Goal: Task Accomplishment & Management: Manage account settings

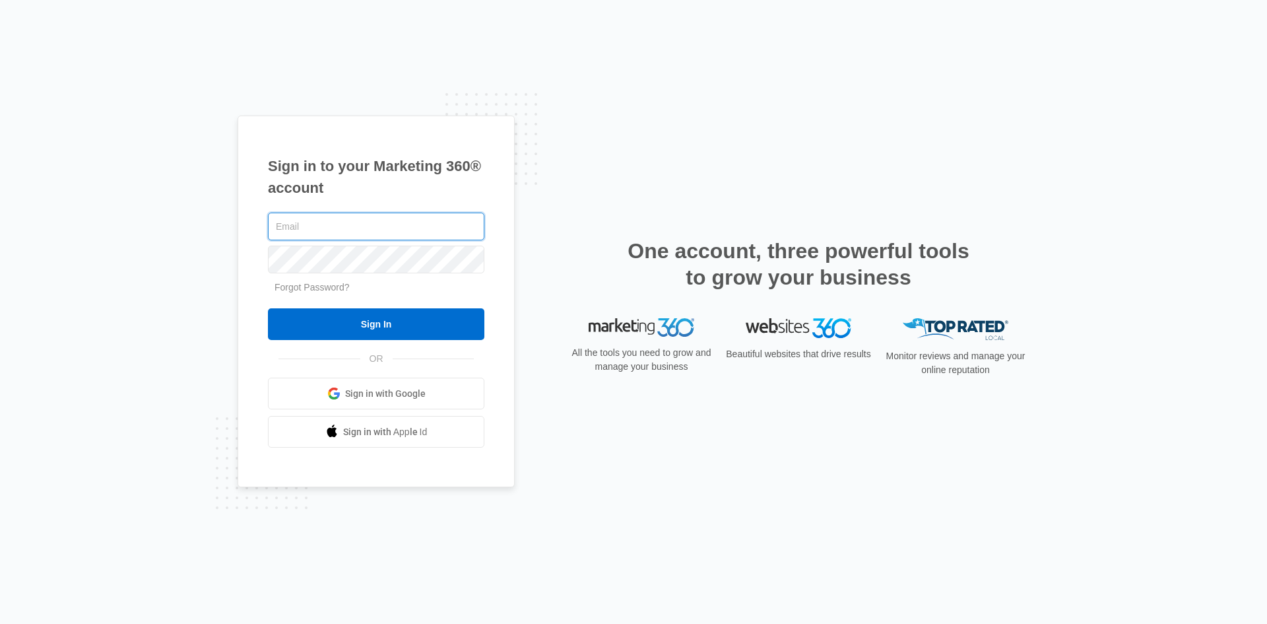
click at [400, 222] on input "text" at bounding box center [376, 227] width 216 height 28
click at [394, 232] on input "text" at bounding box center [376, 227] width 216 height 28
click at [402, 218] on input "text" at bounding box center [376, 227] width 216 height 28
drag, startPoint x: 356, startPoint y: 219, endPoint x: 14, endPoint y: 140, distance: 351.6
click at [1, 180] on div "Sign in to your Marketing 360® account rcmcsariah@ Forgot Password? Sign In OR" at bounding box center [633, 312] width 1267 height 624
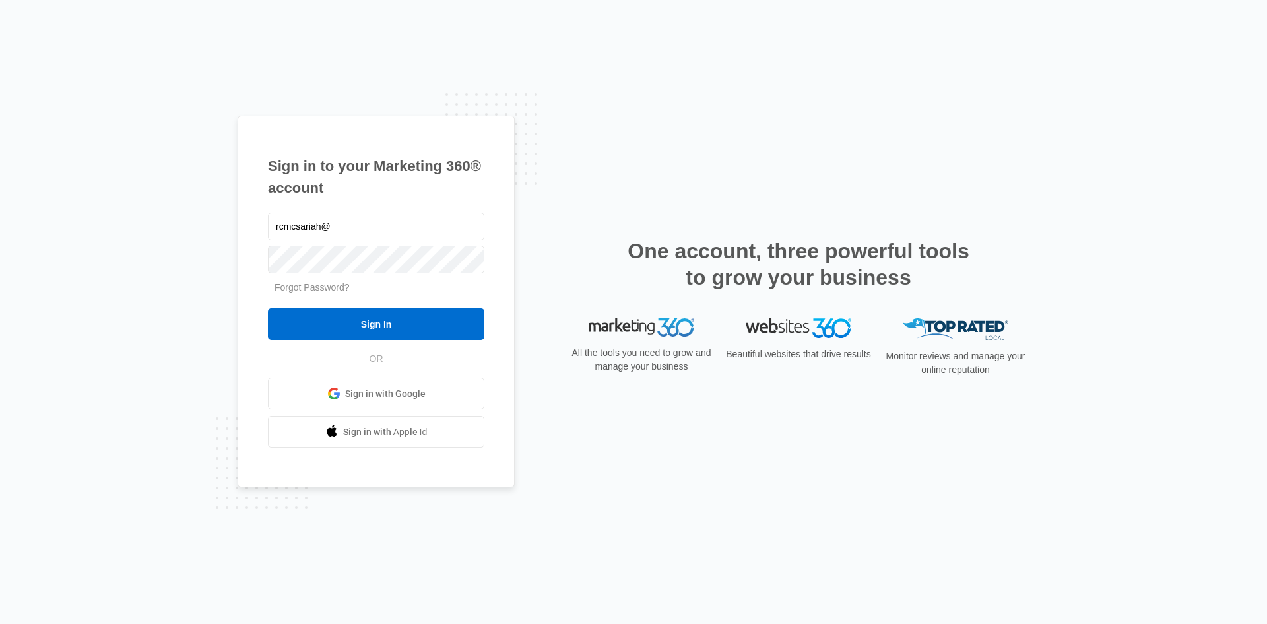
click at [397, 209] on div "Sign in to your Marketing 360® account rcmcsariah@ Forgot Password? Sign In OR …" at bounding box center [376, 301] width 277 height 372
drag, startPoint x: 423, startPoint y: 234, endPoint x: 263, endPoint y: 211, distance: 161.9
click at [263, 211] on div "Sign in to your Marketing 360® account rcmcsariah@ Forgot Password? Sign In OR …" at bounding box center [376, 301] width 277 height 372
type input "[EMAIL_ADDRESS][DOMAIN_NAME]"
click at [268, 308] on input "Sign In" at bounding box center [376, 324] width 216 height 32
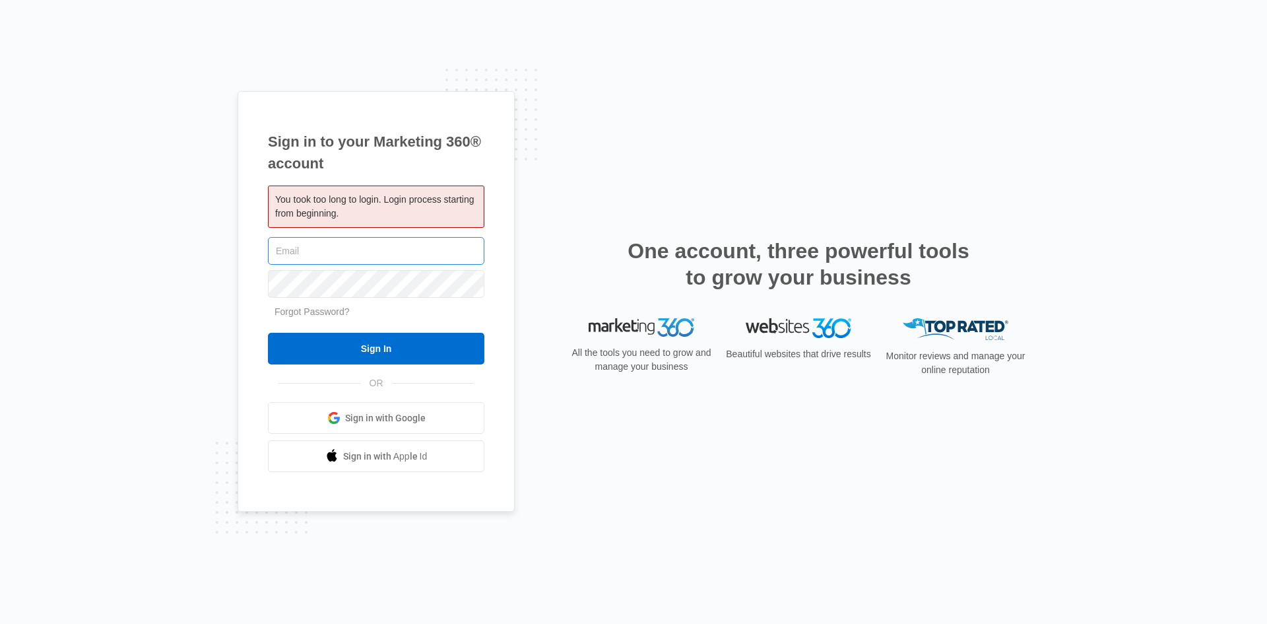
click at [430, 241] on input "text" at bounding box center [376, 251] width 216 height 28
type input "[EMAIL_ADDRESS][DOMAIN_NAME]"
click at [268, 333] on input "Sign In" at bounding box center [376, 349] width 216 height 32
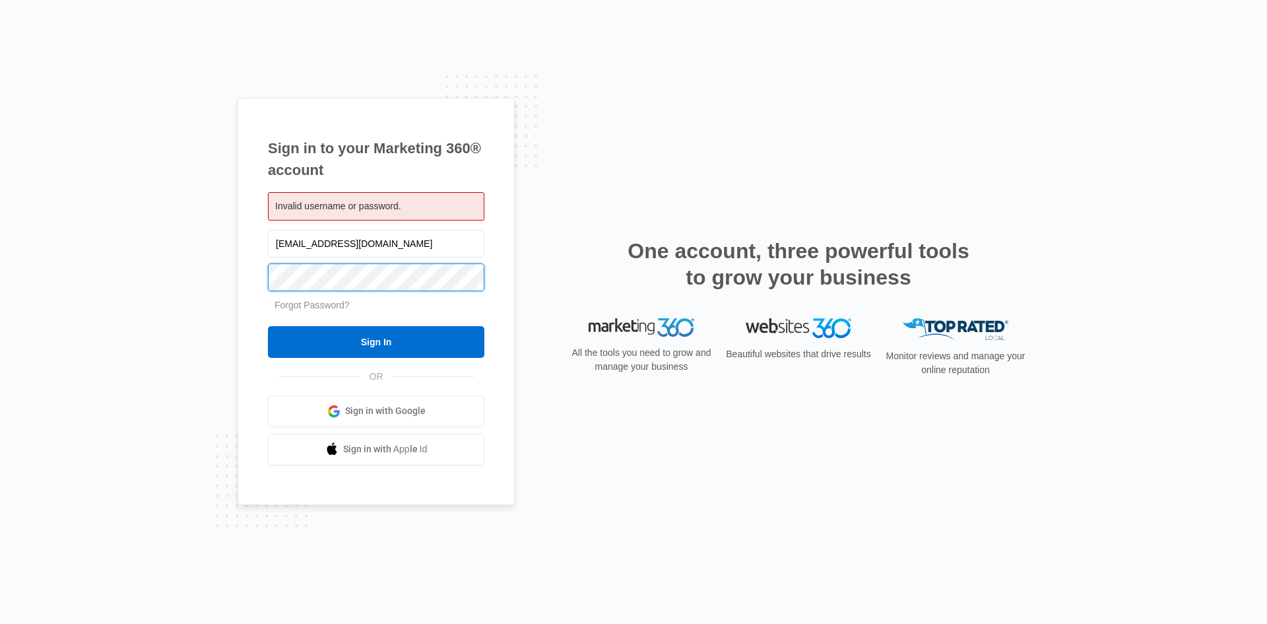
click at [268, 326] on input "Sign In" at bounding box center [376, 342] width 216 height 32
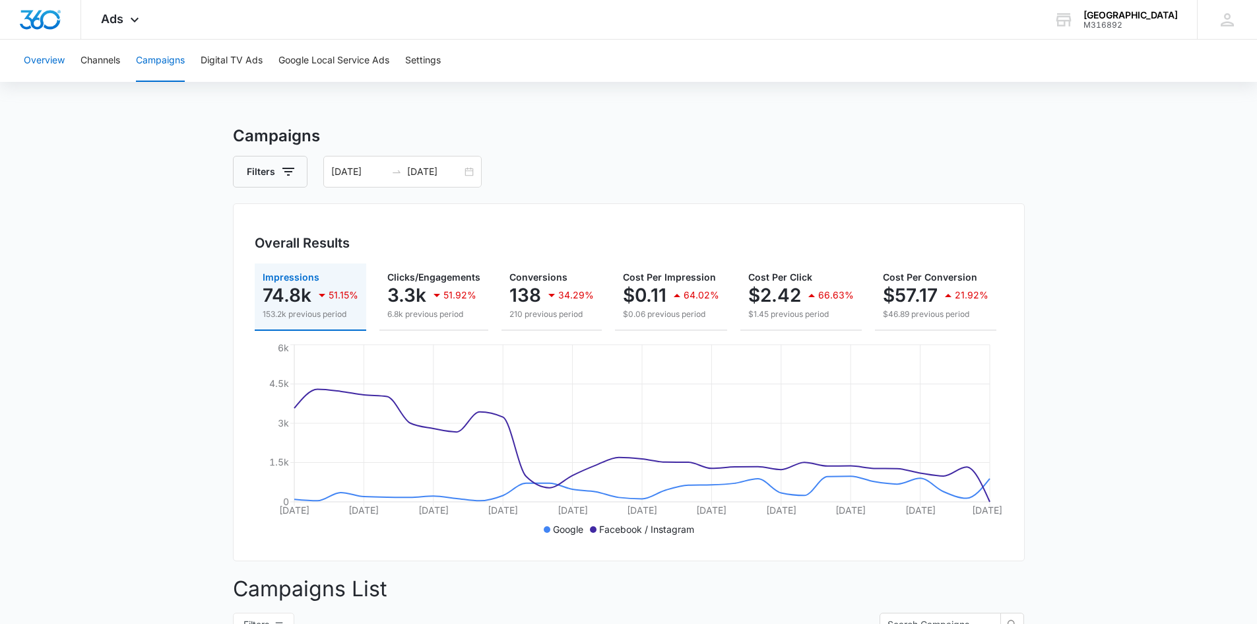
click at [43, 63] on button "Overview" at bounding box center [44, 61] width 41 height 42
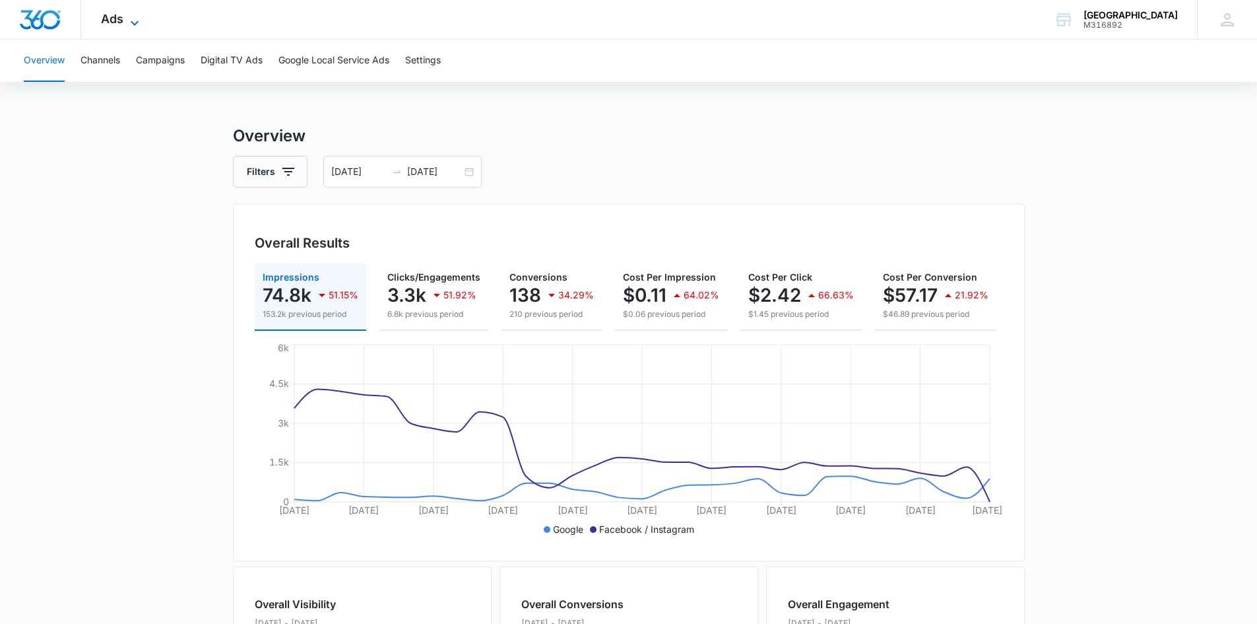
click at [122, 18] on span "Ads" at bounding box center [112, 19] width 22 height 14
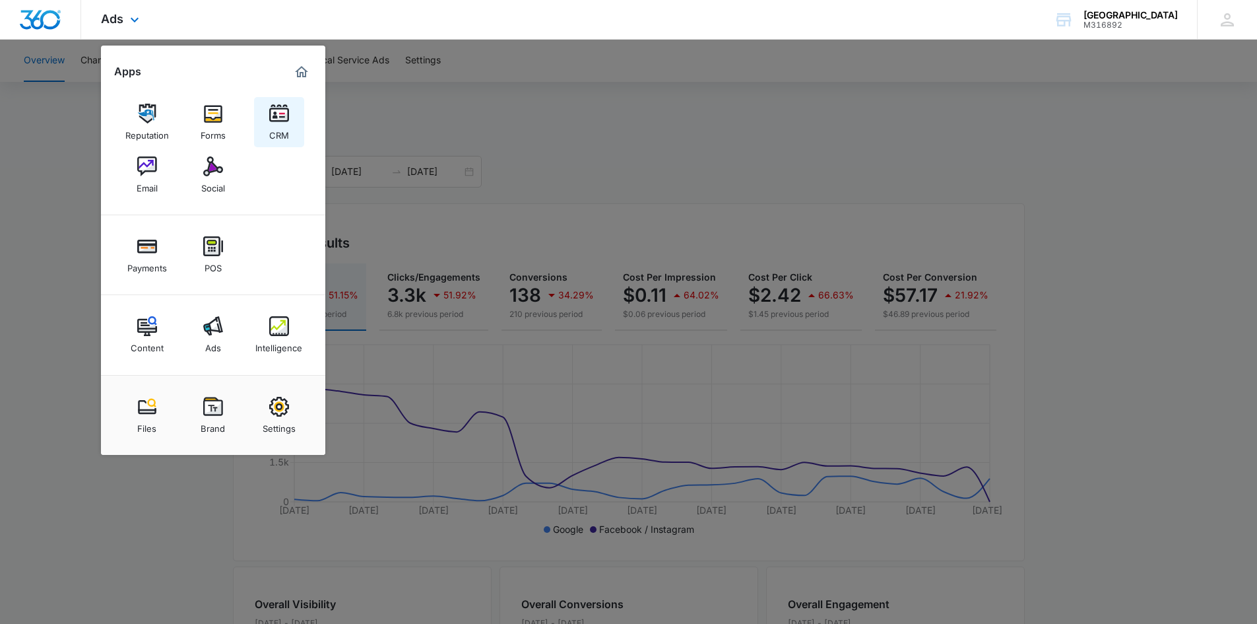
click at [278, 115] on img at bounding box center [279, 114] width 20 height 20
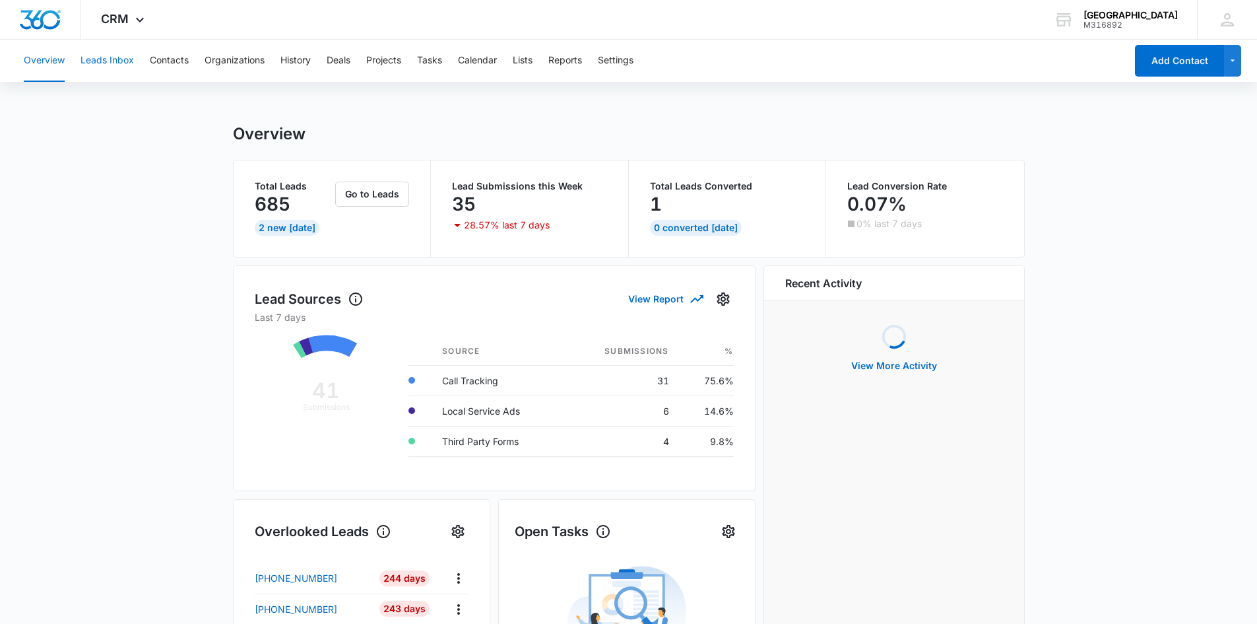
click at [122, 69] on button "Leads Inbox" at bounding box center [107, 61] width 53 height 42
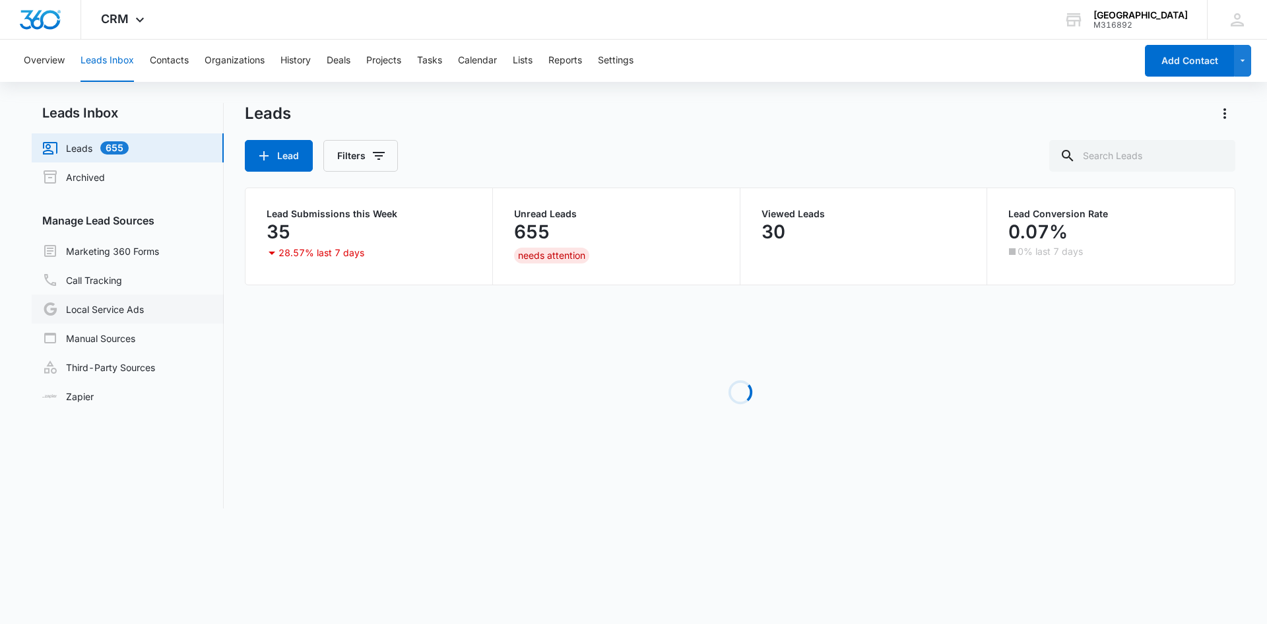
click at [144, 315] on link "Local Service Ads" at bounding box center [93, 309] width 102 height 16
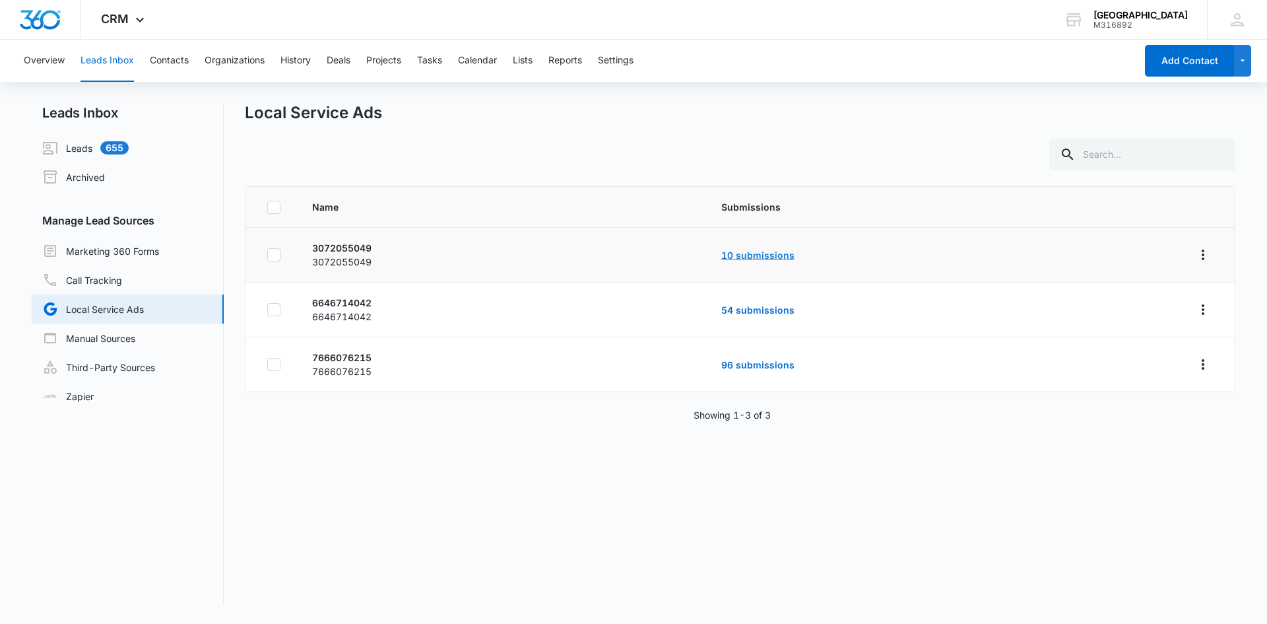
click at [781, 252] on link "10 submissions" at bounding box center [757, 254] width 73 height 11
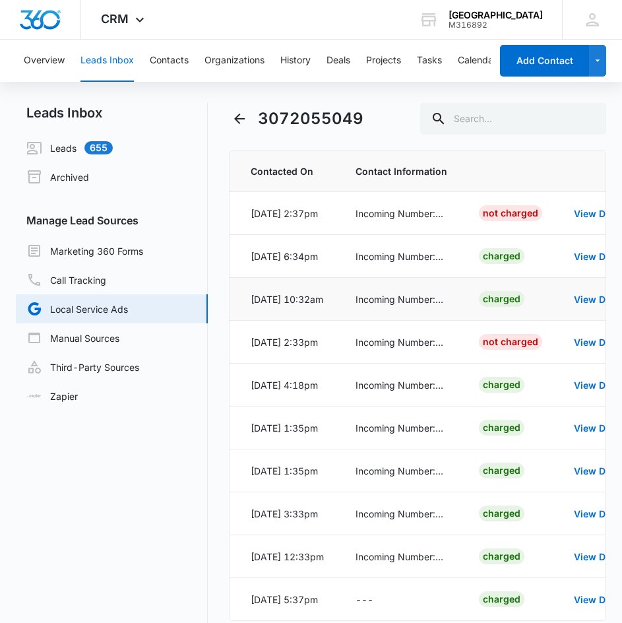
click at [323, 300] on div "Aug 26, 2025 at 10:32am" at bounding box center [287, 299] width 73 height 14
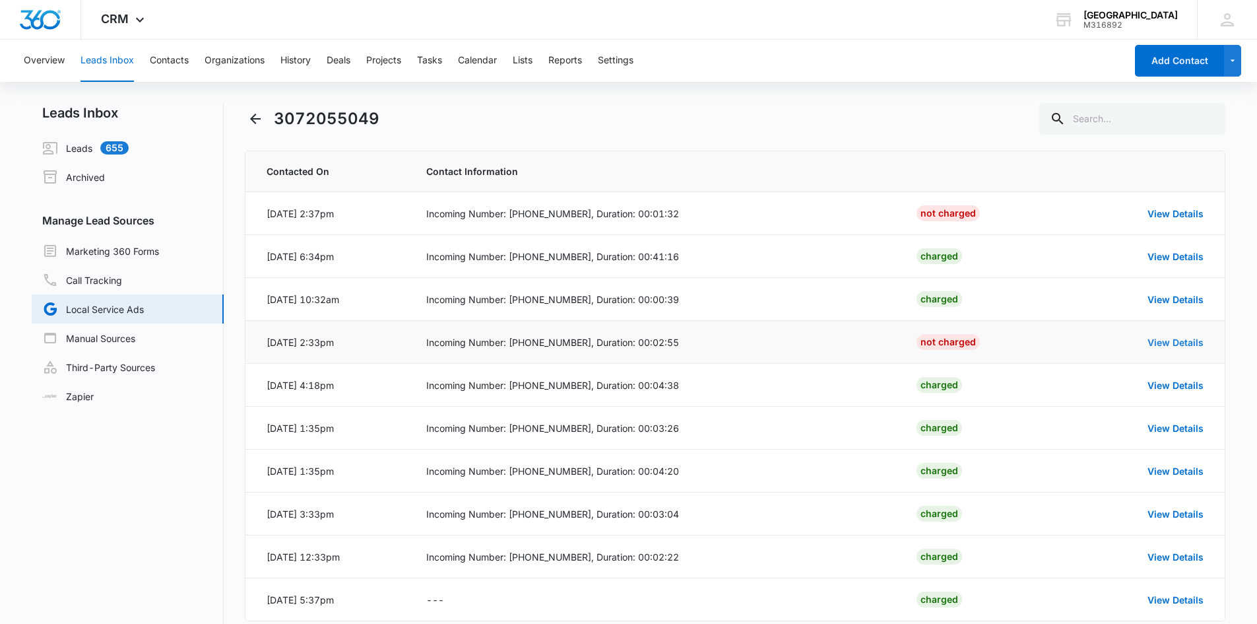
click at [1180, 343] on link "View Details" at bounding box center [1176, 342] width 56 height 11
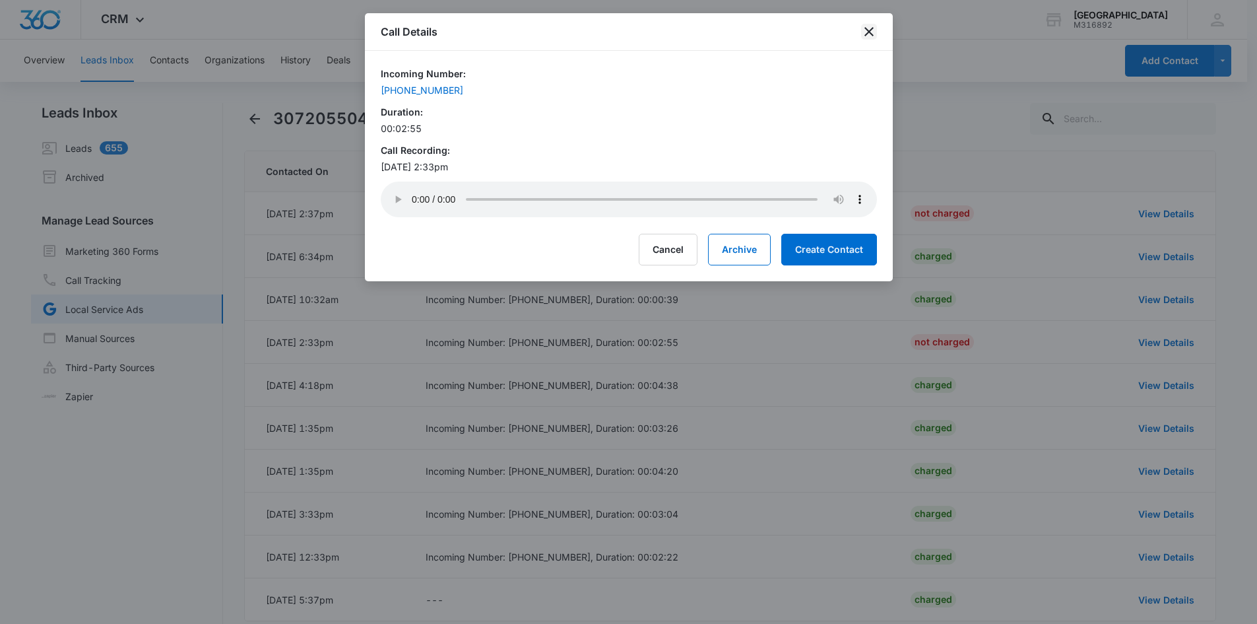
click at [865, 30] on icon "close" at bounding box center [869, 32] width 16 height 16
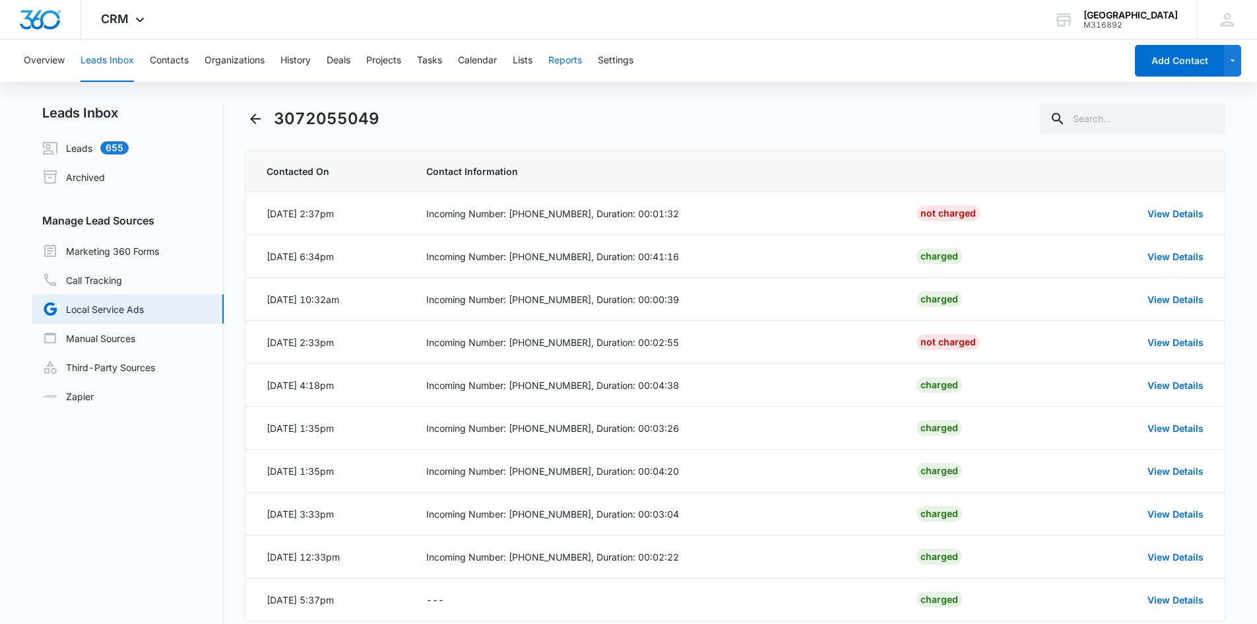
click at [568, 60] on button "Reports" at bounding box center [565, 61] width 34 height 42
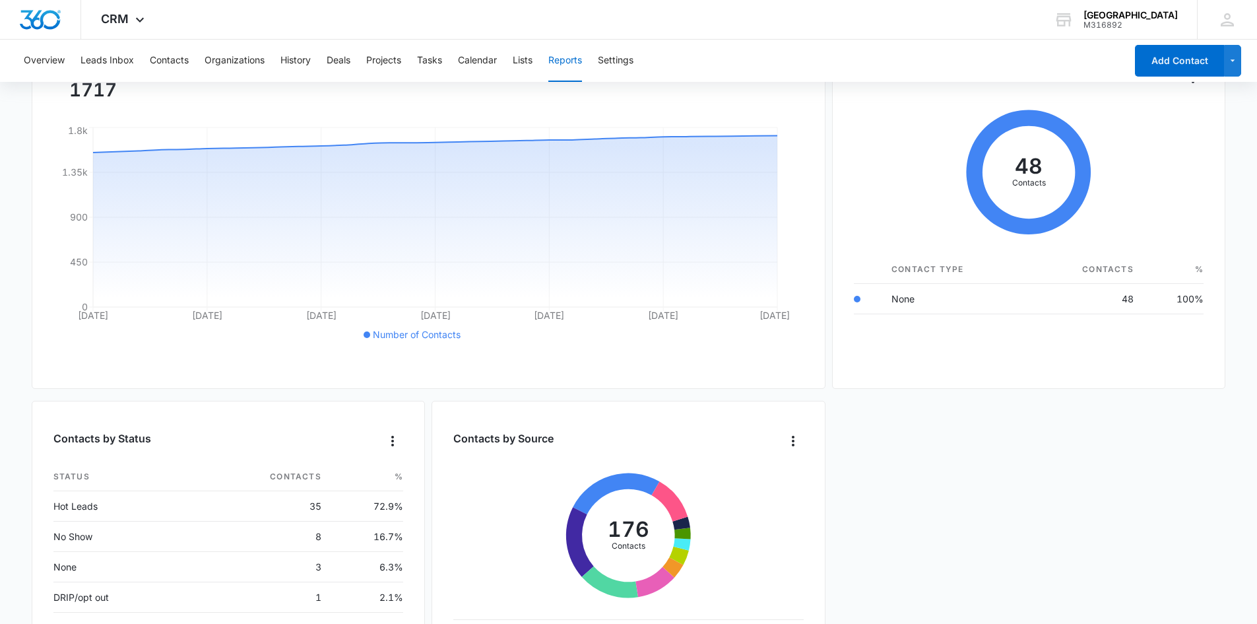
scroll to position [63, 0]
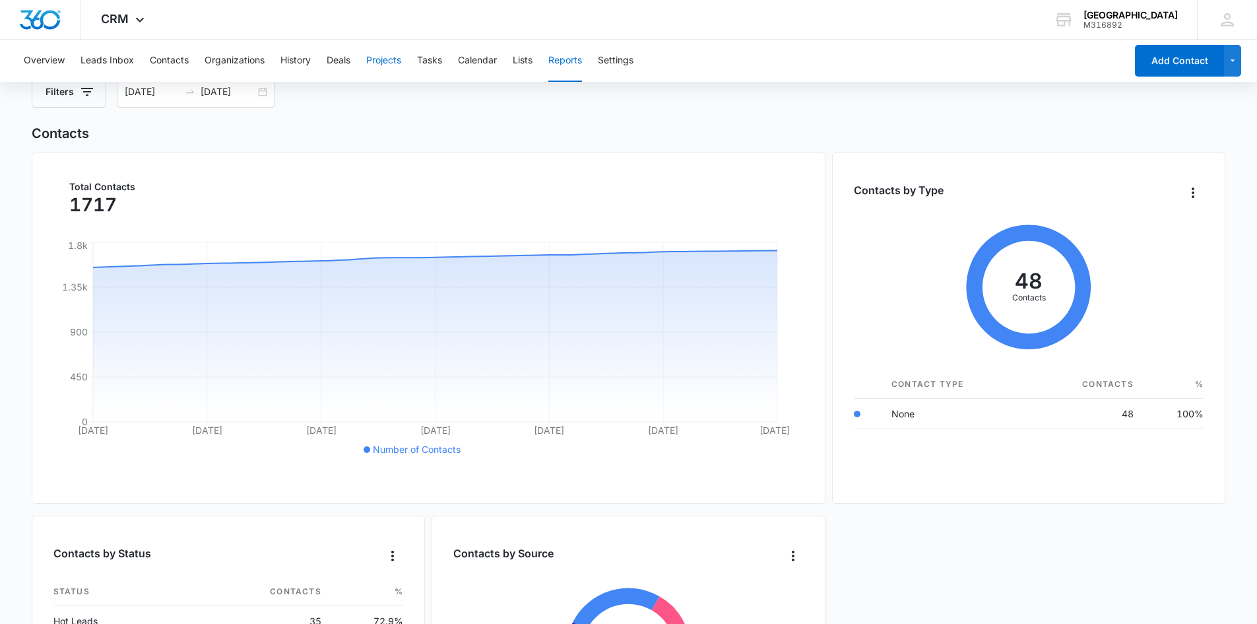
click at [376, 63] on button "Projects" at bounding box center [383, 61] width 35 height 42
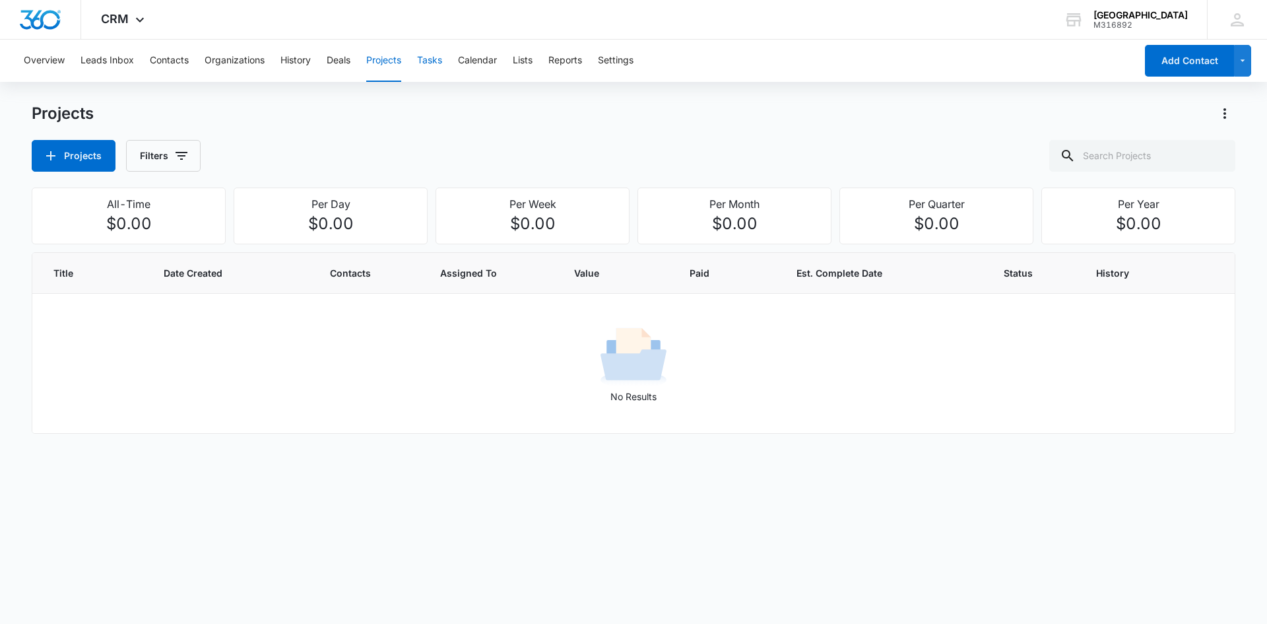
click at [422, 58] on button "Tasks" at bounding box center [429, 61] width 25 height 42
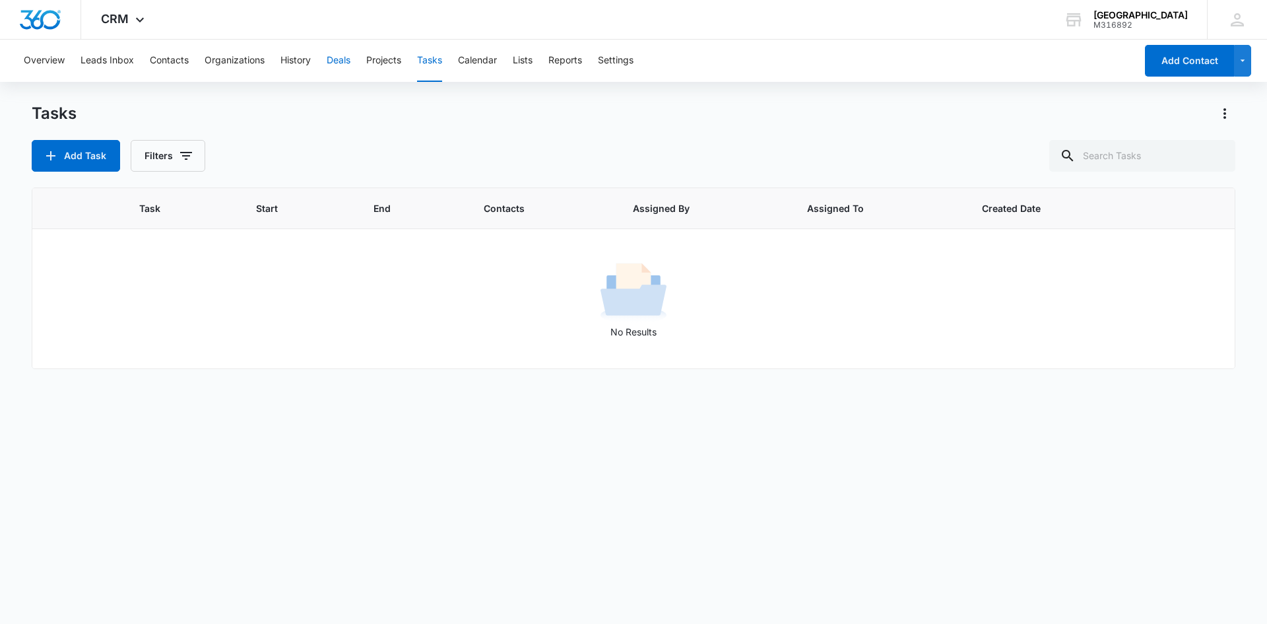
click at [337, 48] on button "Deals" at bounding box center [339, 61] width 24 height 42
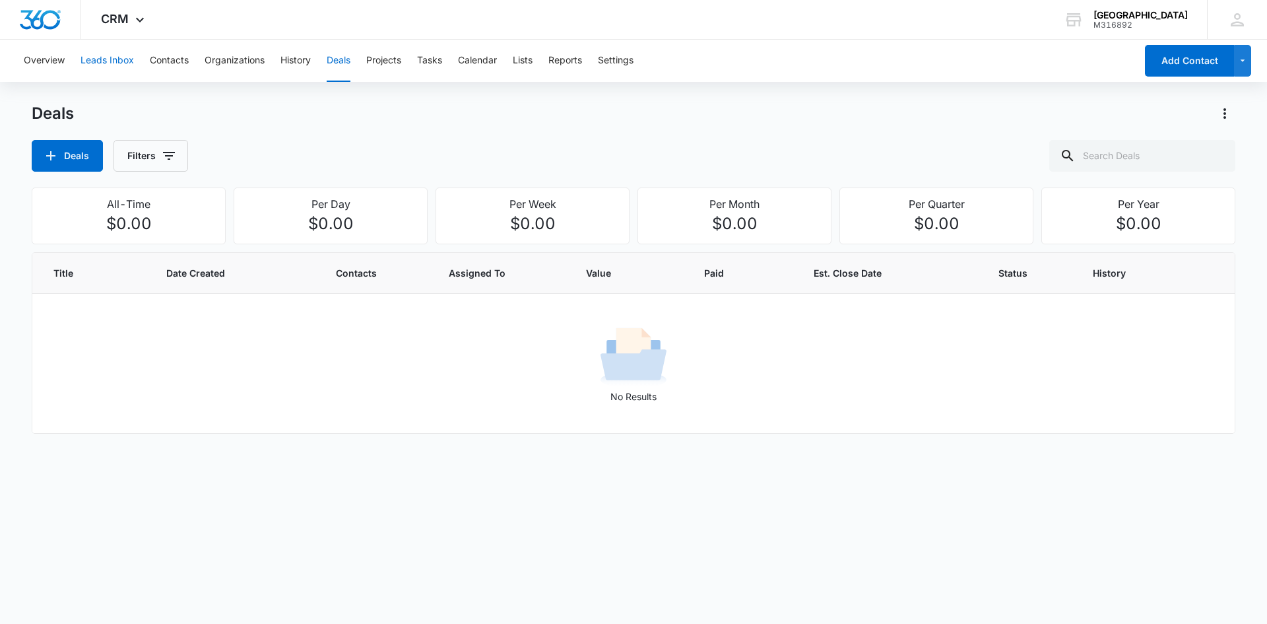
click at [106, 61] on button "Leads Inbox" at bounding box center [107, 61] width 53 height 42
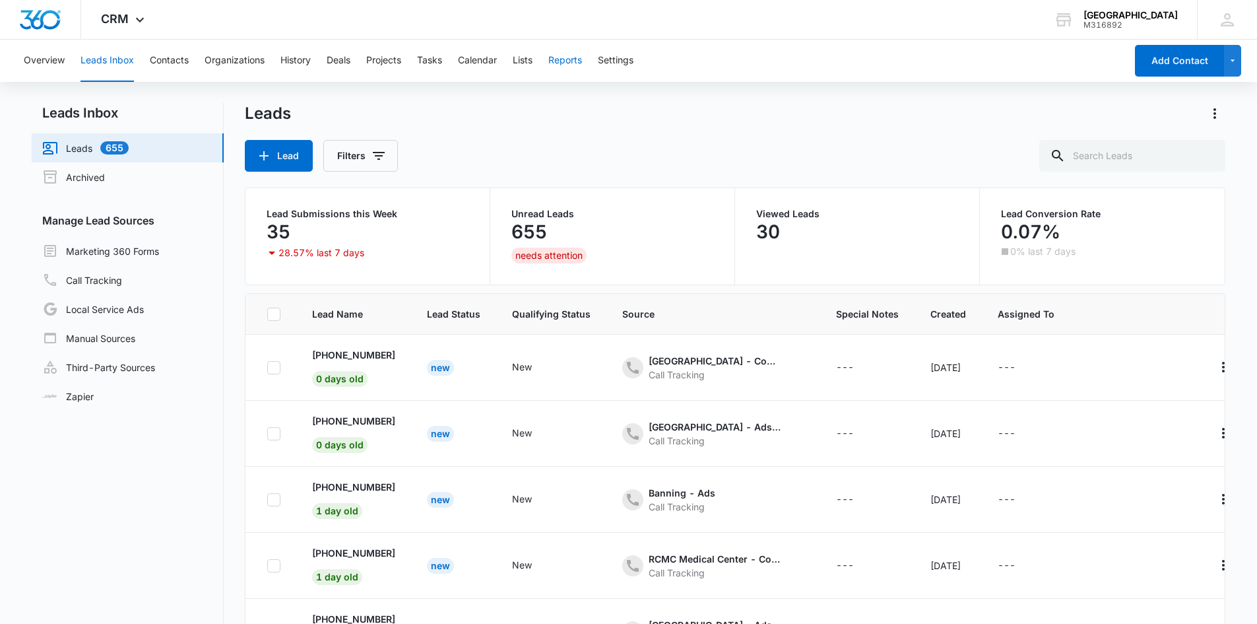
click at [568, 57] on button "Reports" at bounding box center [565, 61] width 34 height 42
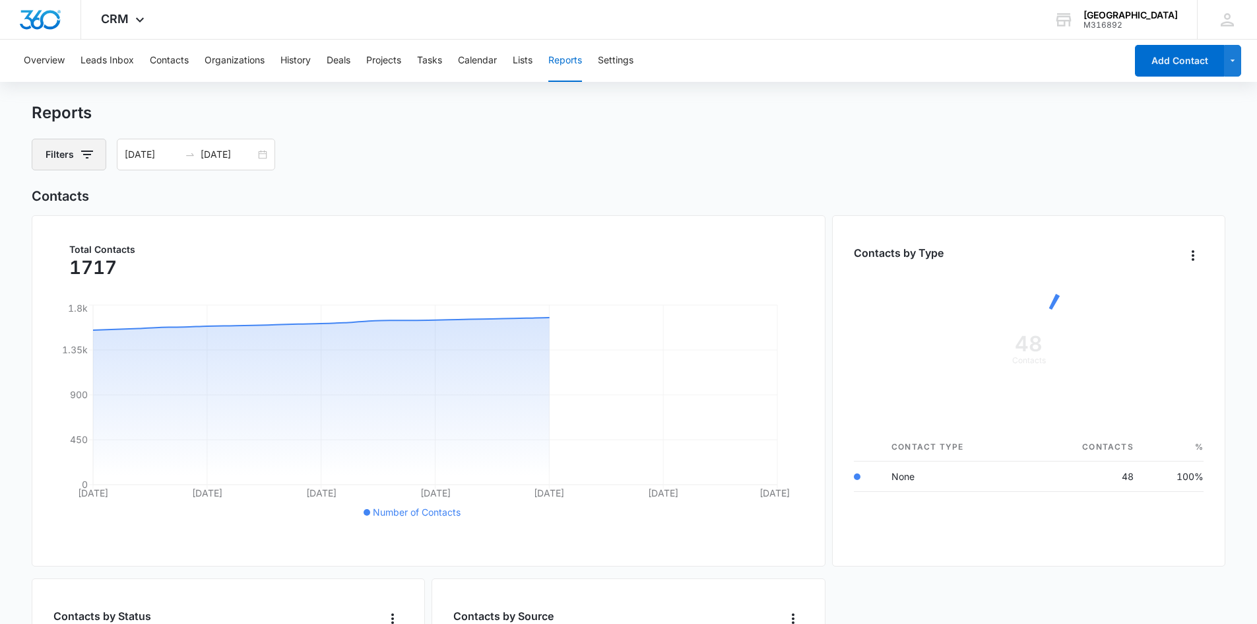
click at [98, 158] on button "Filters" at bounding box center [69, 155] width 75 height 32
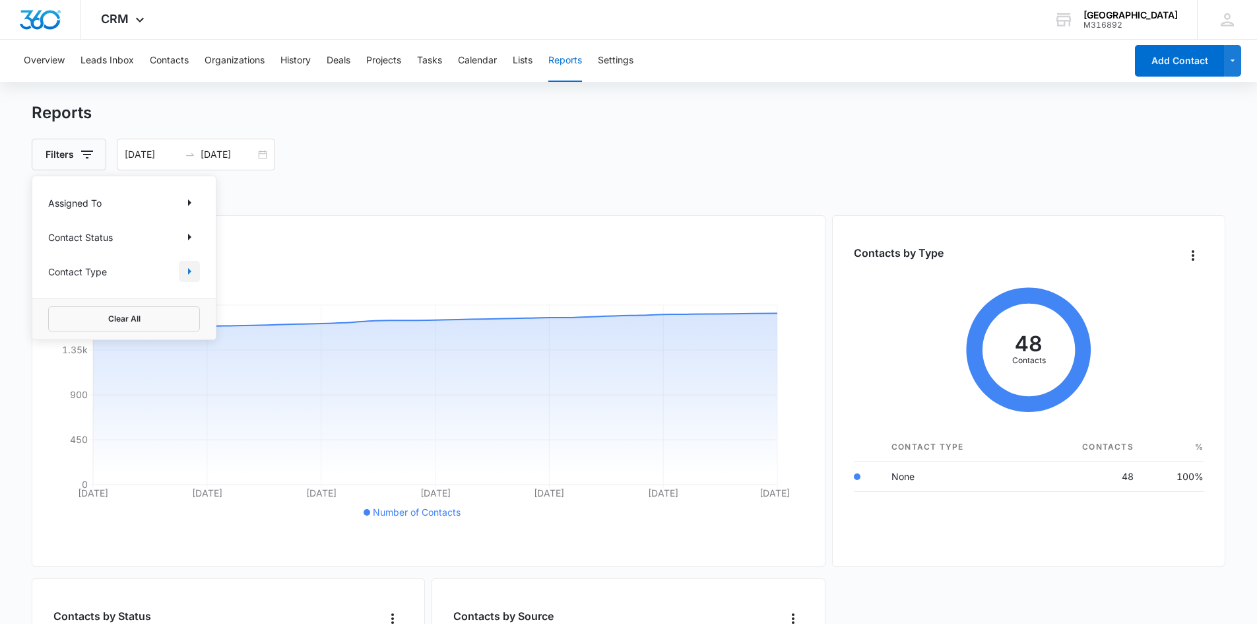
click at [188, 276] on icon "Show Contact Type filters" at bounding box center [189, 271] width 16 height 16
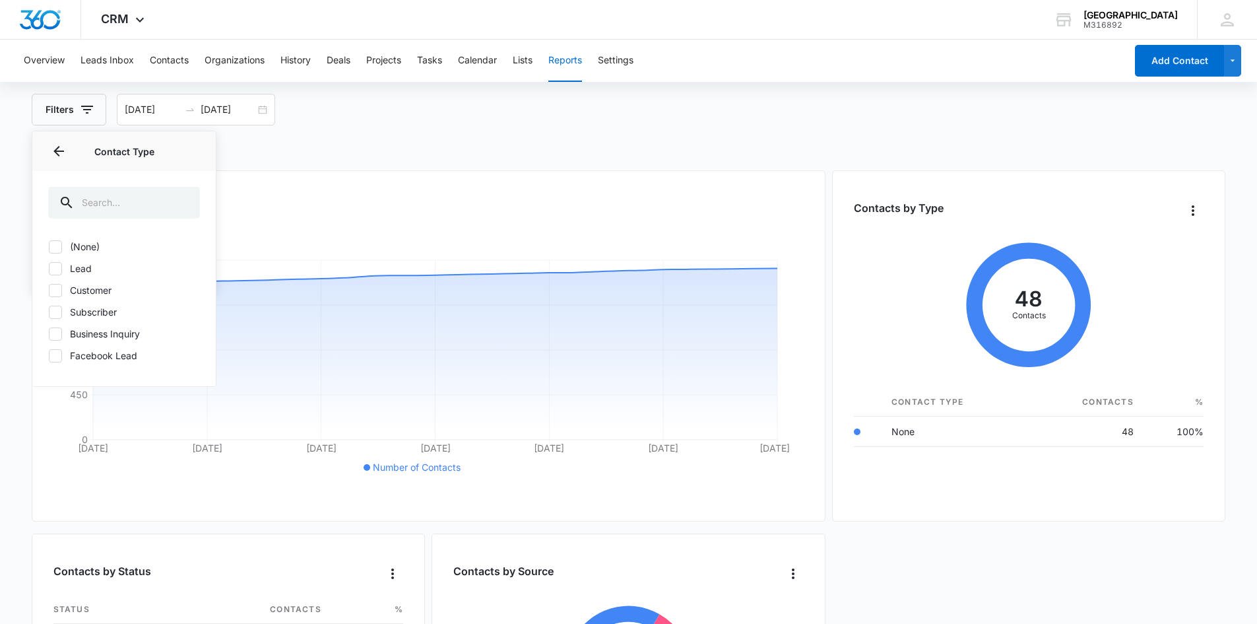
scroll to position [66, 0]
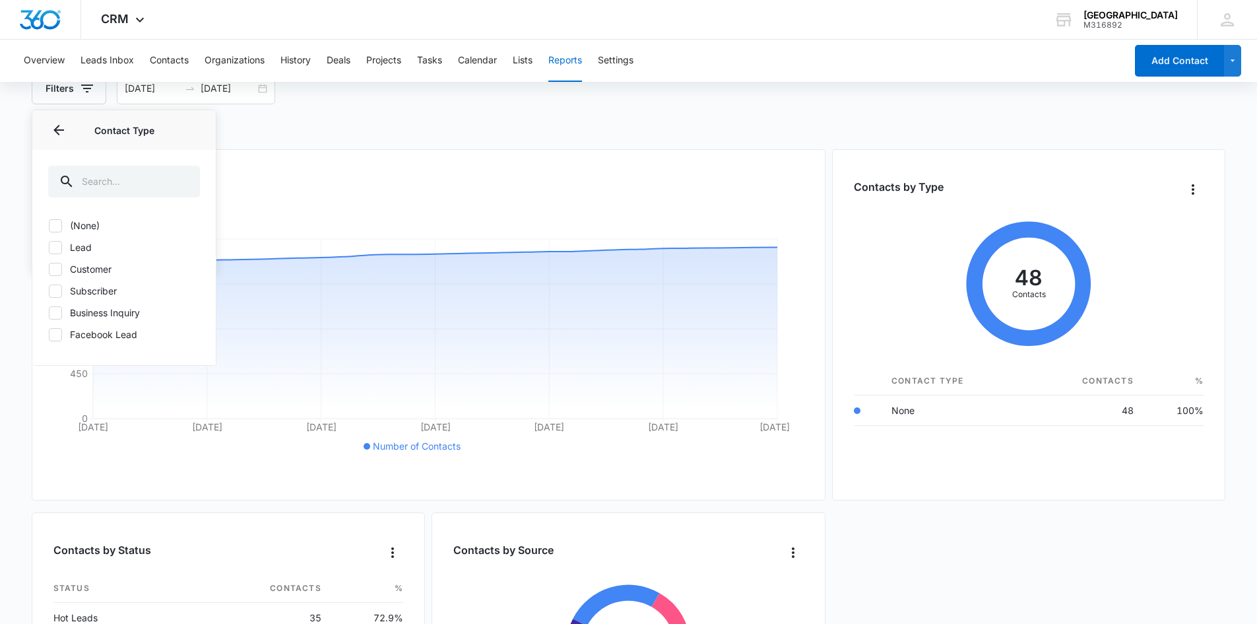
click at [131, 312] on label "Business Inquiry" at bounding box center [124, 313] width 152 height 14
click at [49, 312] on input "Business Inquiry" at bounding box center [48, 312] width 1 height 1
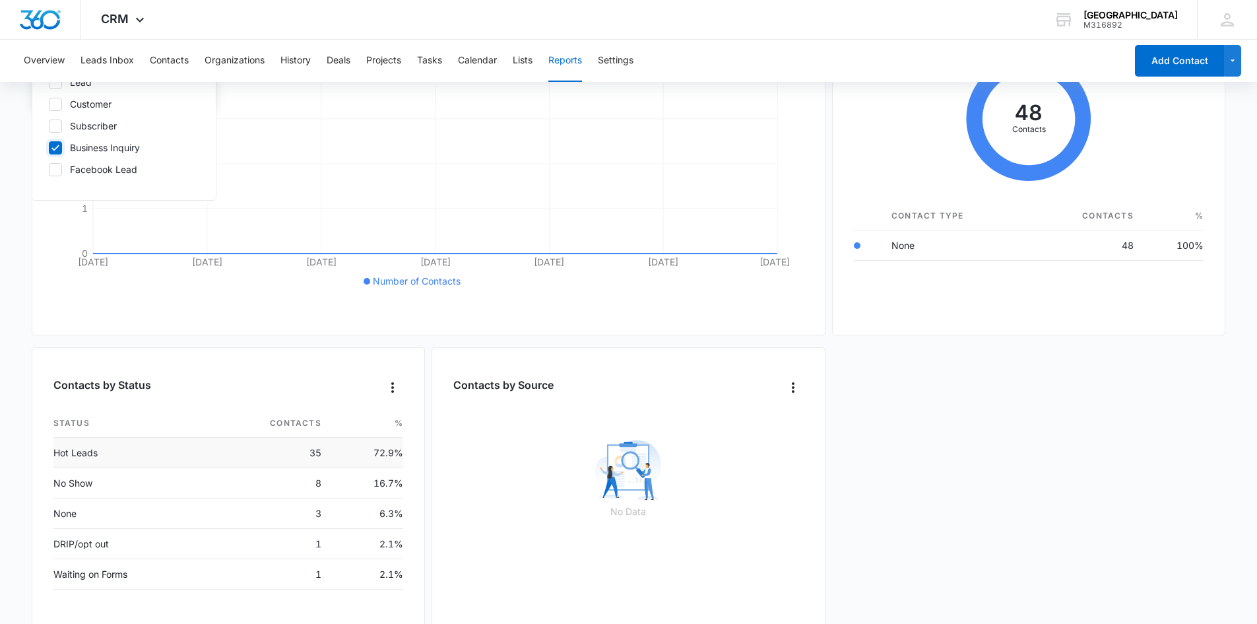
scroll to position [129, 0]
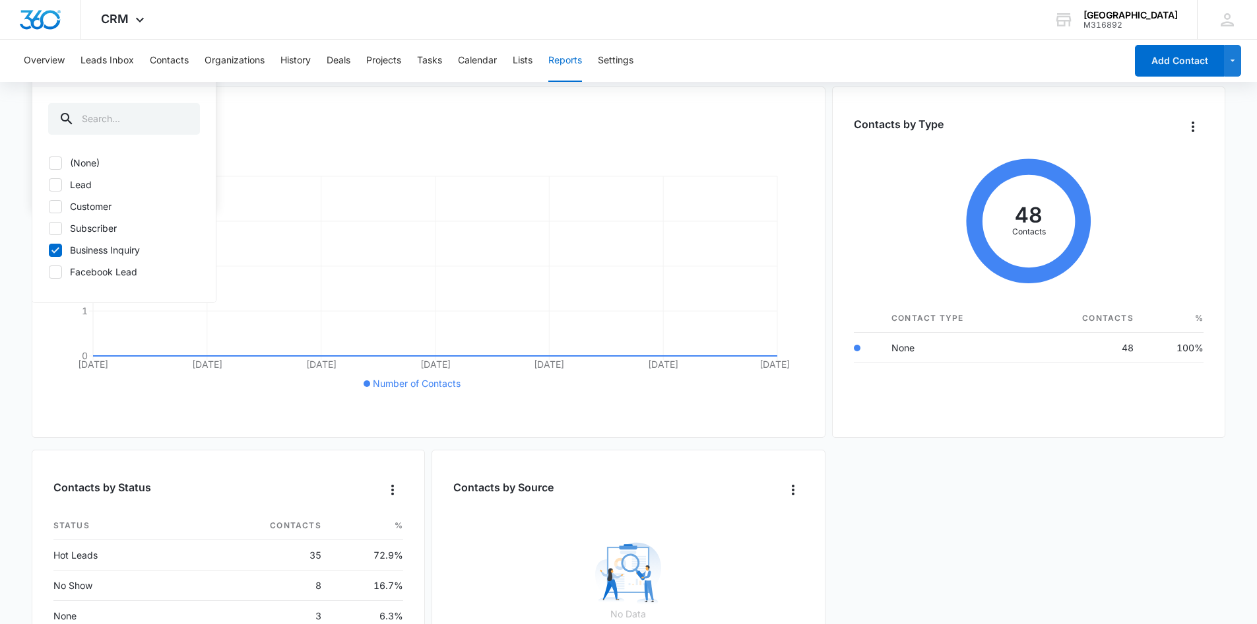
click at [117, 246] on label "Business Inquiry" at bounding box center [124, 250] width 152 height 14
click at [49, 249] on input "Business Inquiry" at bounding box center [48, 249] width 1 height 1
checkbox input "false"
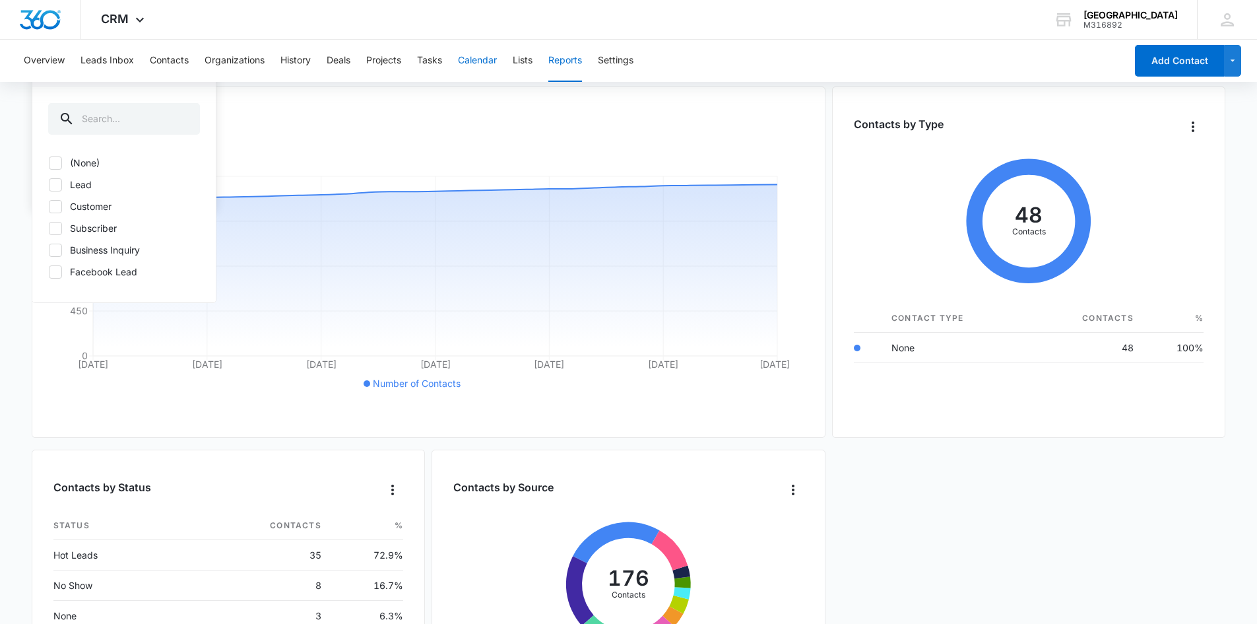
click at [471, 61] on button "Calendar" at bounding box center [477, 61] width 39 height 42
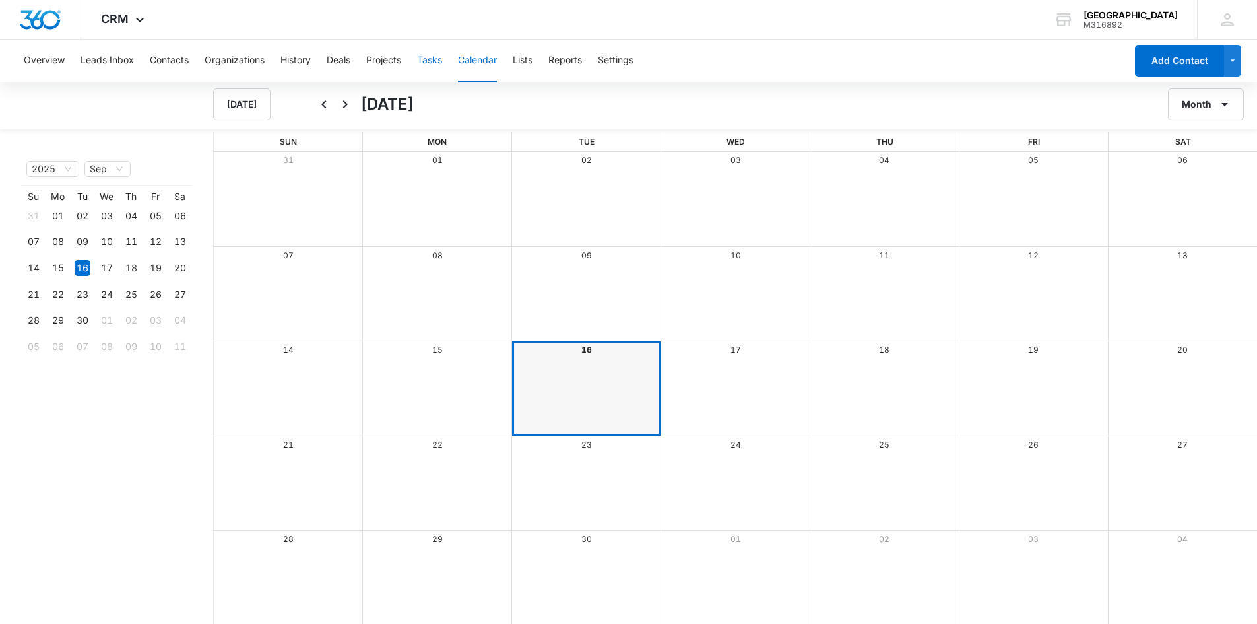
click at [436, 57] on button "Tasks" at bounding box center [429, 61] width 25 height 42
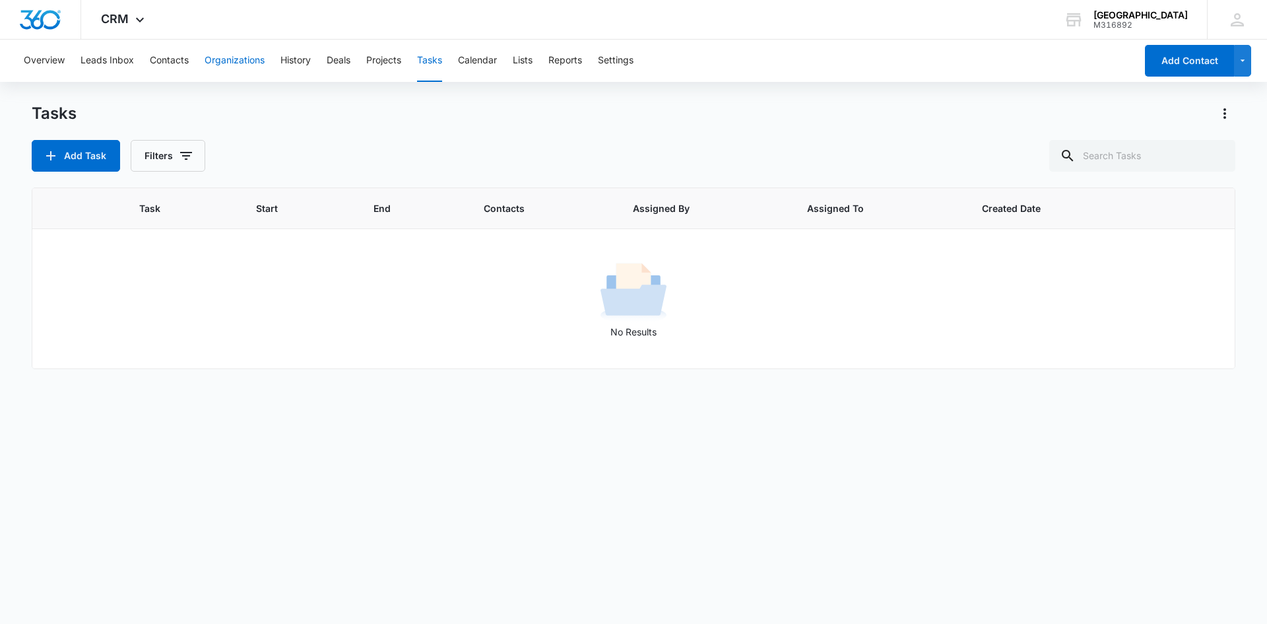
click at [255, 66] on button "Organizations" at bounding box center [235, 61] width 60 height 42
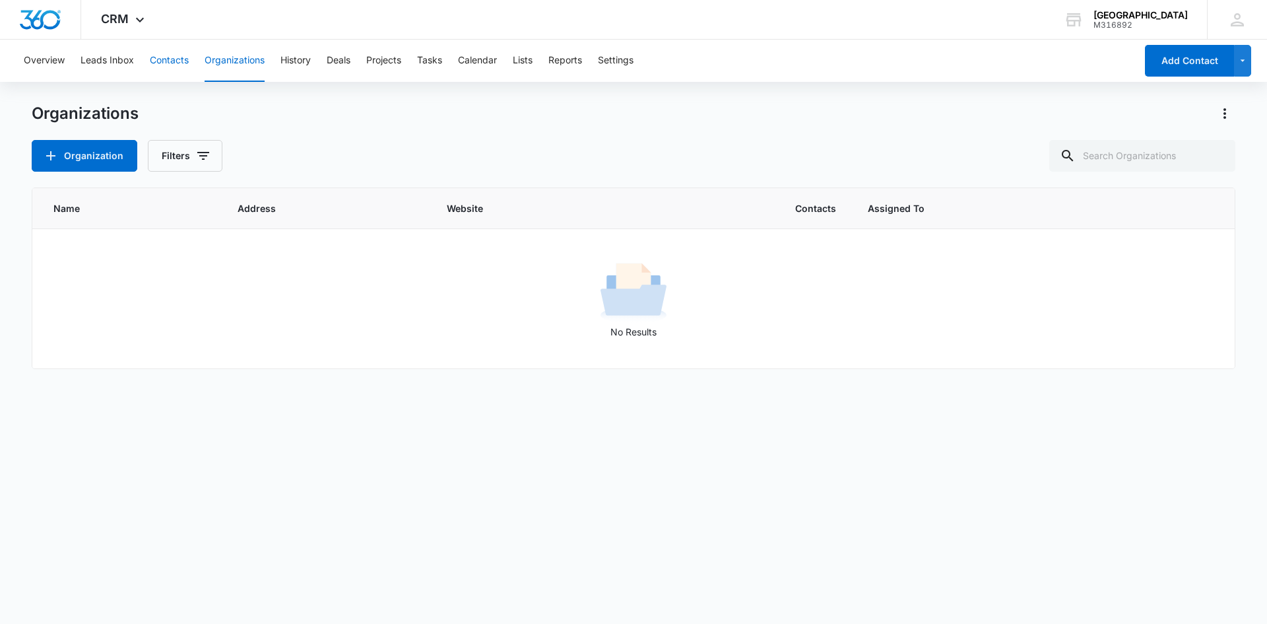
click at [181, 55] on button "Contacts" at bounding box center [169, 61] width 39 height 42
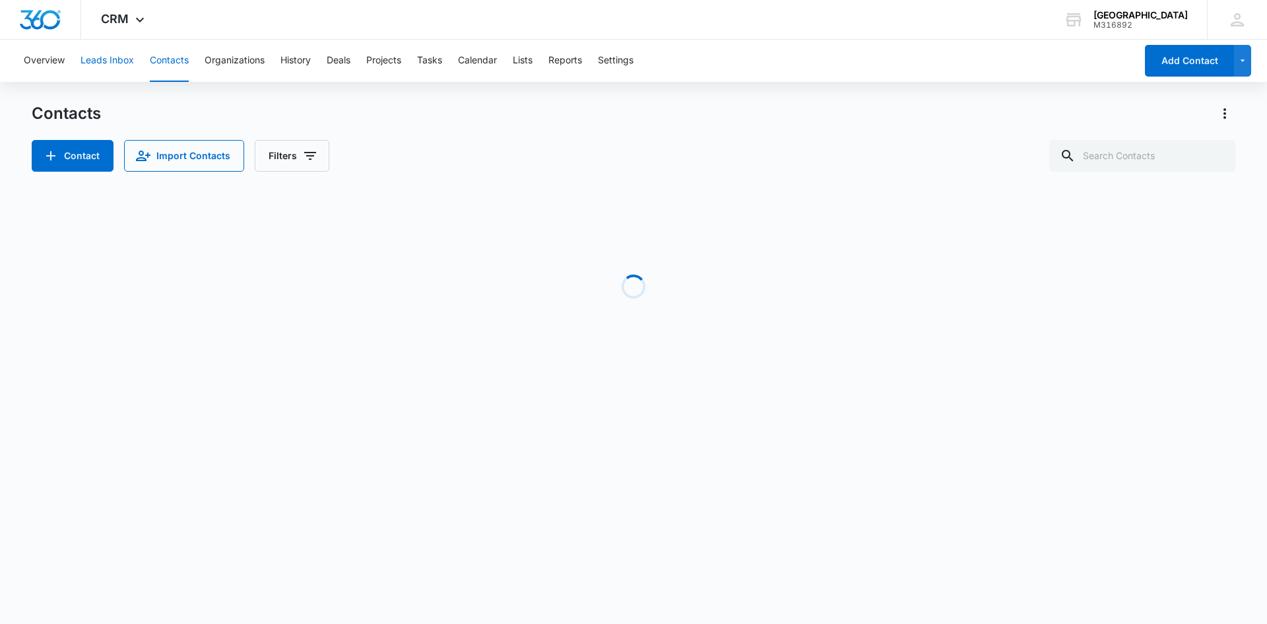
click at [84, 59] on button "Leads Inbox" at bounding box center [107, 61] width 53 height 42
click at [49, 63] on button "Overview" at bounding box center [44, 61] width 41 height 42
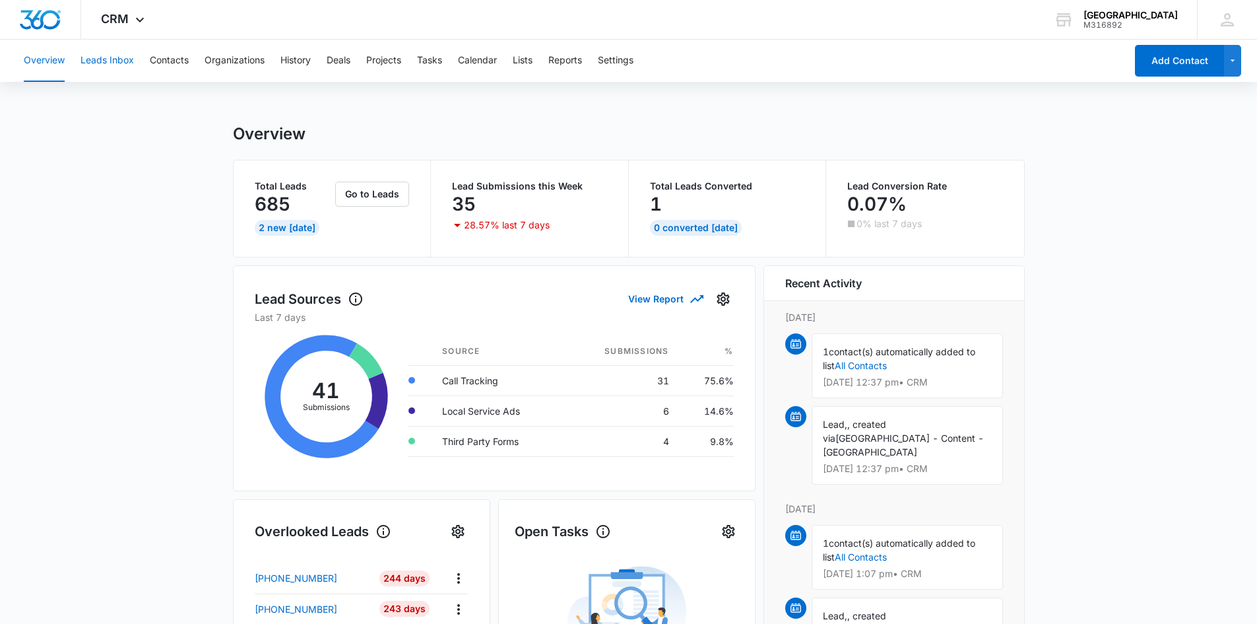
drag, startPoint x: 121, startPoint y: 64, endPoint x: 114, endPoint y: 64, distance: 7.3
click at [120, 64] on button "Leads Inbox" at bounding box center [107, 61] width 53 height 42
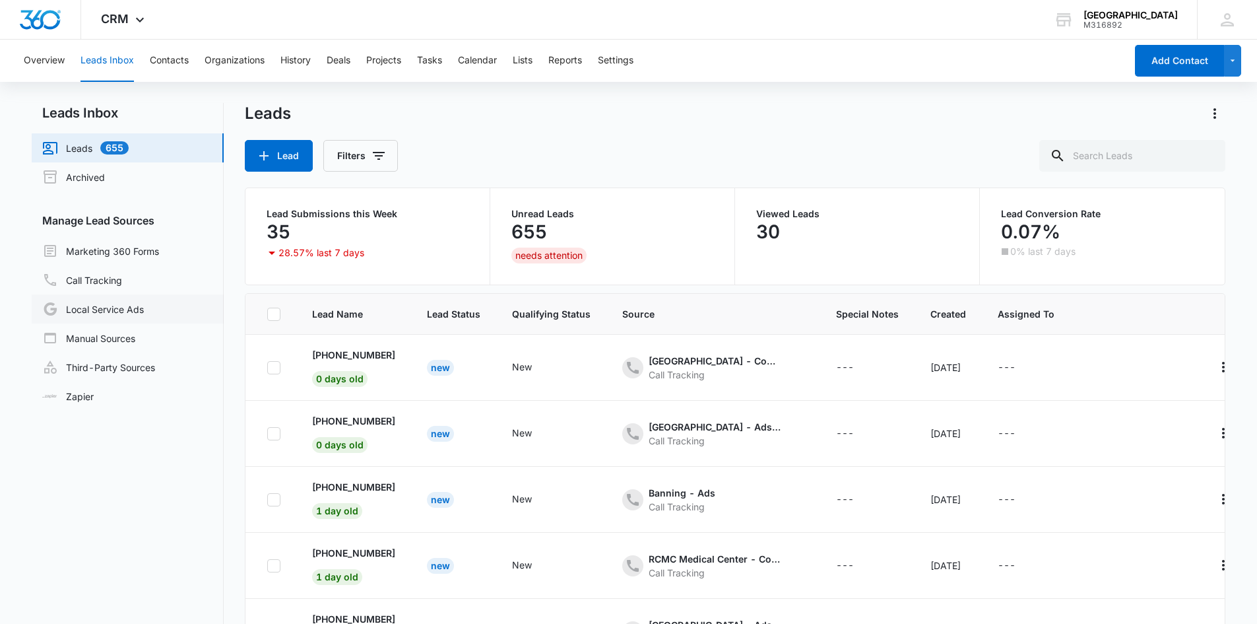
click at [73, 306] on link "Local Service Ads" at bounding box center [93, 309] width 102 height 16
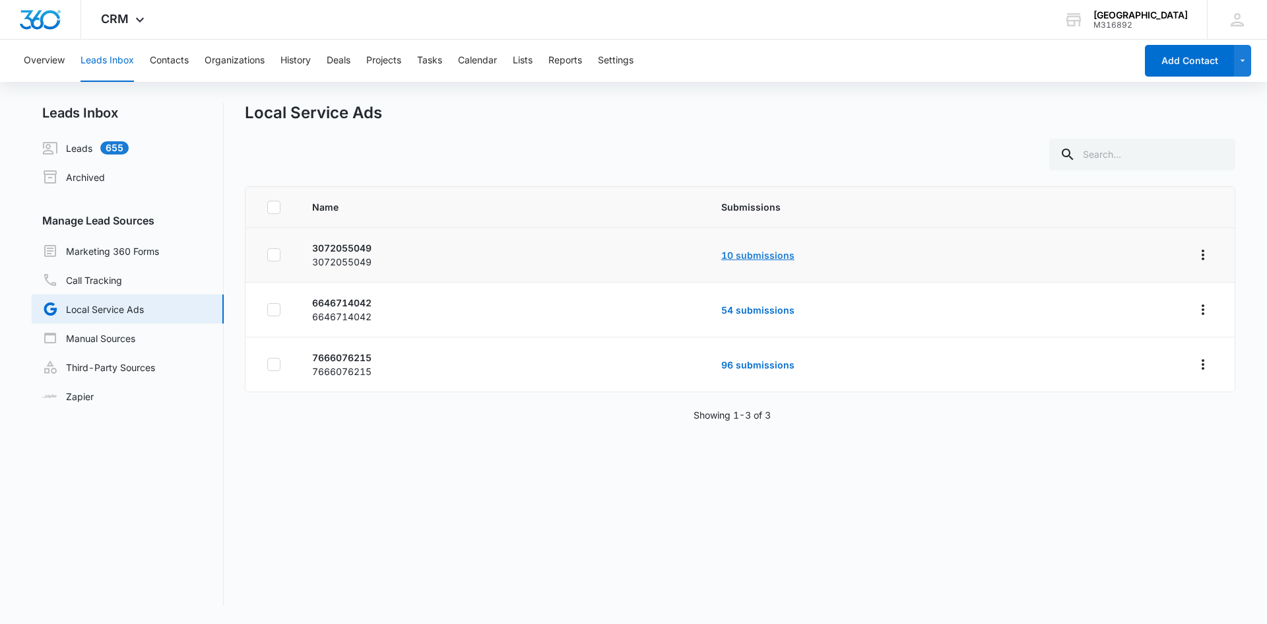
click at [756, 257] on link "10 submissions" at bounding box center [757, 254] width 73 height 11
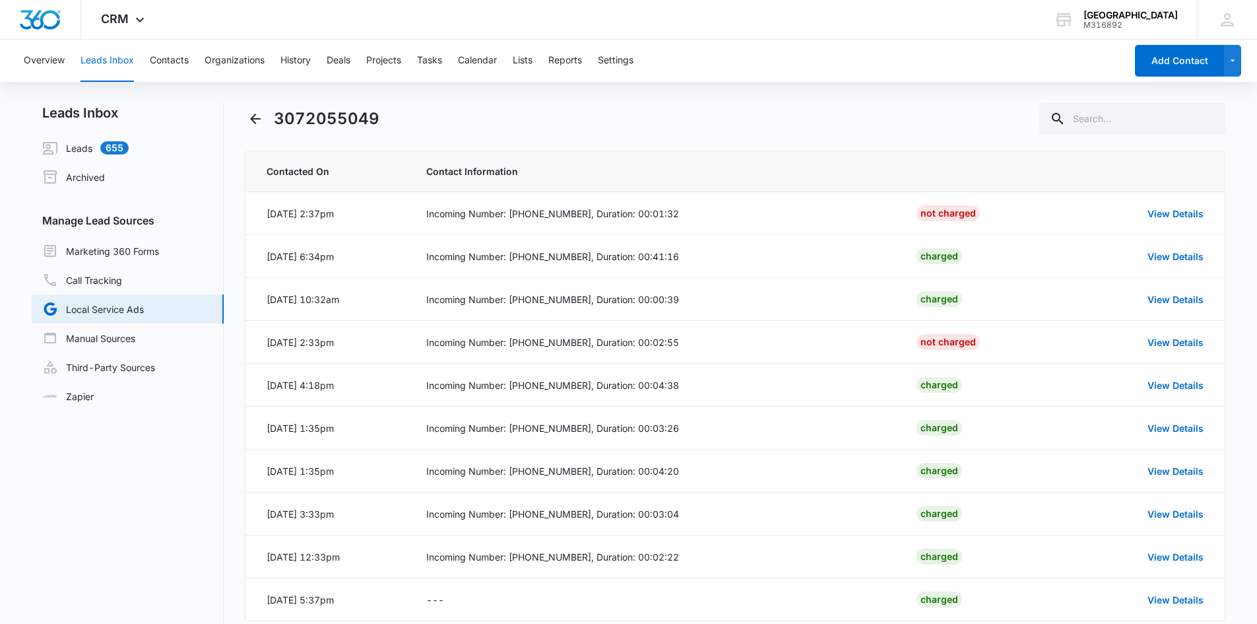
click at [422, 129] on div "3072055049" at bounding box center [735, 119] width 981 height 32
click at [117, 11] on div "CRM Apps Reputation Forms CRM Email Social Payments POS Content Ads Intelligenc…" at bounding box center [124, 19] width 86 height 39
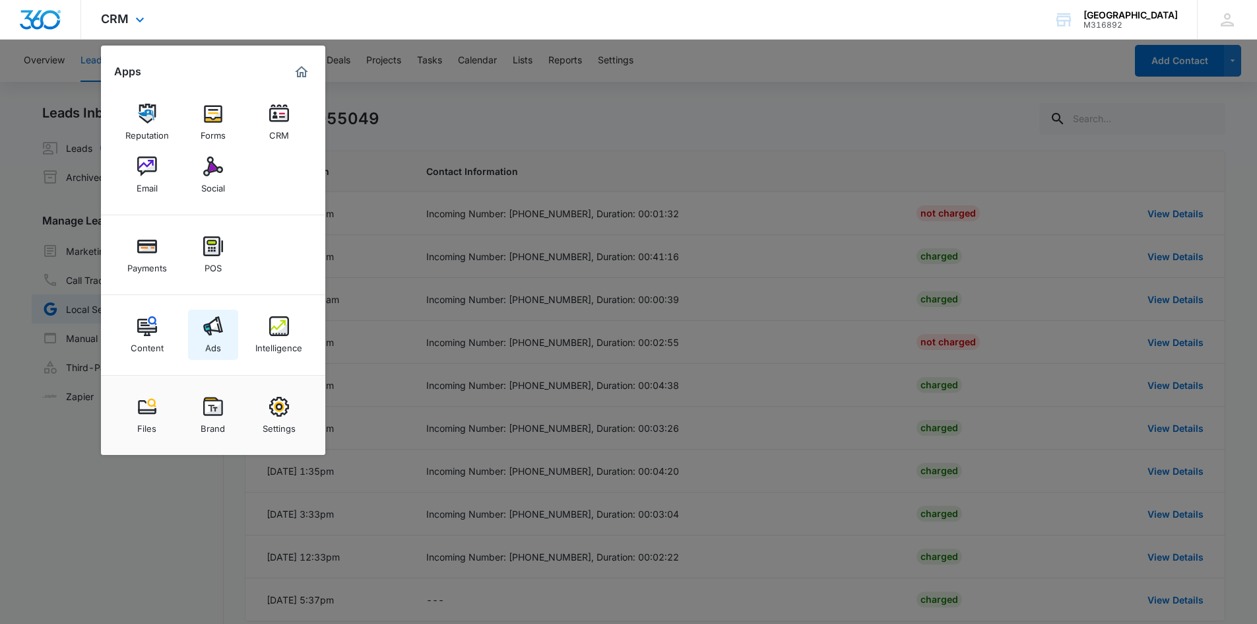
click at [208, 319] on img at bounding box center [213, 326] width 20 height 20
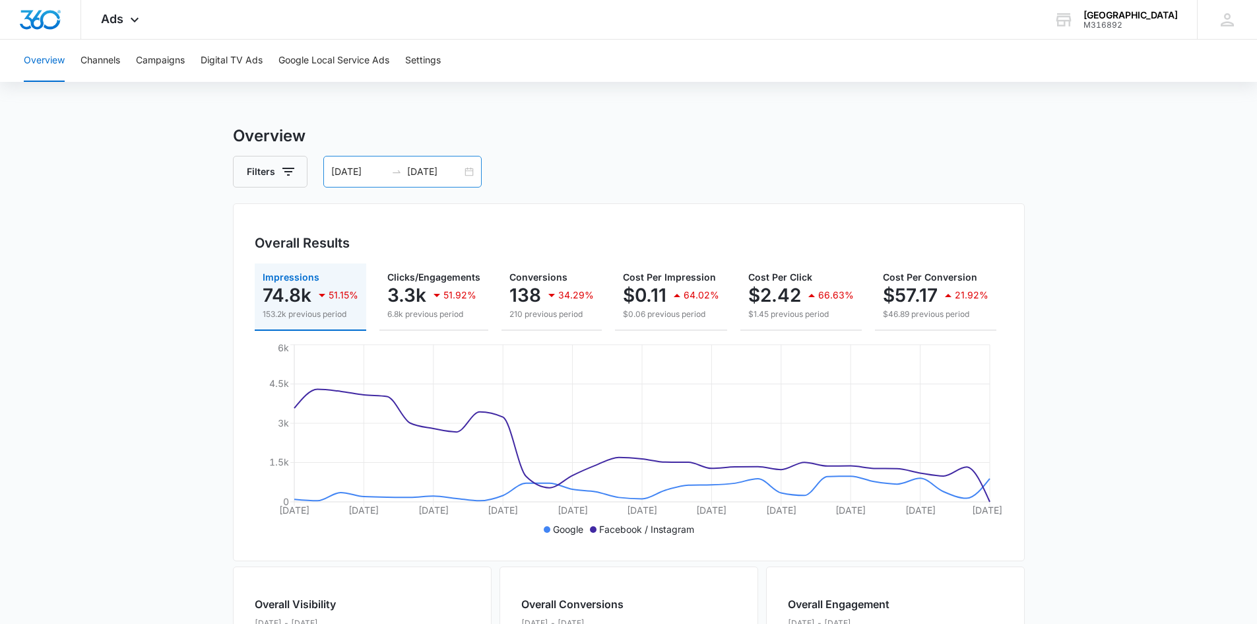
click at [461, 170] on div "08/16/2025 09/15/2025" at bounding box center [402, 172] width 158 height 32
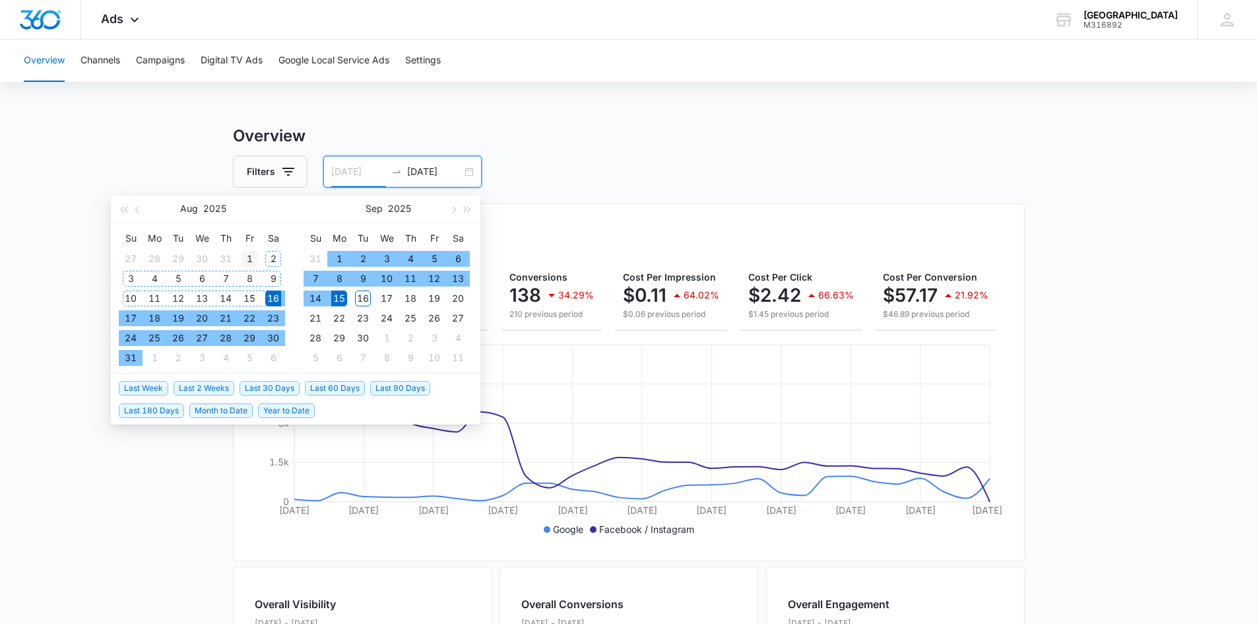
type input "[DATE]"
click at [251, 257] on div "1" at bounding box center [250, 259] width 16 height 16
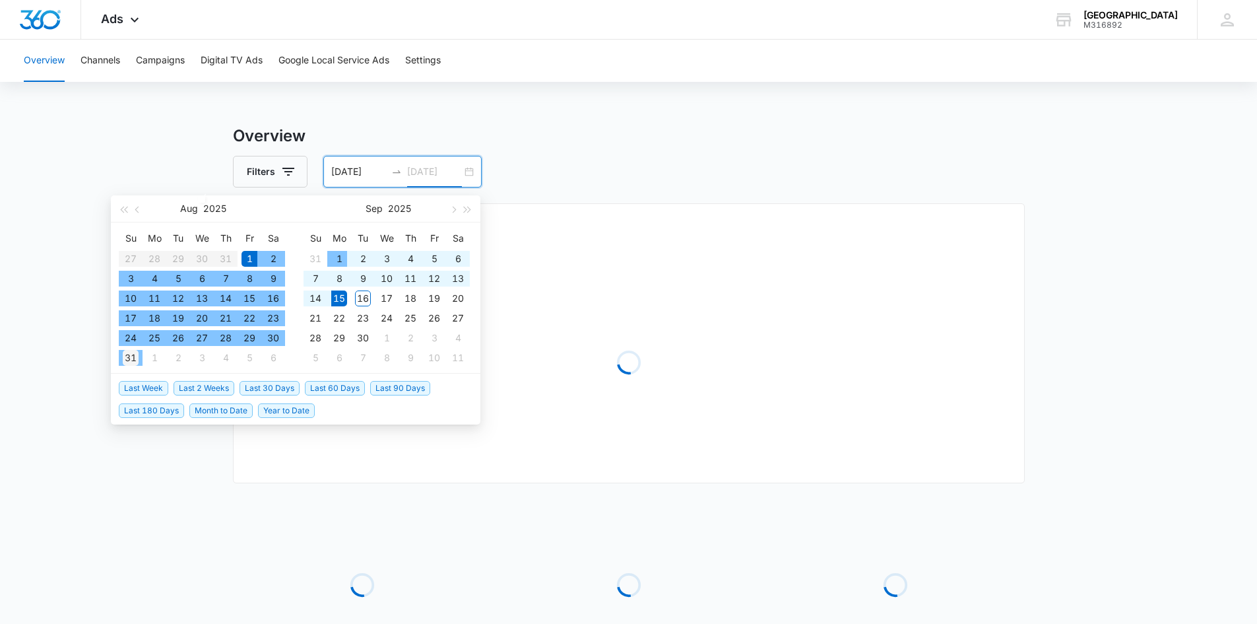
type input "08/31/2025"
click at [136, 360] on div "31" at bounding box center [131, 358] width 16 height 16
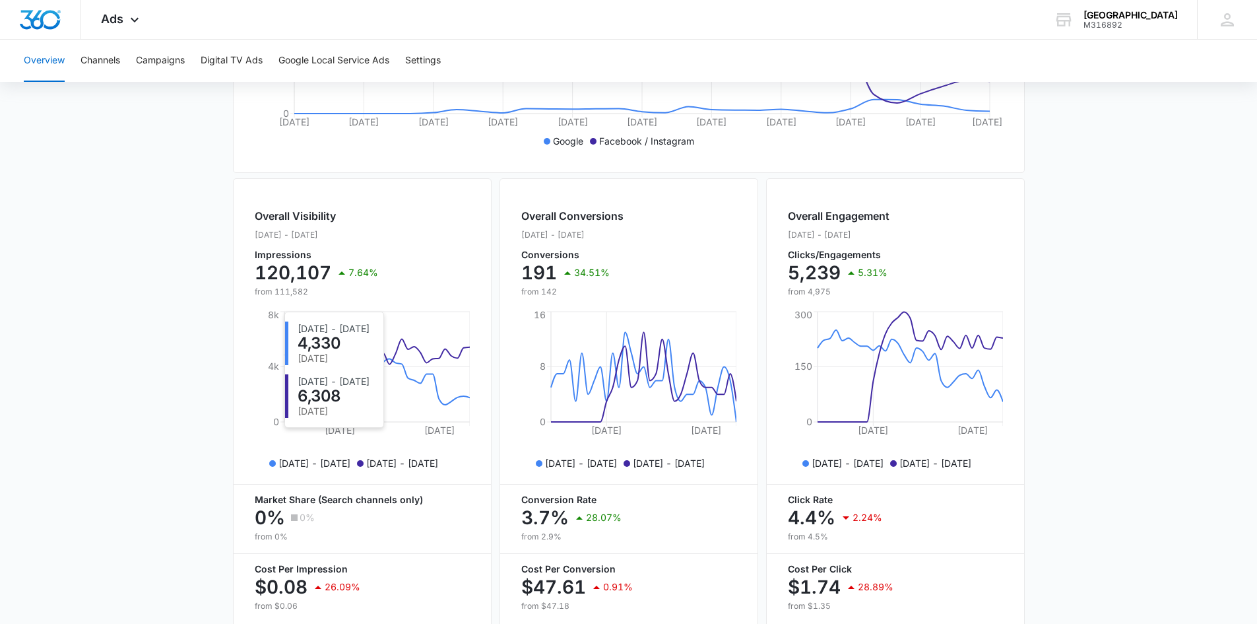
scroll to position [458, 0]
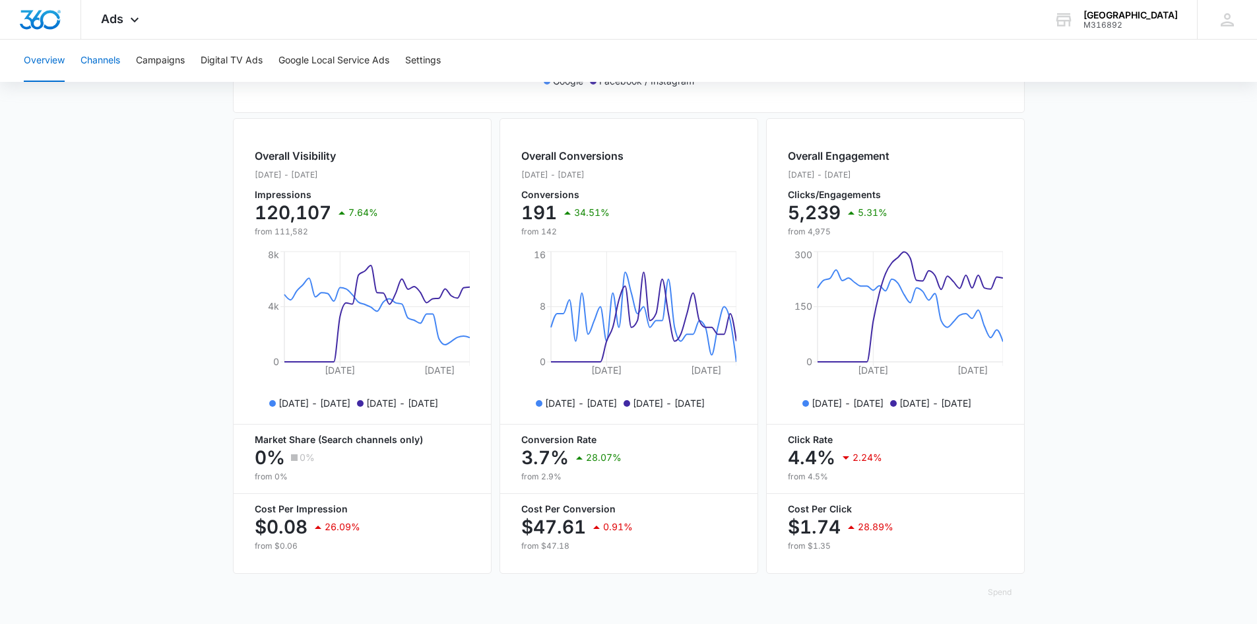
click at [120, 59] on button "Channels" at bounding box center [101, 61] width 40 height 42
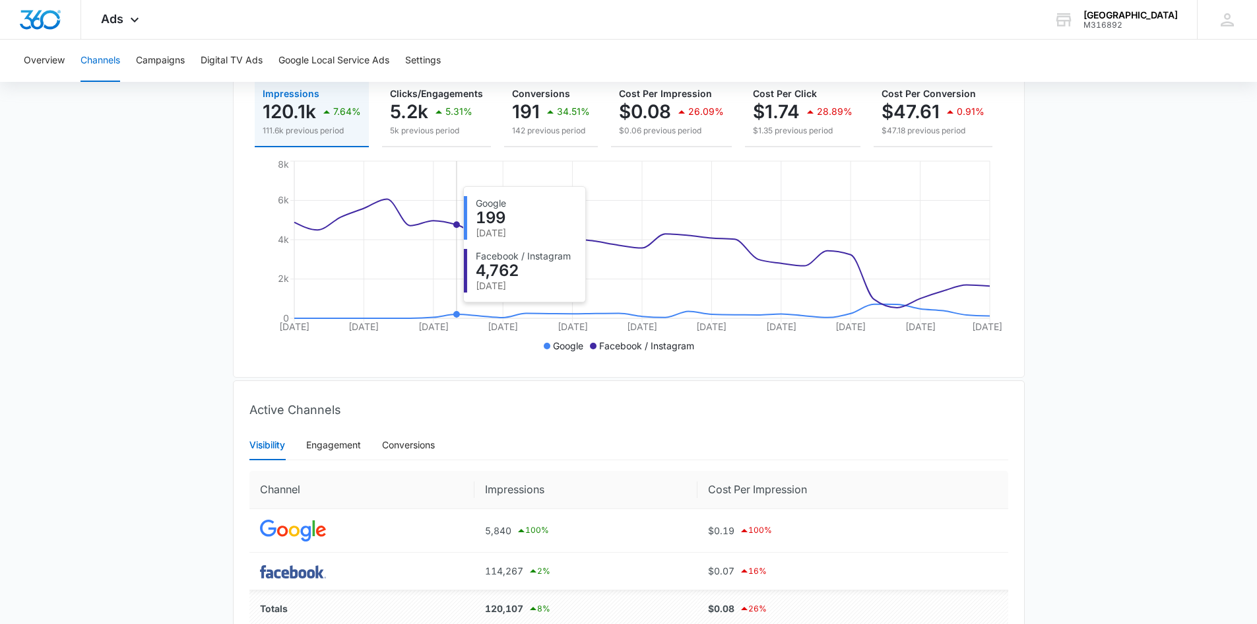
scroll to position [261, 0]
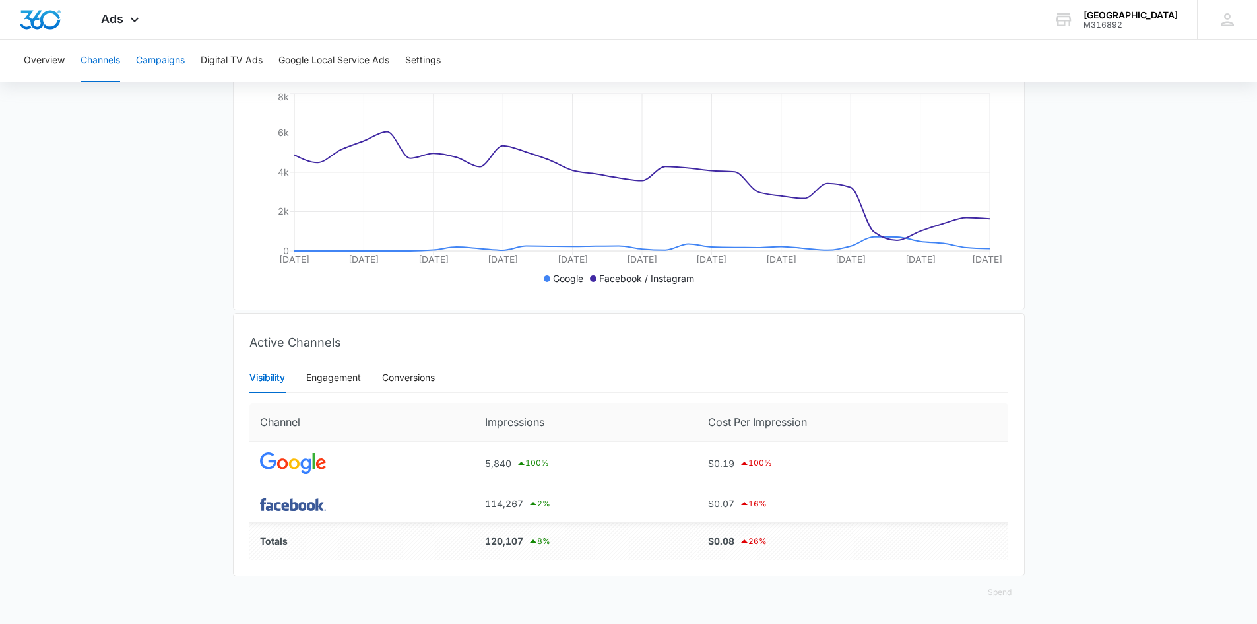
click at [166, 68] on button "Campaigns" at bounding box center [160, 61] width 49 height 42
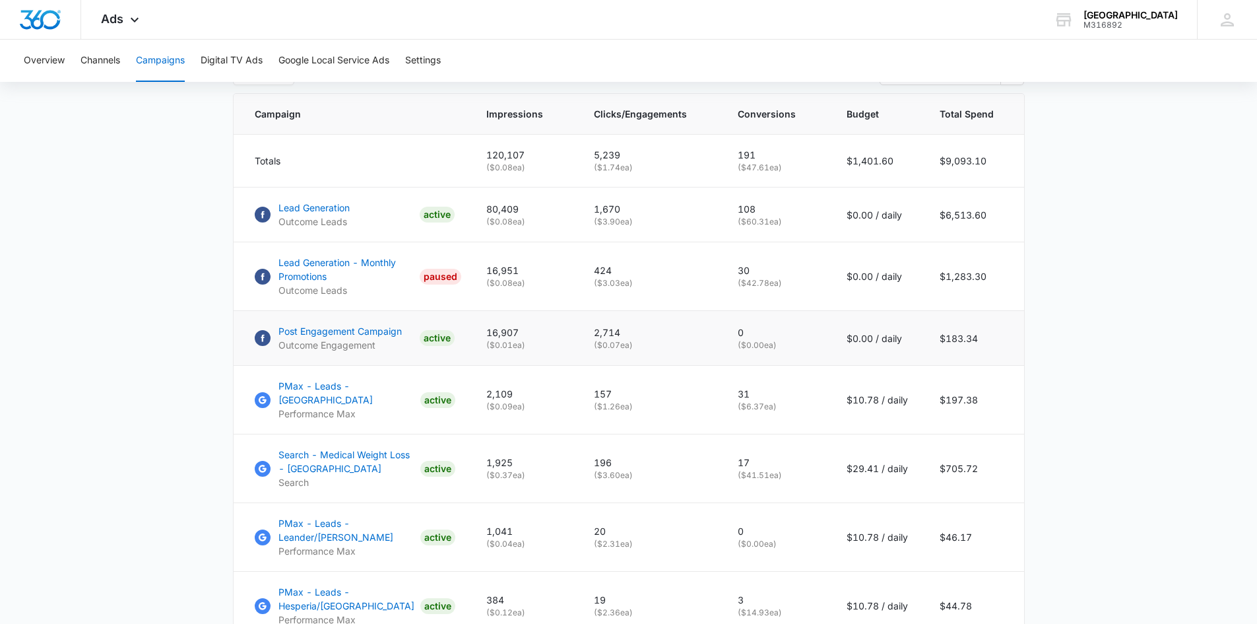
scroll to position [528, 0]
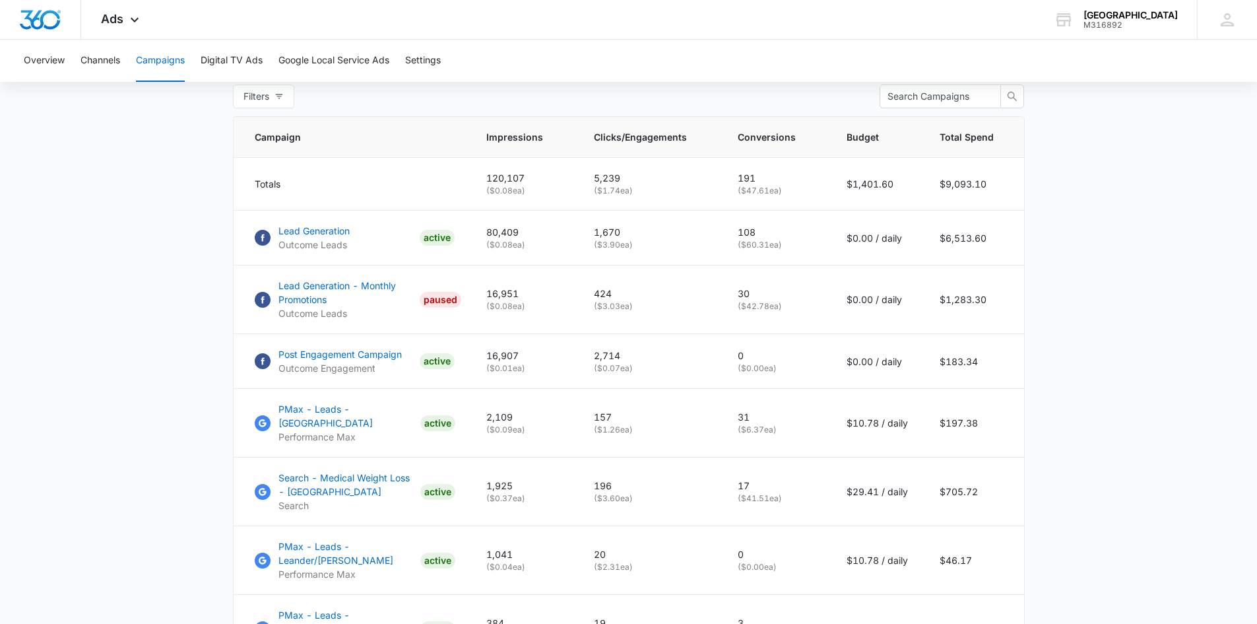
click at [131, 248] on main "Campaigns Filters 08/01/2025 08/31/2025 Overall Results Impressions 120.1k 7.64…" at bounding box center [628, 291] width 1257 height 1391
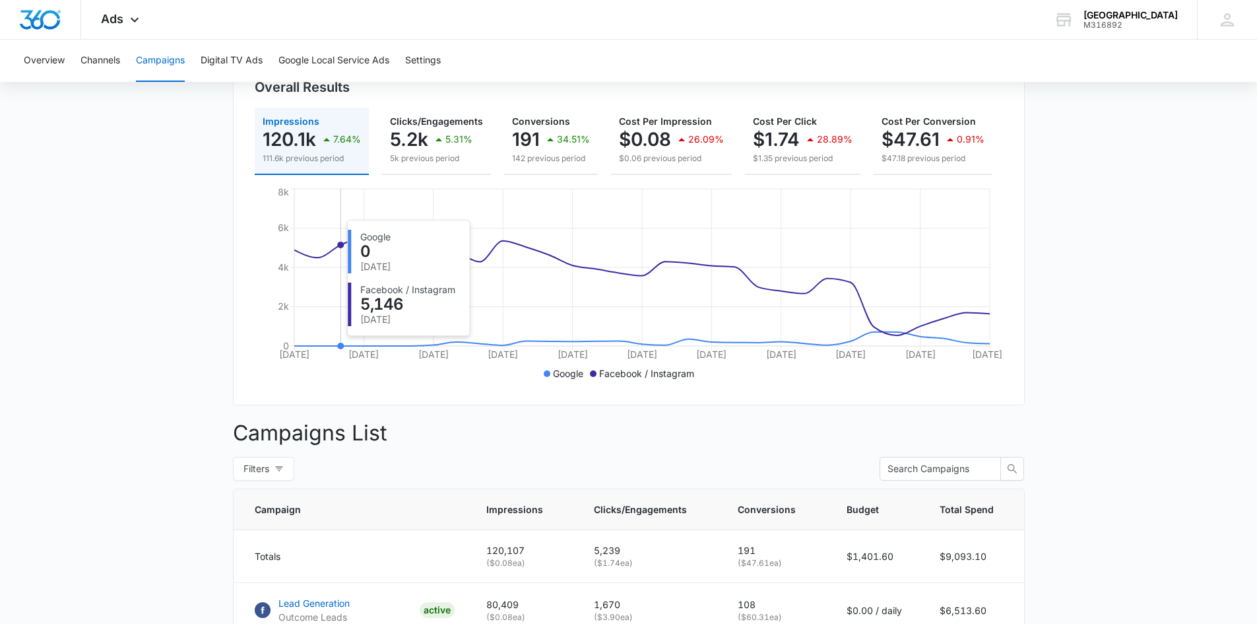
scroll to position [132, 0]
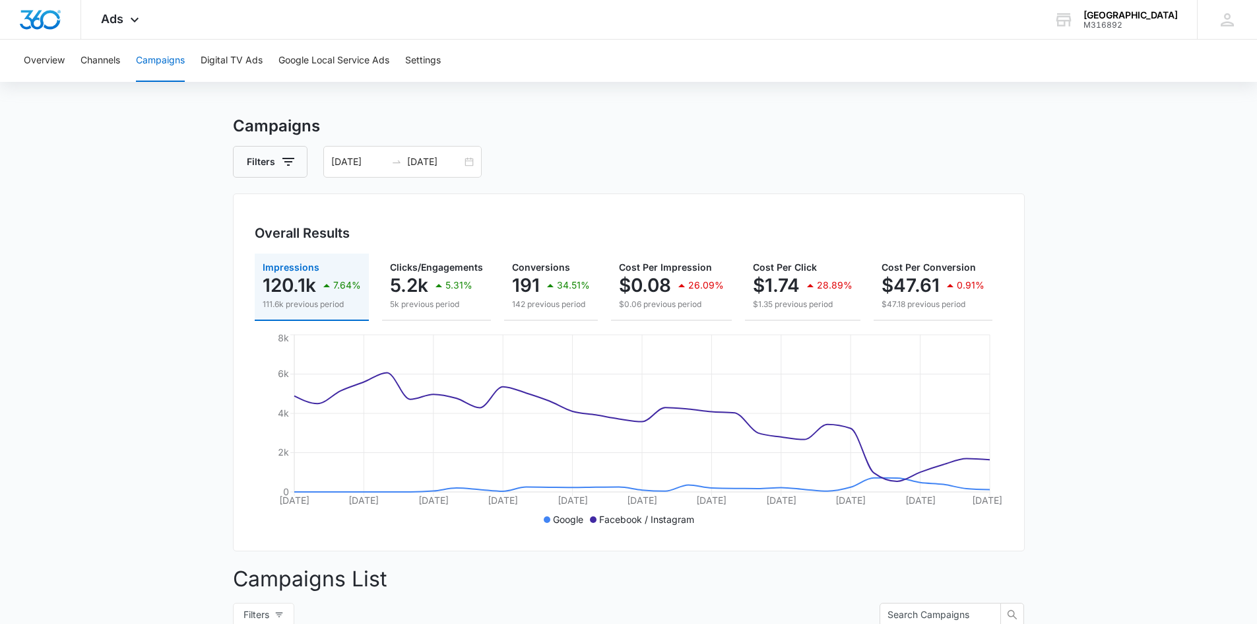
scroll to position [0, 0]
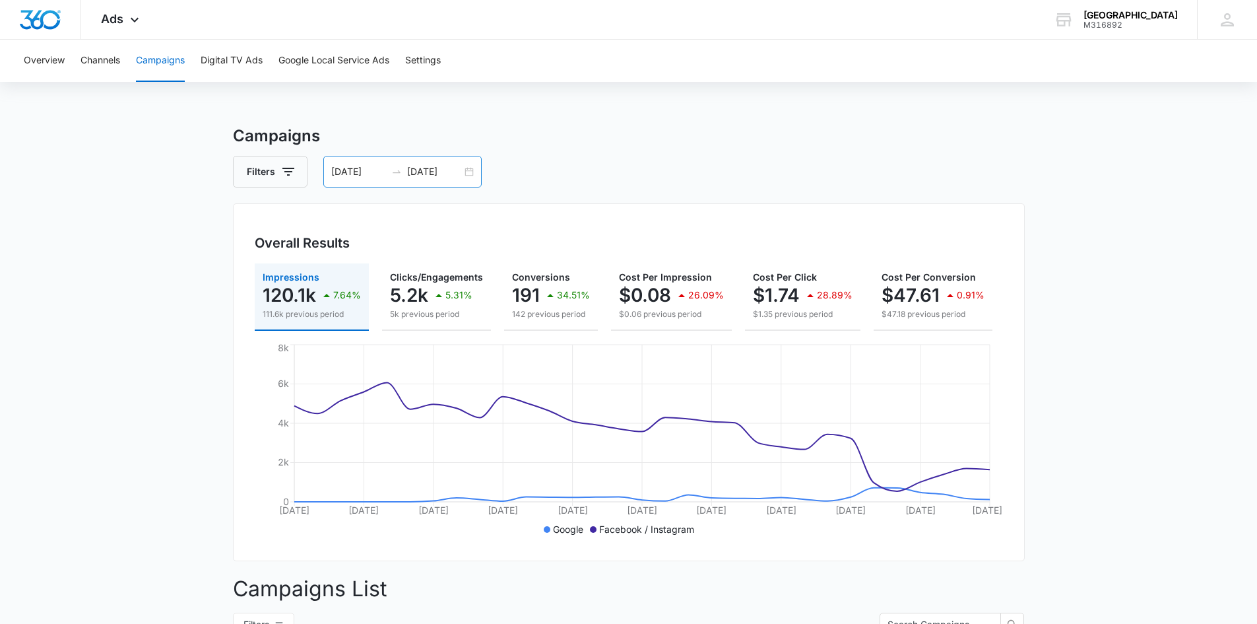
click at [438, 175] on input "08/31/2025" at bounding box center [434, 171] width 55 height 15
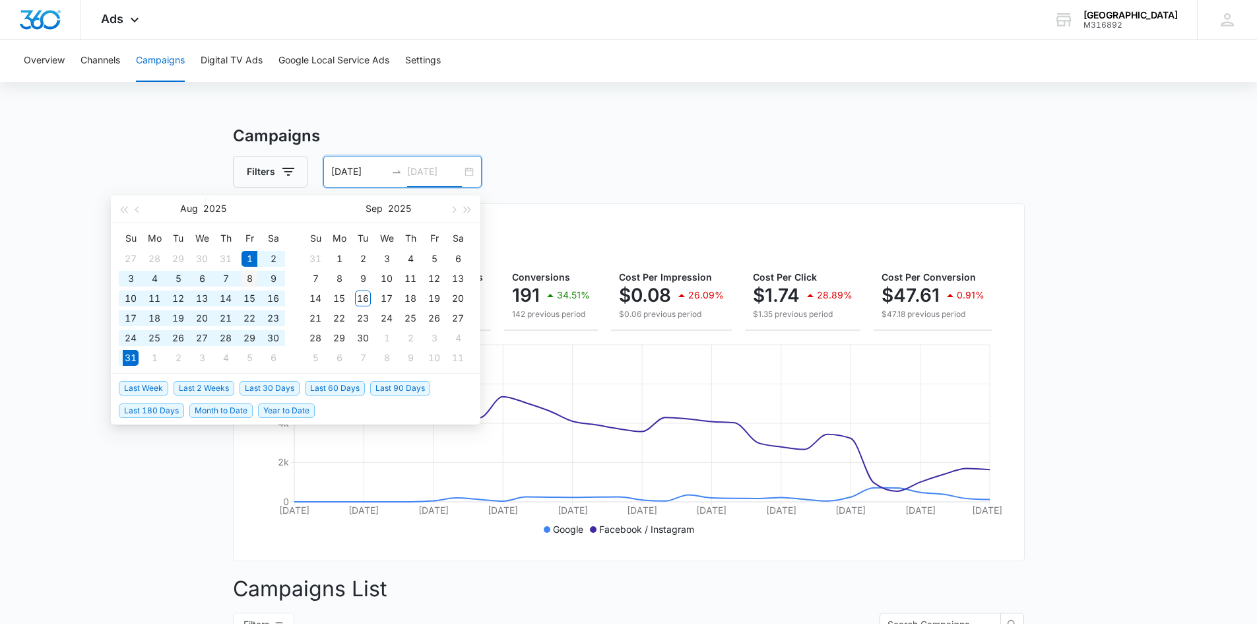
type input "[DATE]"
click at [244, 282] on div "8" at bounding box center [250, 279] width 16 height 16
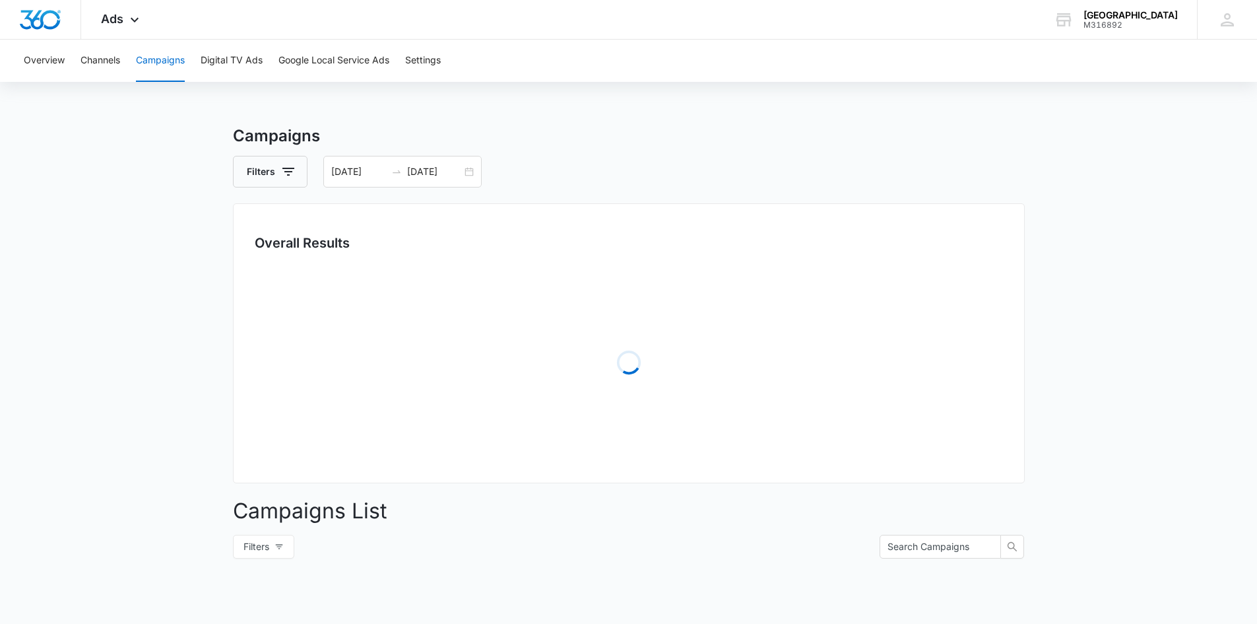
click at [627, 175] on div "Filters 08/01/2025 08/08/2025" at bounding box center [629, 172] width 792 height 32
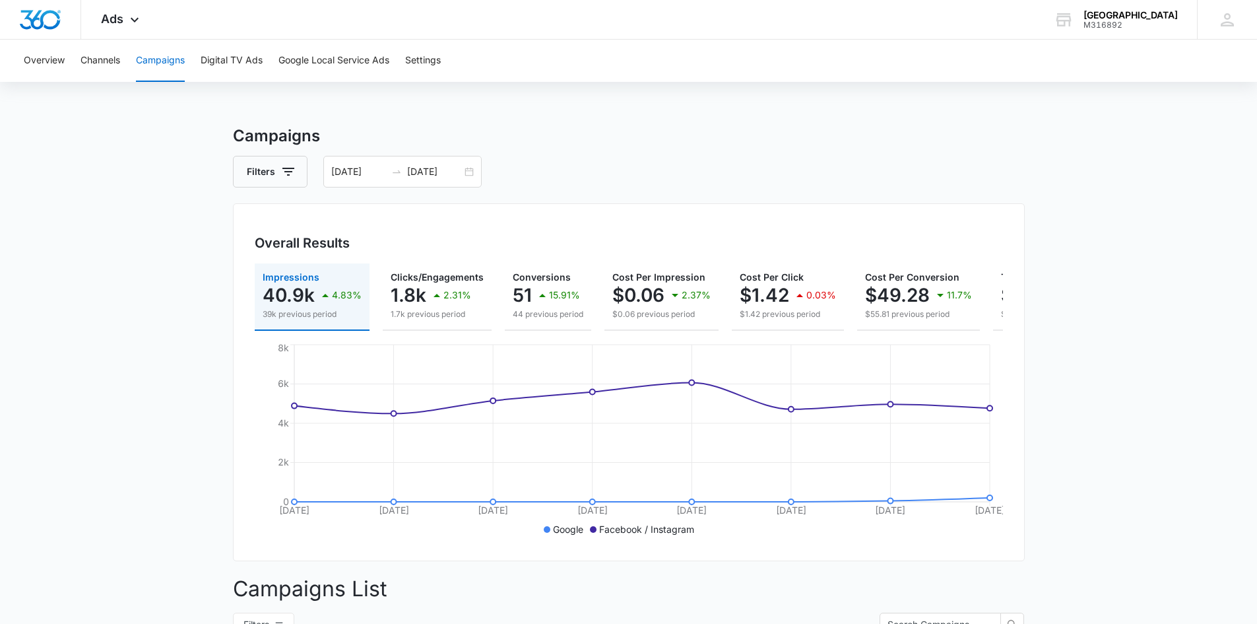
click at [566, 182] on div "Filters 08/01/2025 08/08/2025" at bounding box center [629, 172] width 792 height 32
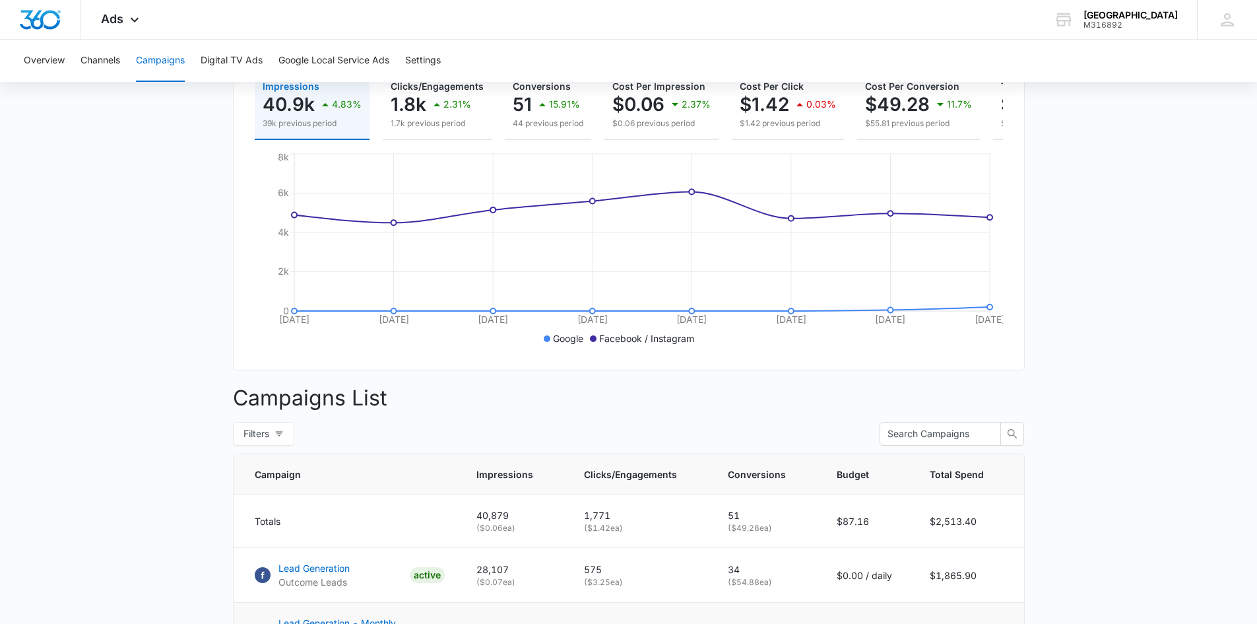
scroll to position [330, 0]
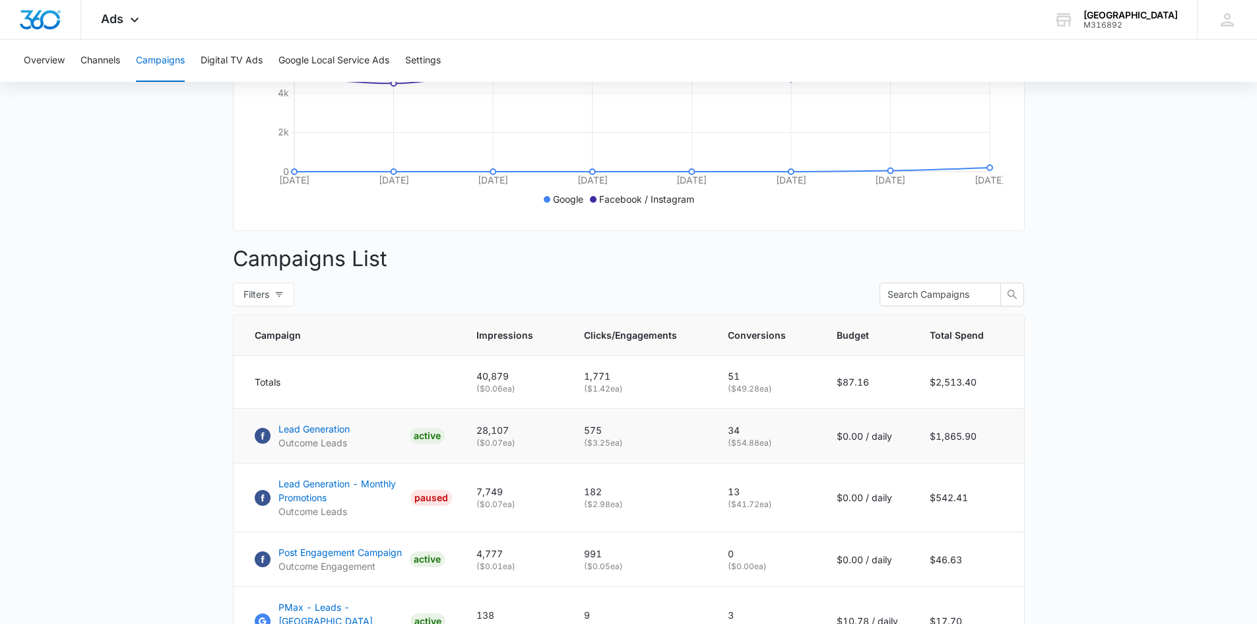
drag, startPoint x: 737, startPoint y: 442, endPoint x: 797, endPoint y: 443, distance: 59.4
click at [737, 437] on p "34" at bounding box center [766, 430] width 77 height 14
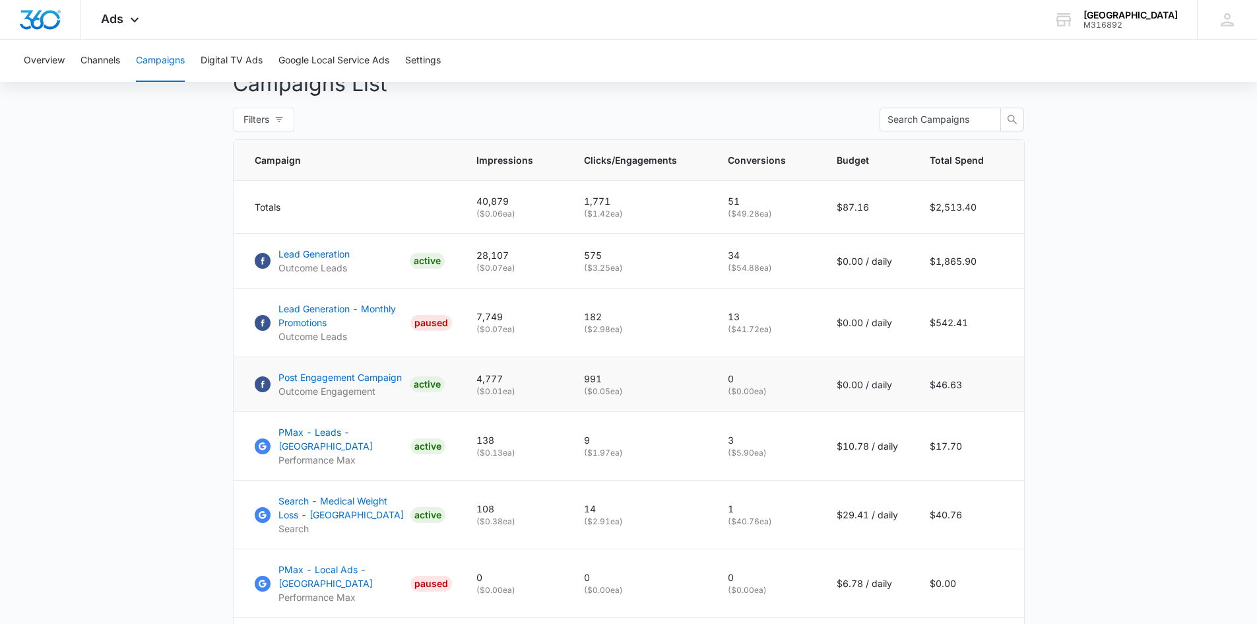
scroll to position [528, 0]
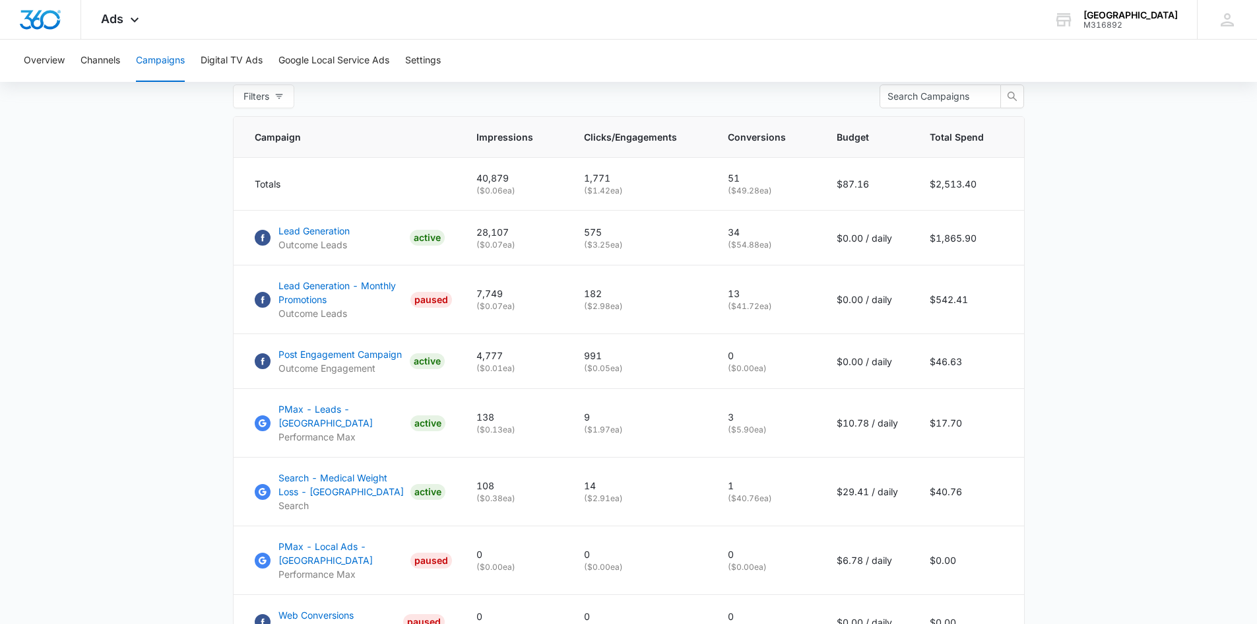
click at [137, 268] on main "Campaigns Filters 08/01/2025 08/08/2025 Overall Results Impressions 40.9k 4.83%…" at bounding box center [628, 231] width 1257 height 1270
click at [300, 238] on p "Lead Generation" at bounding box center [314, 231] width 71 height 14
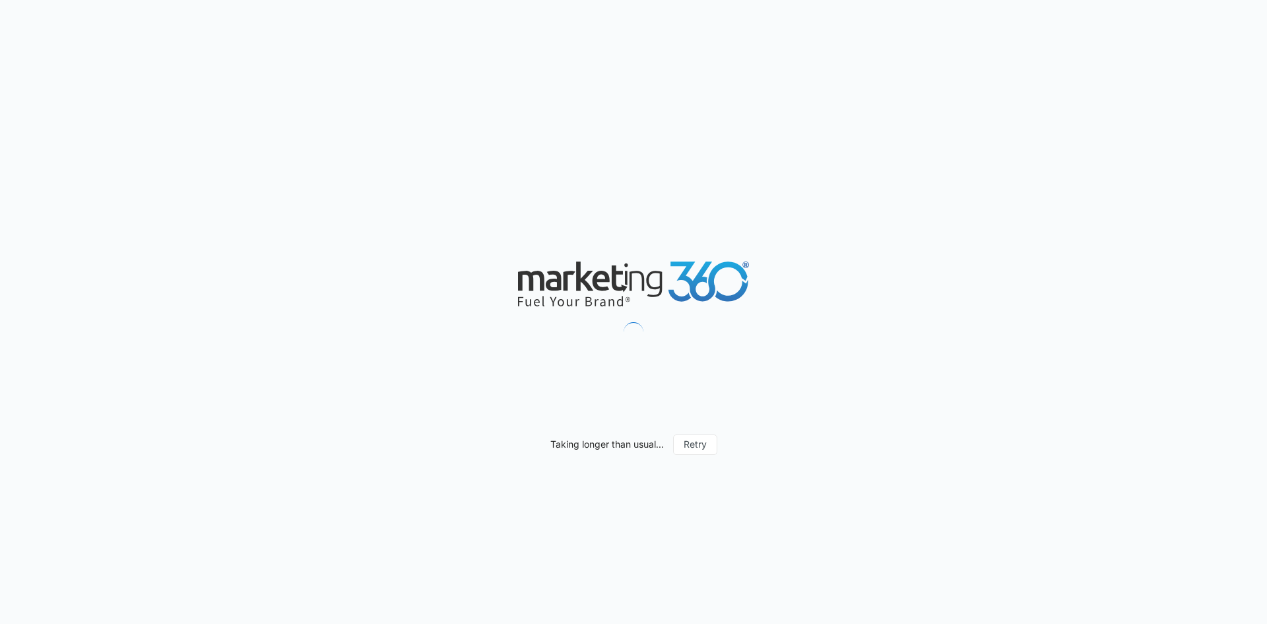
click at [412, 307] on div "Taking longer than usual... Retry" at bounding box center [633, 312] width 1267 height 624
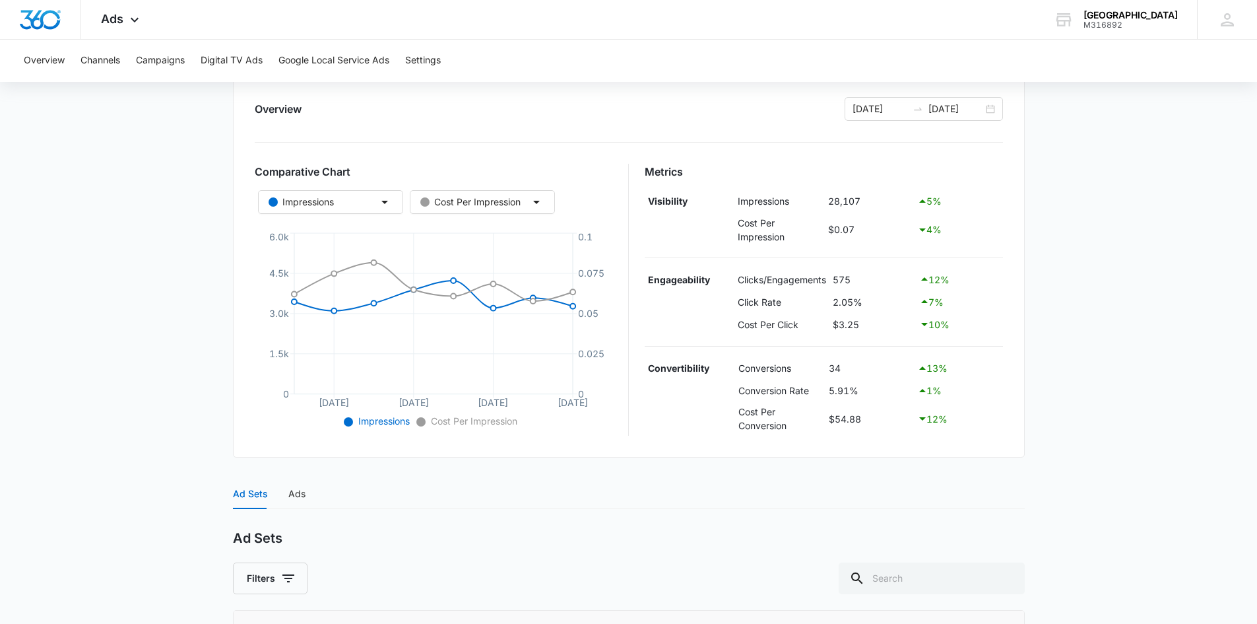
scroll to position [127, 0]
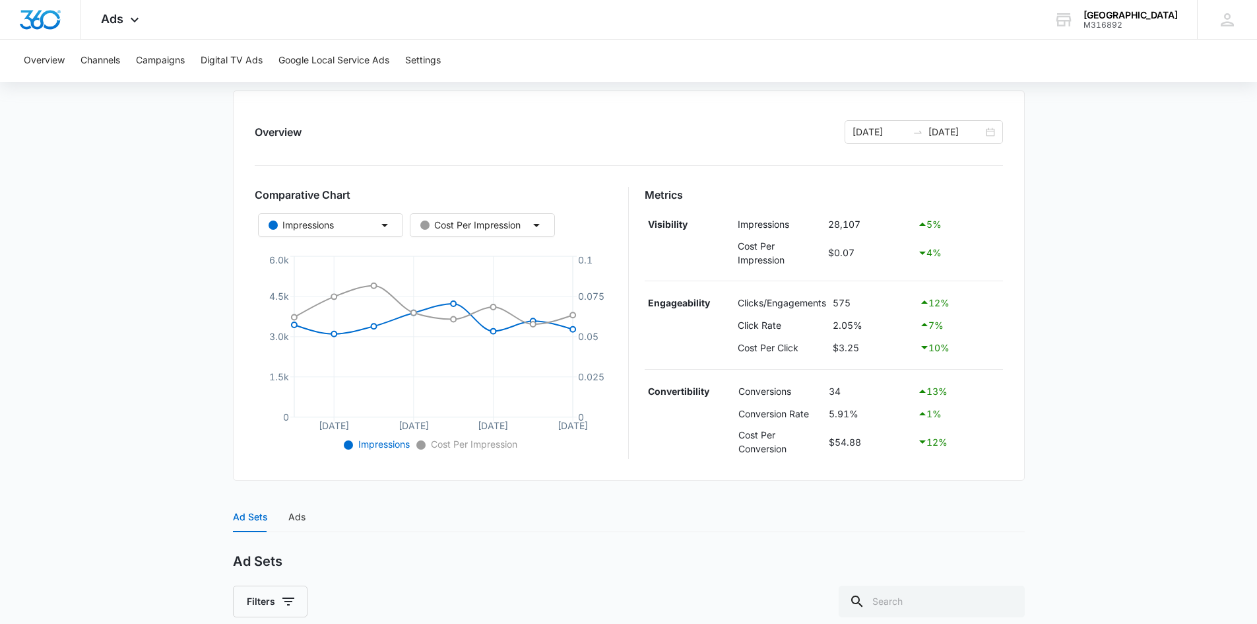
click at [316, 139] on div "Overview 08/01/2025 08/08/2025" at bounding box center [629, 132] width 748 height 24
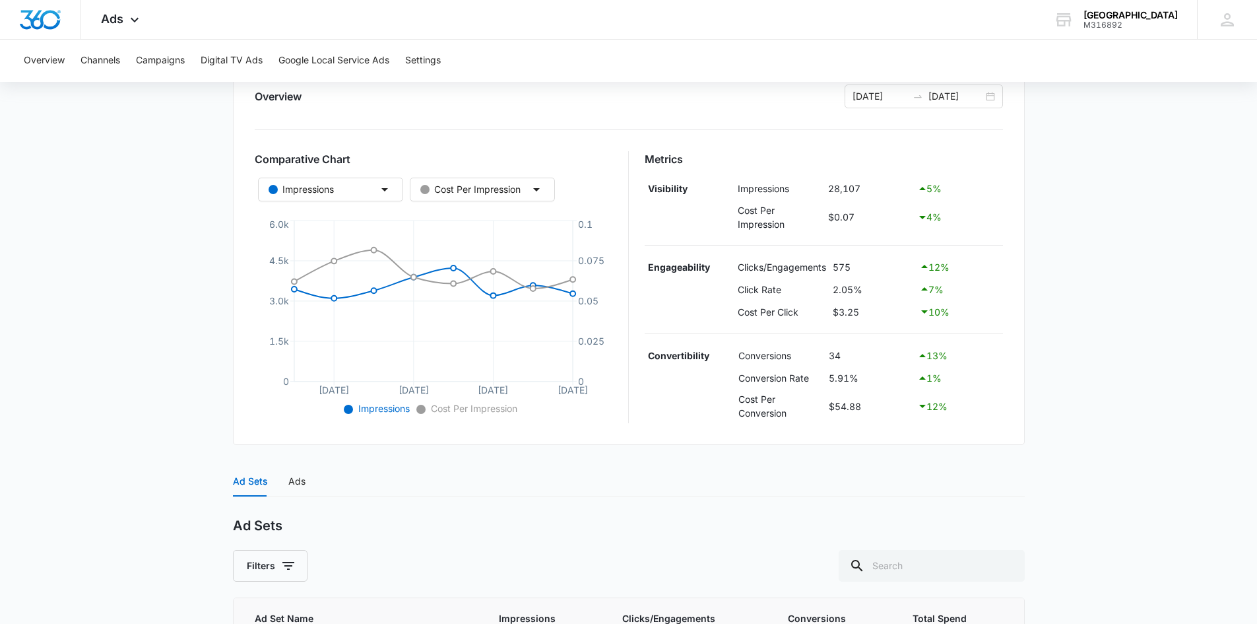
scroll to position [61, 0]
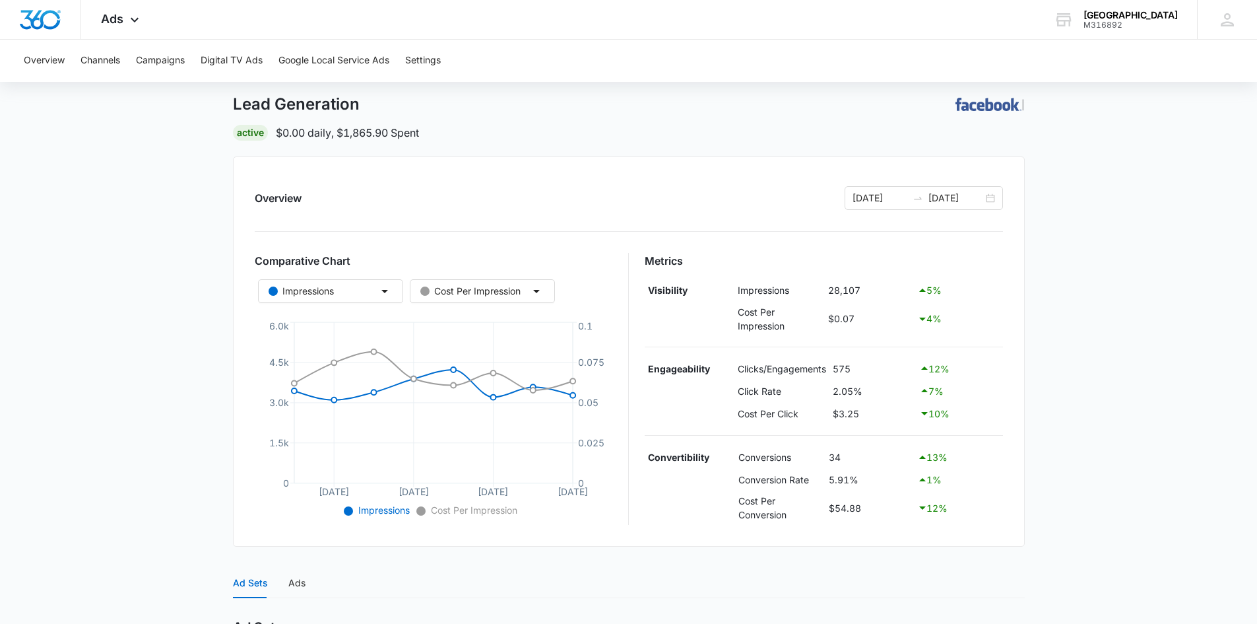
click at [1181, 278] on main "Lead Generation | Active $0.00 daily , $1,865.90 Spent Overview 08/01/2025 08/0…" at bounding box center [628, 541] width 1257 height 957
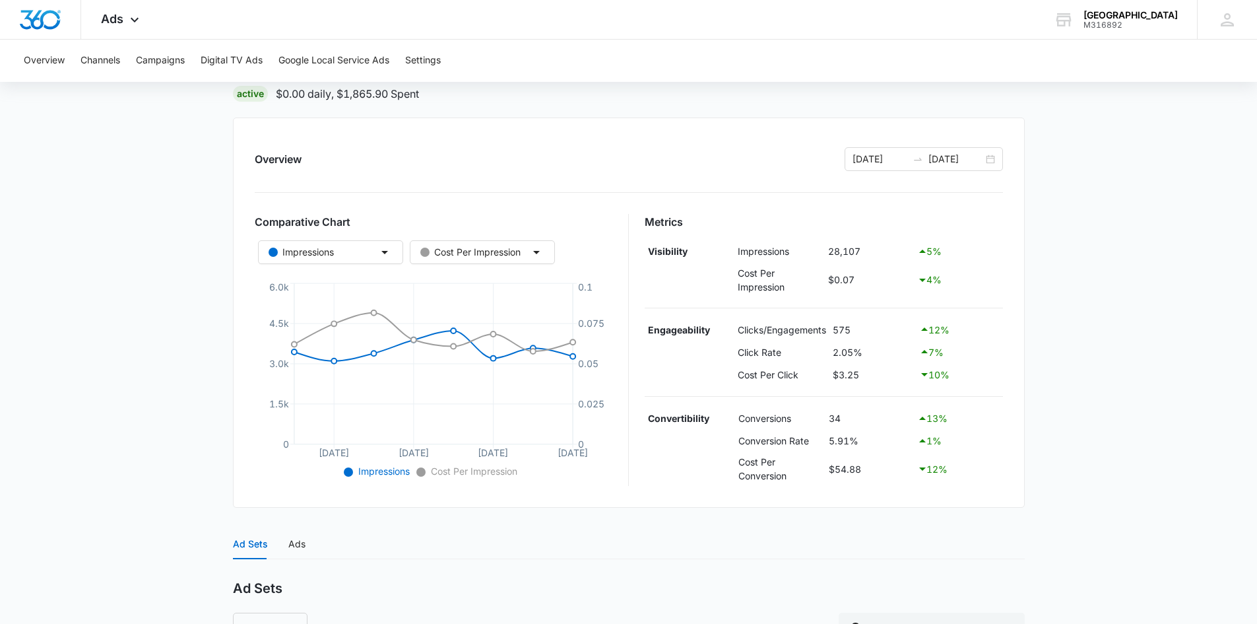
scroll to position [264, 0]
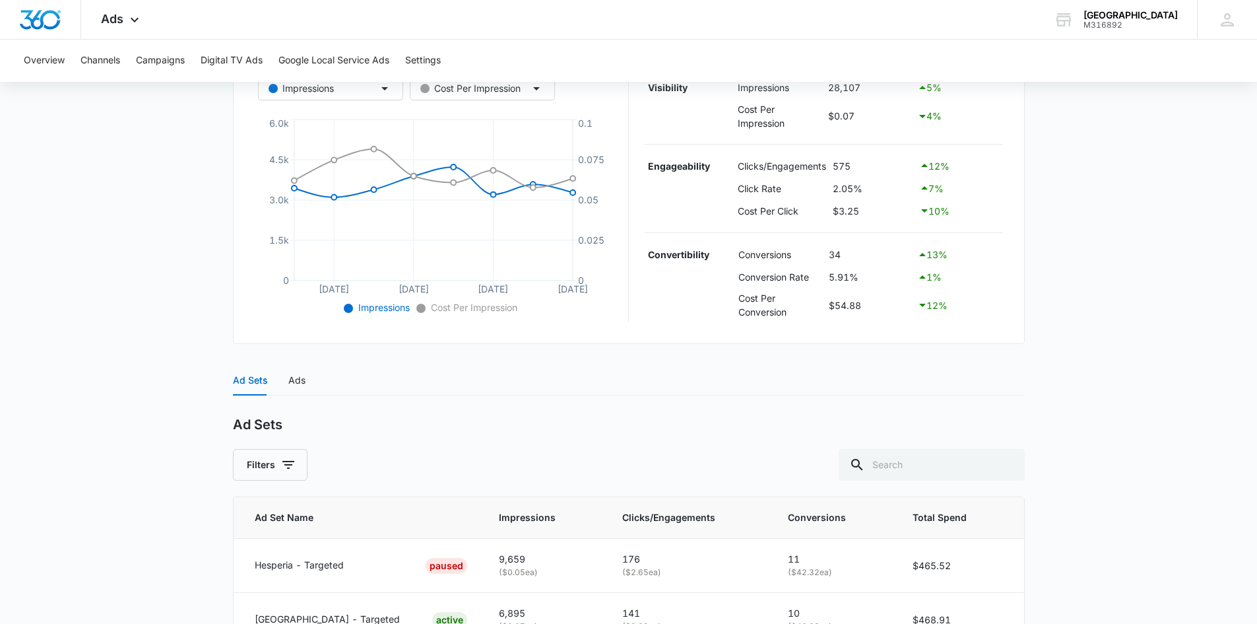
click at [141, 339] on main "Lead Generation | Active $0.00 daily , $1,865.90 Spent Overview 08/01/2025 08/0…" at bounding box center [628, 338] width 1257 height 957
click at [138, 205] on main "Lead Generation | Active $0.00 daily , $1,865.90 Spent Overview 08/01/2025 08/0…" at bounding box center [628, 338] width 1257 height 957
drag, startPoint x: 81, startPoint y: 302, endPoint x: 106, endPoint y: 252, distance: 55.8
click at [81, 297] on main "Lead Generation | Active $0.00 daily , $1,865.90 Spent Overview 08/01/2025 08/0…" at bounding box center [628, 338] width 1257 height 957
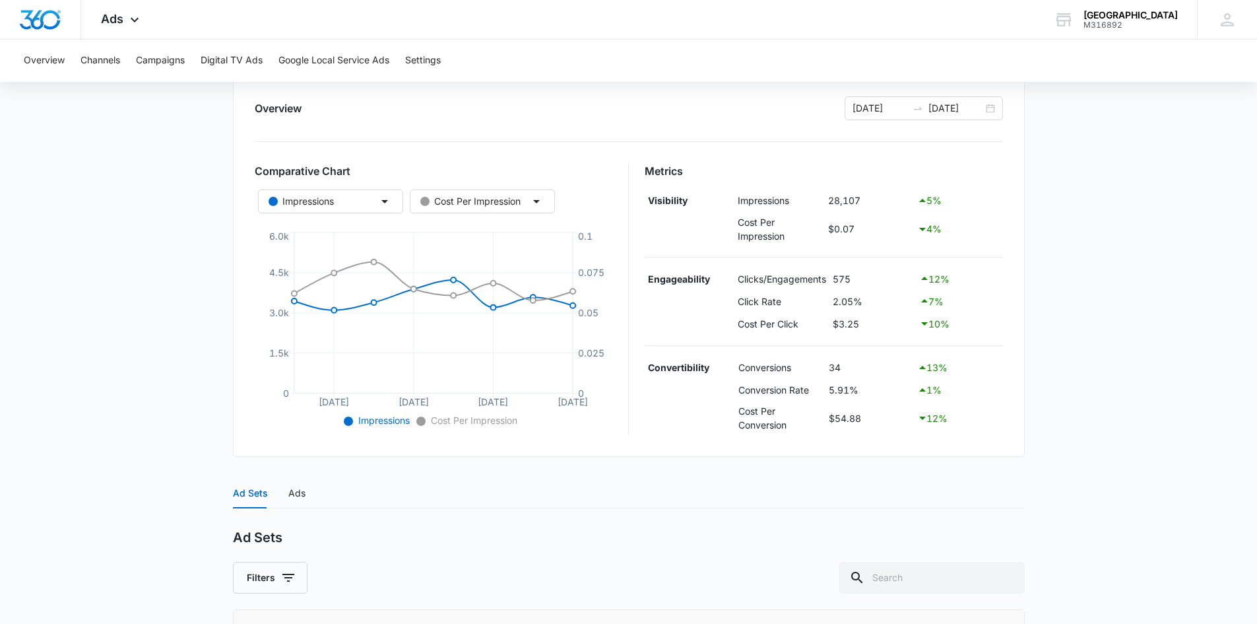
scroll to position [66, 0]
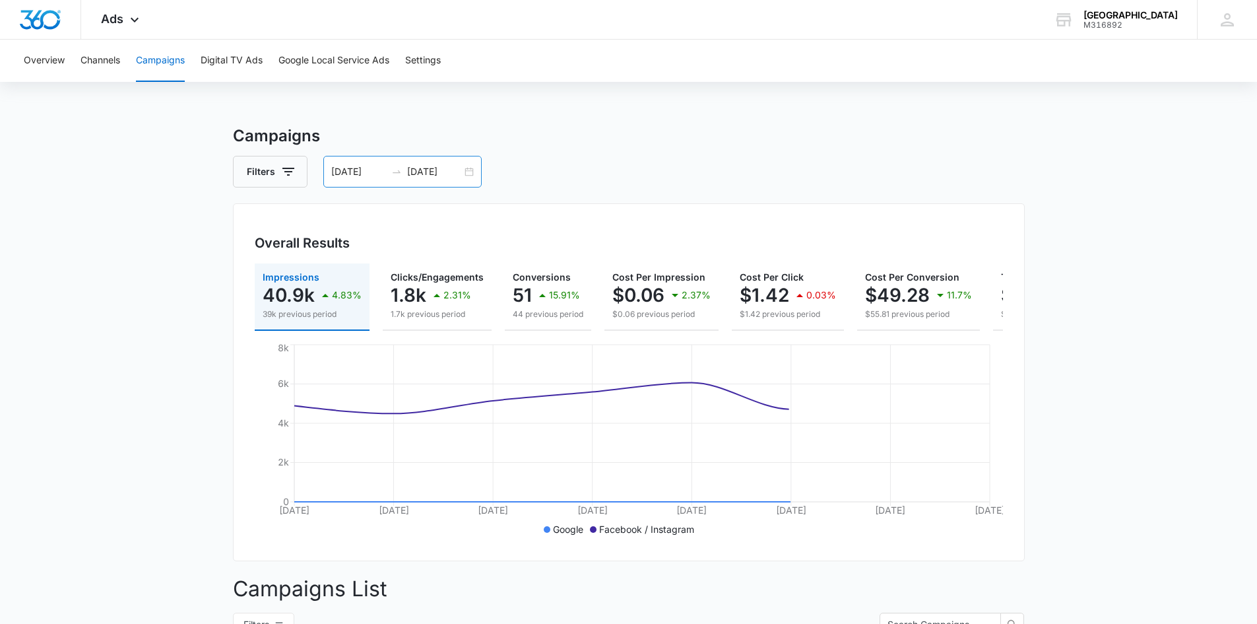
click at [391, 167] on icon "swap-right" at bounding box center [396, 171] width 11 height 11
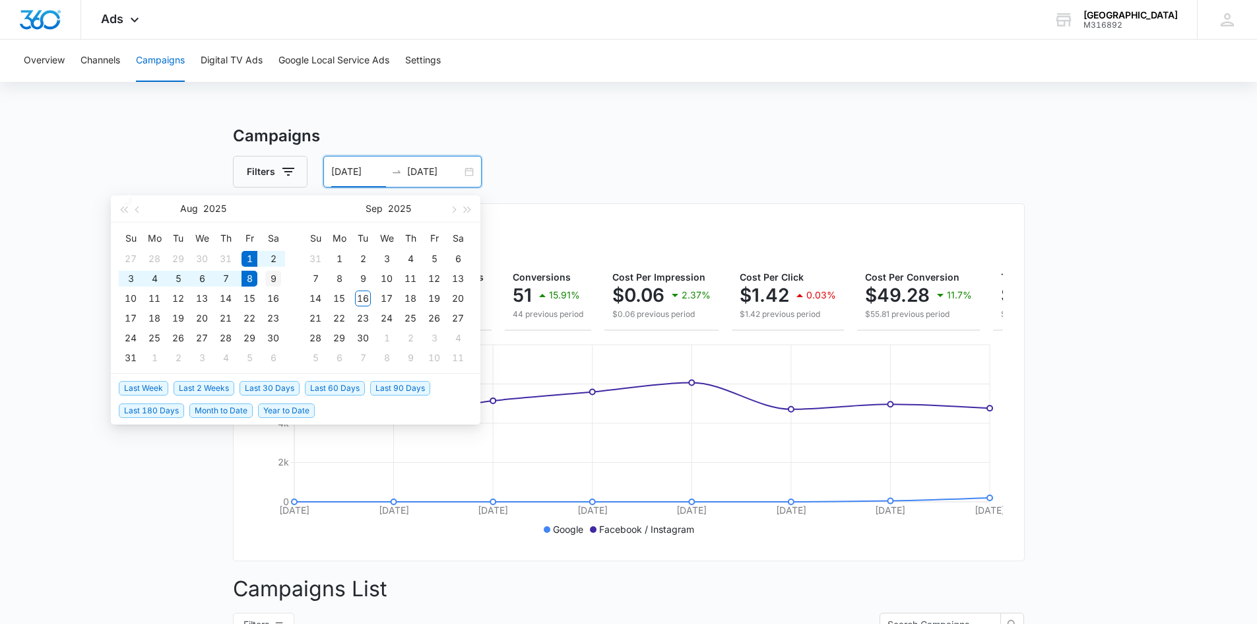
type input "08/09/2025"
click at [277, 276] on div "9" at bounding box center [273, 279] width 16 height 16
type input "08/16/2025"
click at [281, 291] on td "16" at bounding box center [273, 298] width 24 height 20
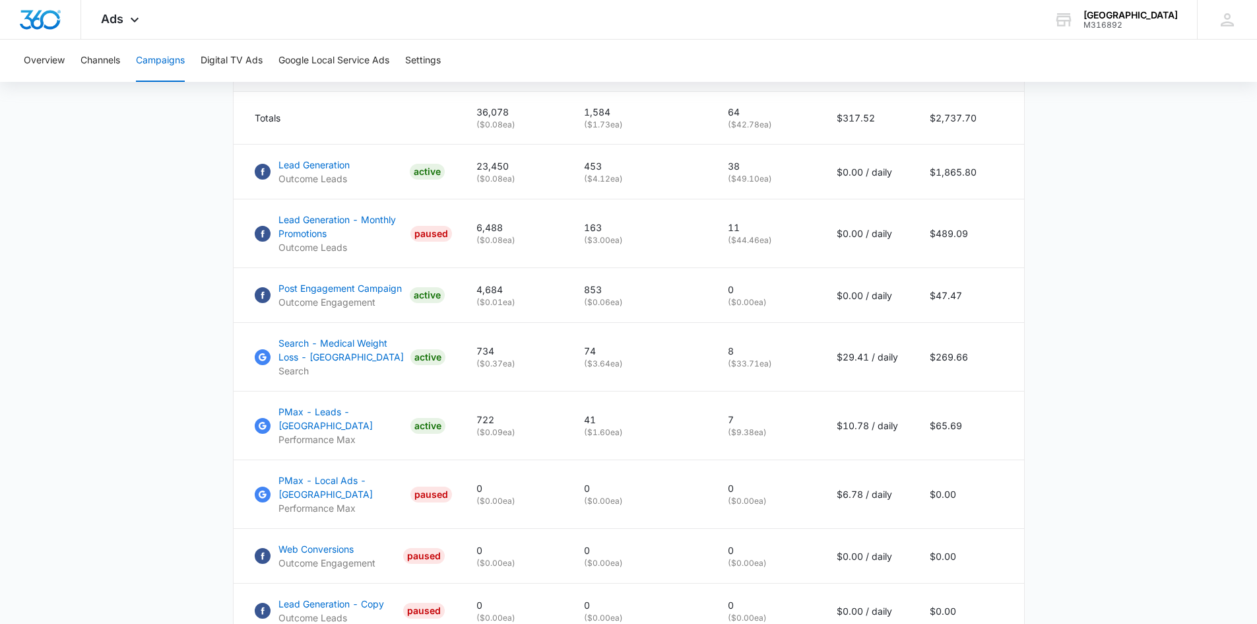
scroll to position [528, 0]
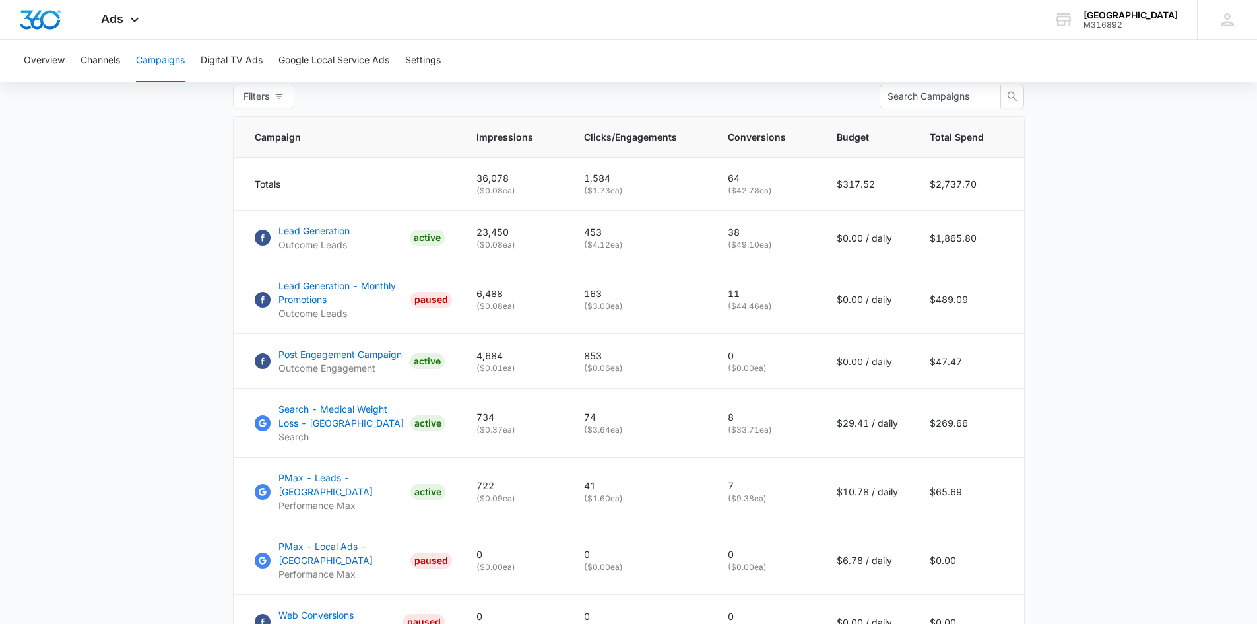
click at [145, 345] on main "Campaigns Filters 08/09/2025 08/16/2025 Overall Results Impressions 36.1k 11.74…" at bounding box center [628, 231] width 1257 height 1270
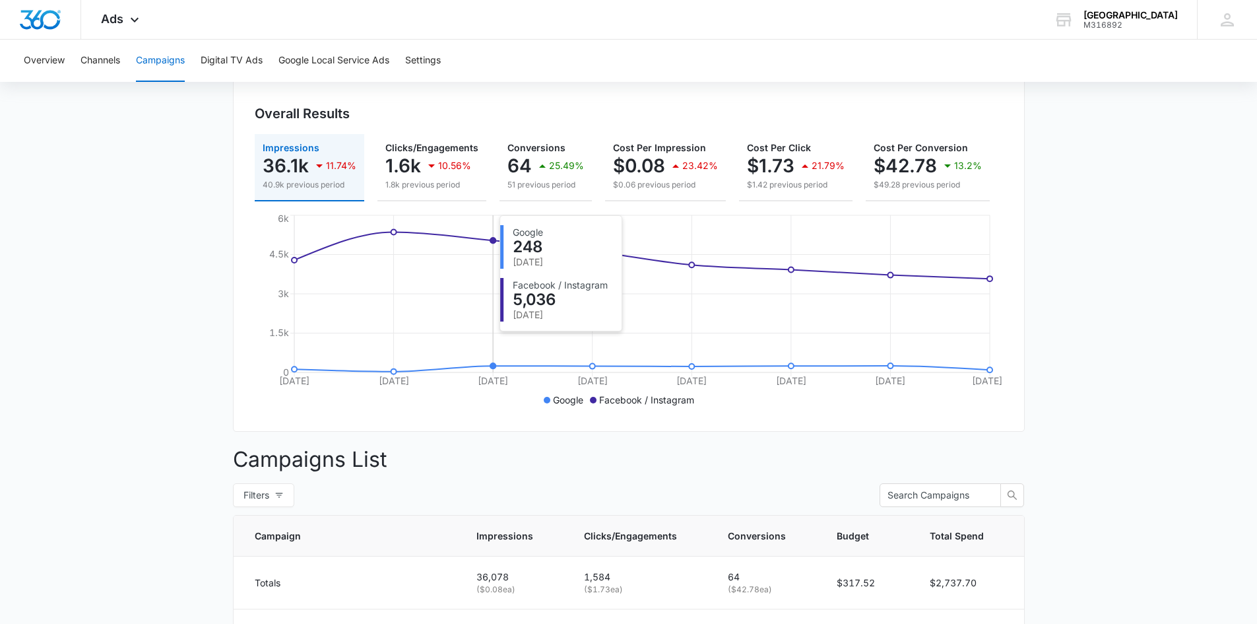
scroll to position [0, 0]
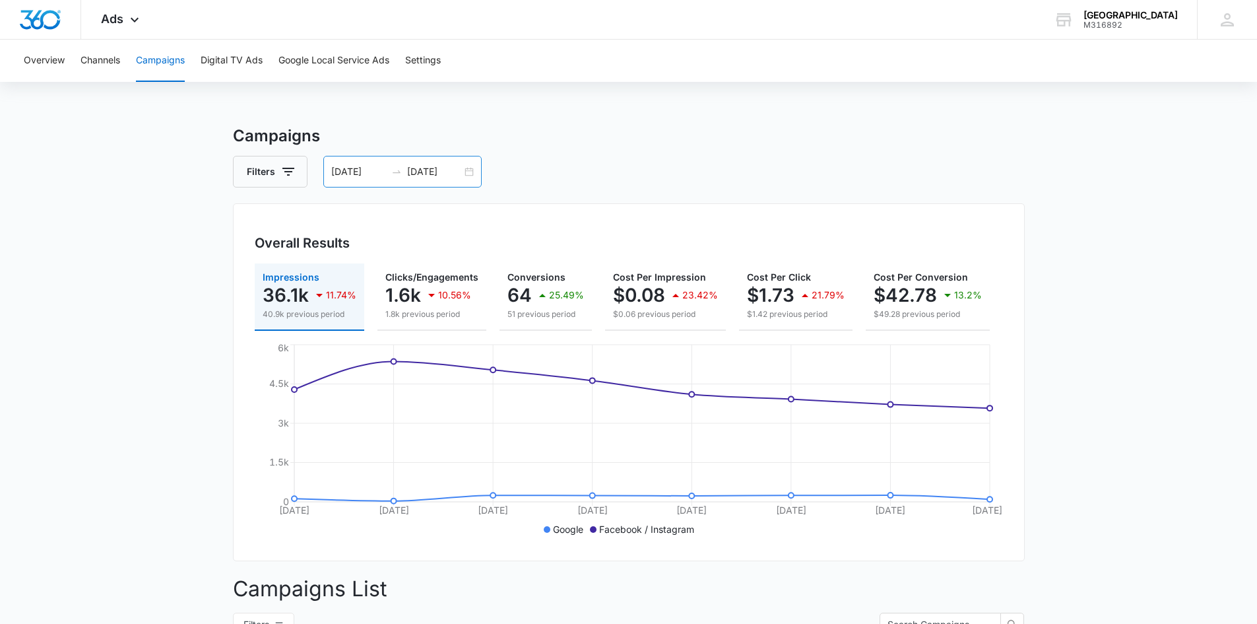
click at [473, 171] on div "08/09/2025 08/16/2025" at bounding box center [402, 172] width 158 height 32
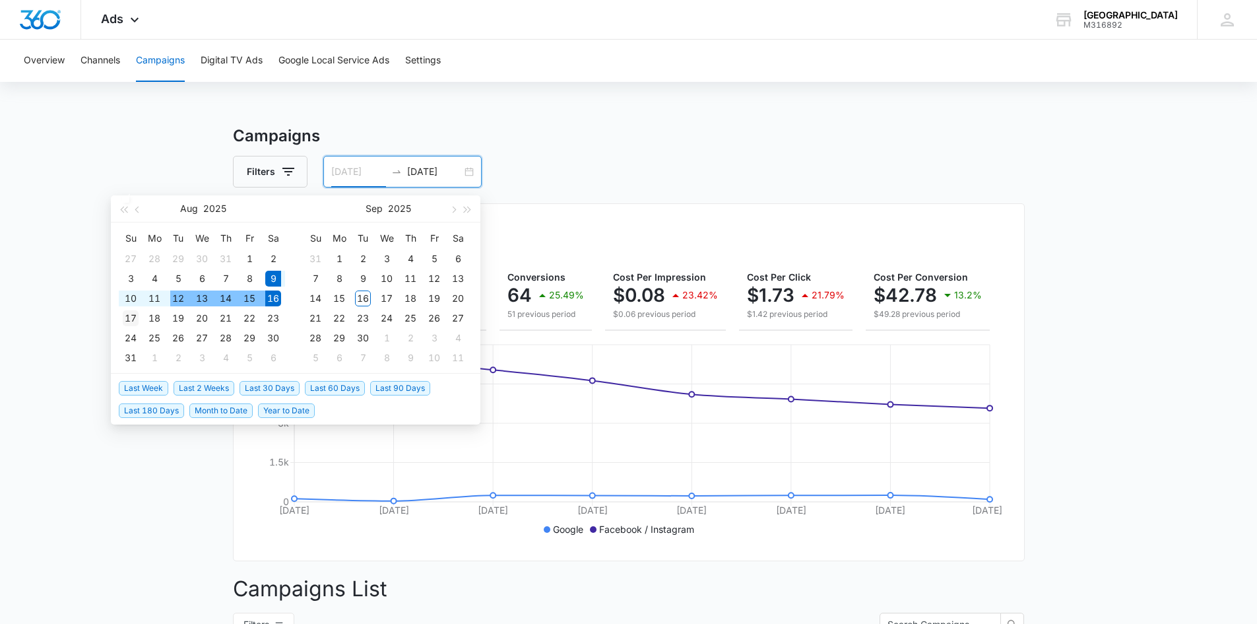
type input "08/17/2025"
click at [123, 315] on div "17" at bounding box center [131, 318] width 16 height 16
click at [132, 339] on div "24" at bounding box center [131, 338] width 16 height 16
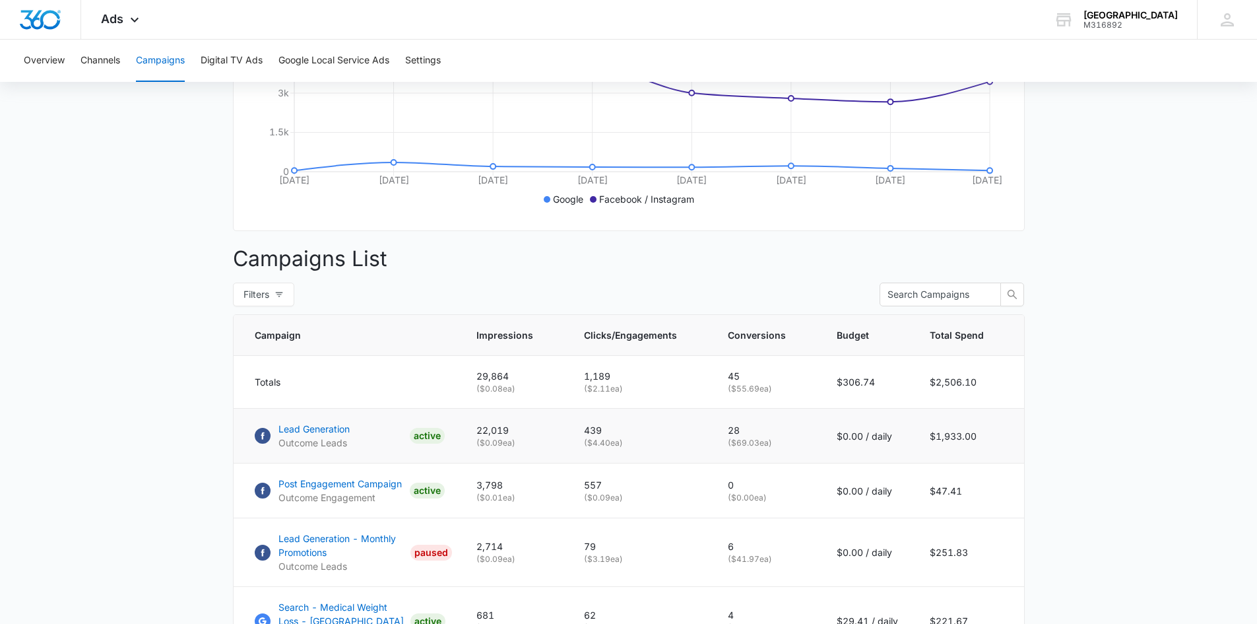
scroll to position [396, 0]
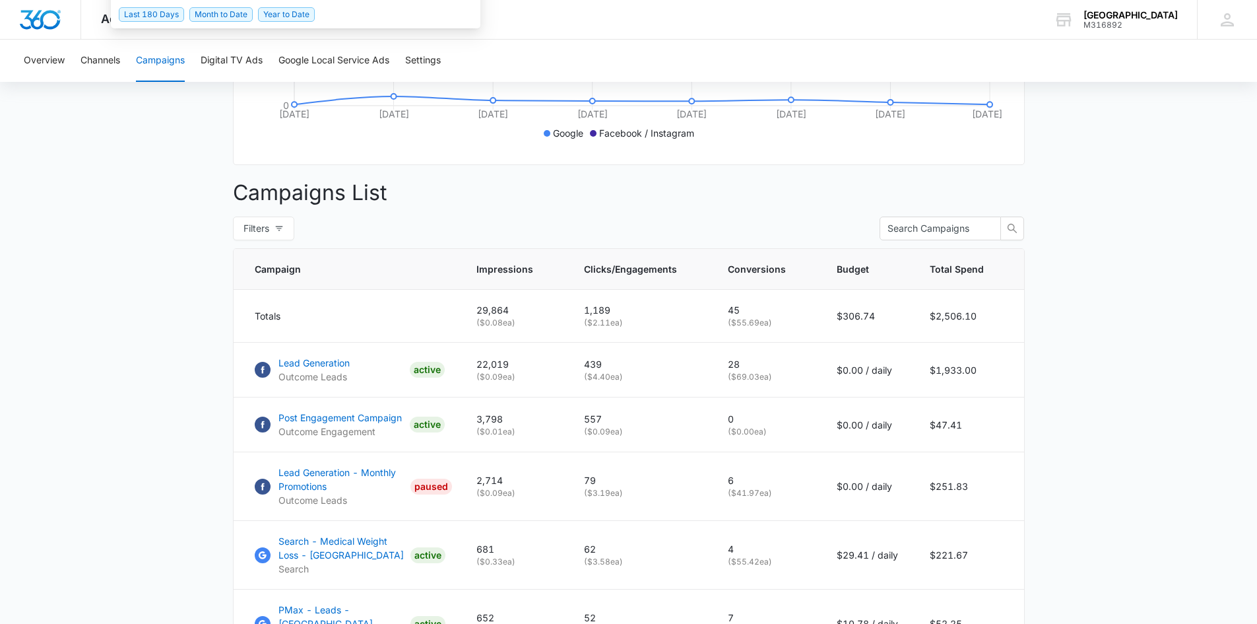
drag, startPoint x: 28, startPoint y: 350, endPoint x: 79, endPoint y: 325, distance: 57.0
click at [28, 350] on main "Campaigns Filters 08/17/2025 08/24/2025 Overall Results Impressions 29.9k 17.22…" at bounding box center [628, 363] width 1257 height 1270
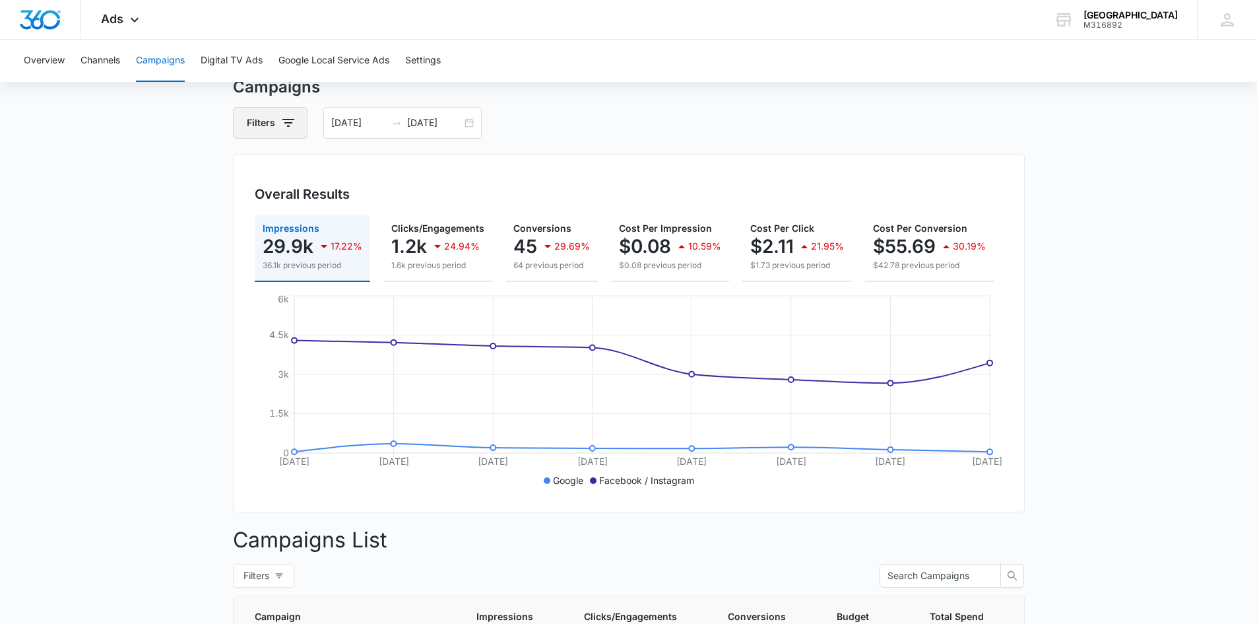
scroll to position [0, 0]
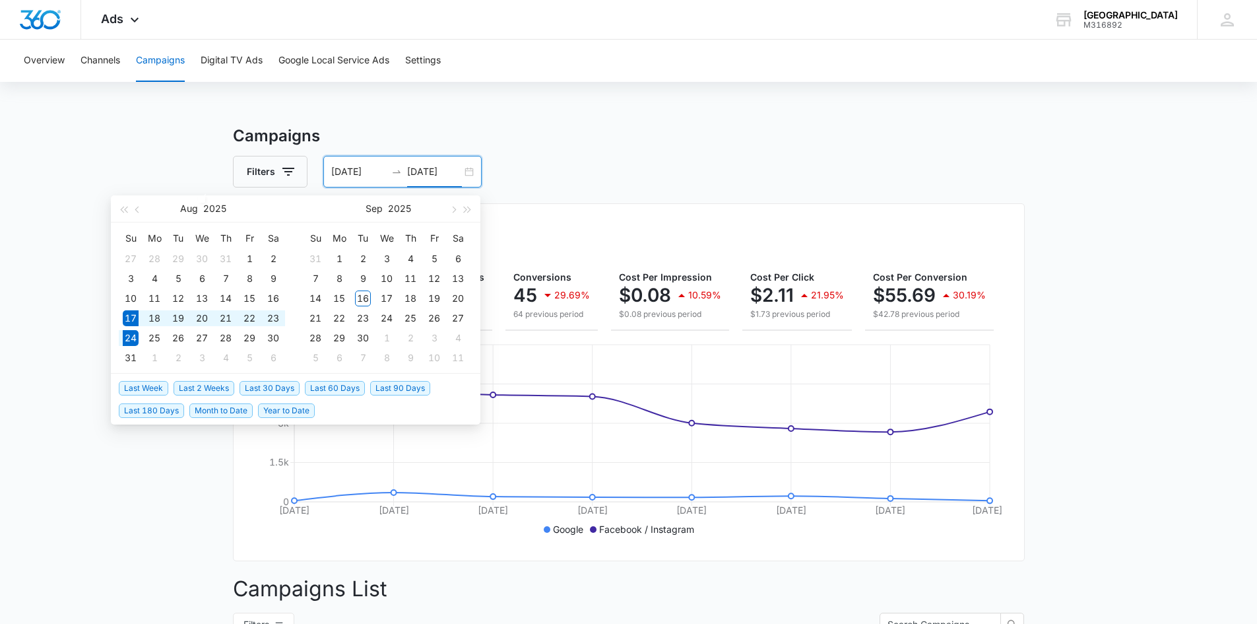
click at [424, 167] on input "08/24/2025" at bounding box center [434, 171] width 55 height 15
type input "08/25/2025"
click at [150, 335] on div "25" at bounding box center [155, 338] width 16 height 16
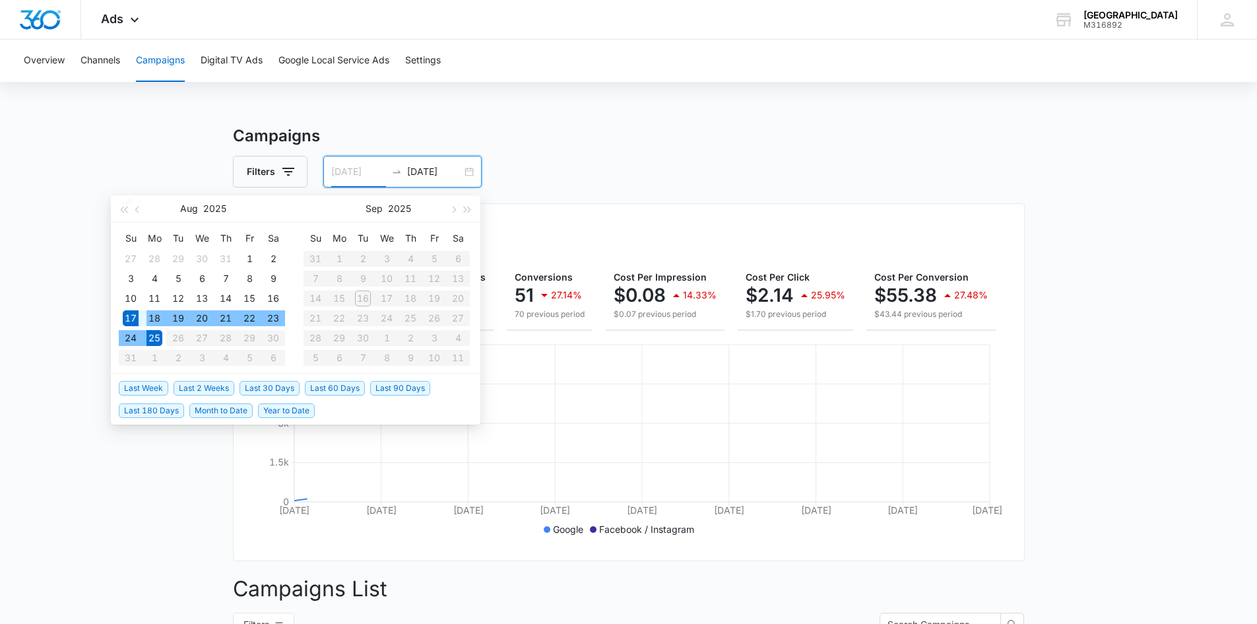
type input "08/17/2025"
click at [135, 315] on div "17" at bounding box center [131, 318] width 16 height 16
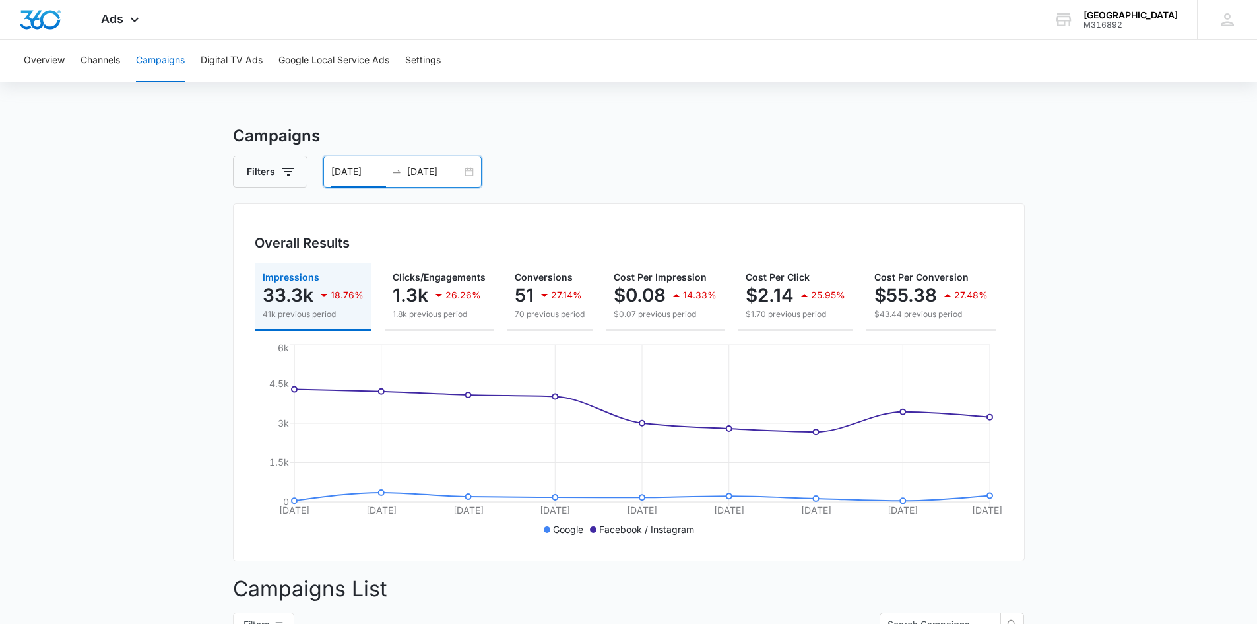
click at [420, 178] on input "08/25/2025" at bounding box center [434, 171] width 55 height 15
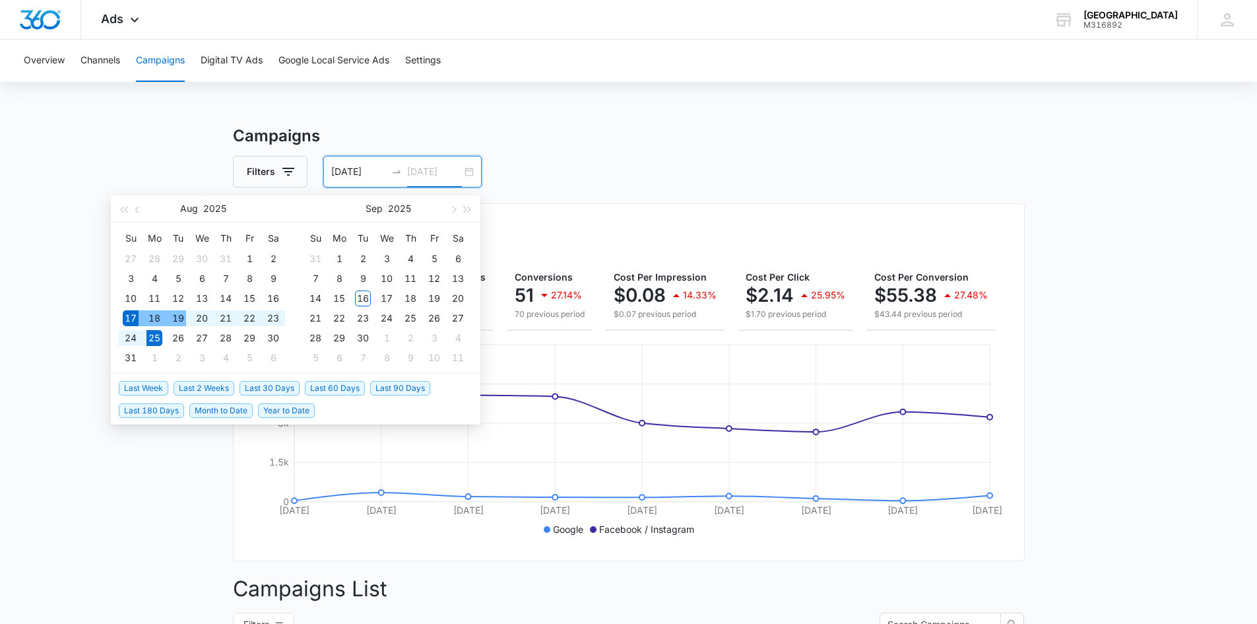
type input "08/25/2025"
click at [154, 335] on div "25" at bounding box center [155, 338] width 16 height 16
type input "08/25/2025"
click at [150, 333] on div "25" at bounding box center [155, 338] width 16 height 16
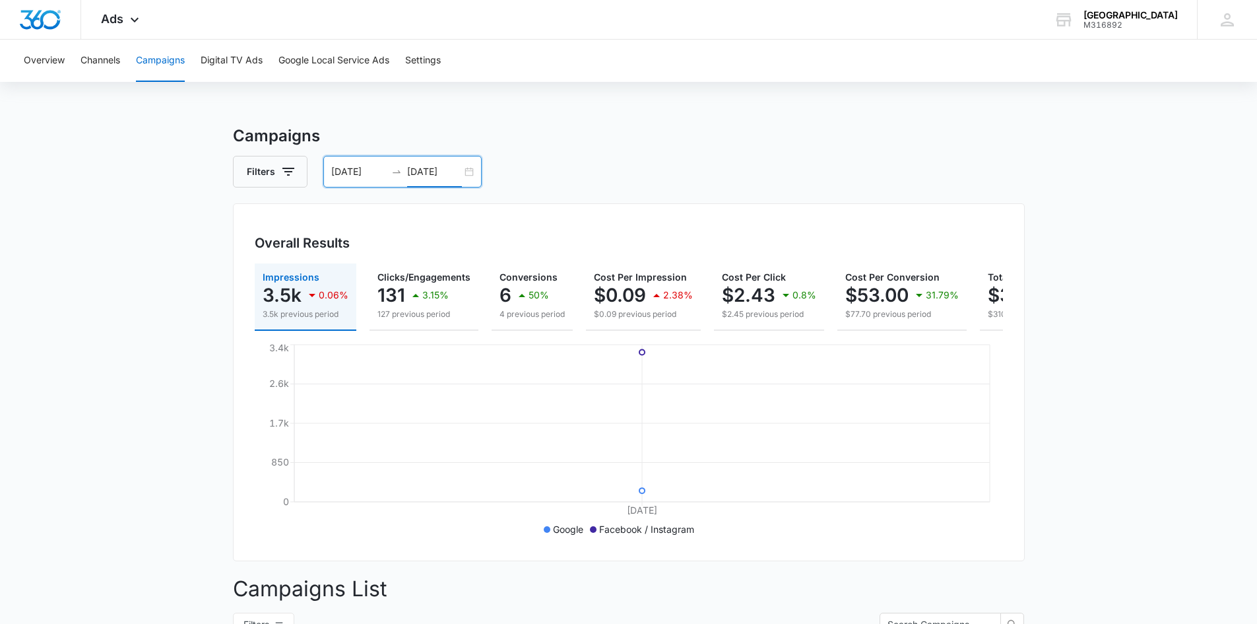
click at [448, 175] on input "08/25/2025" at bounding box center [434, 171] width 55 height 15
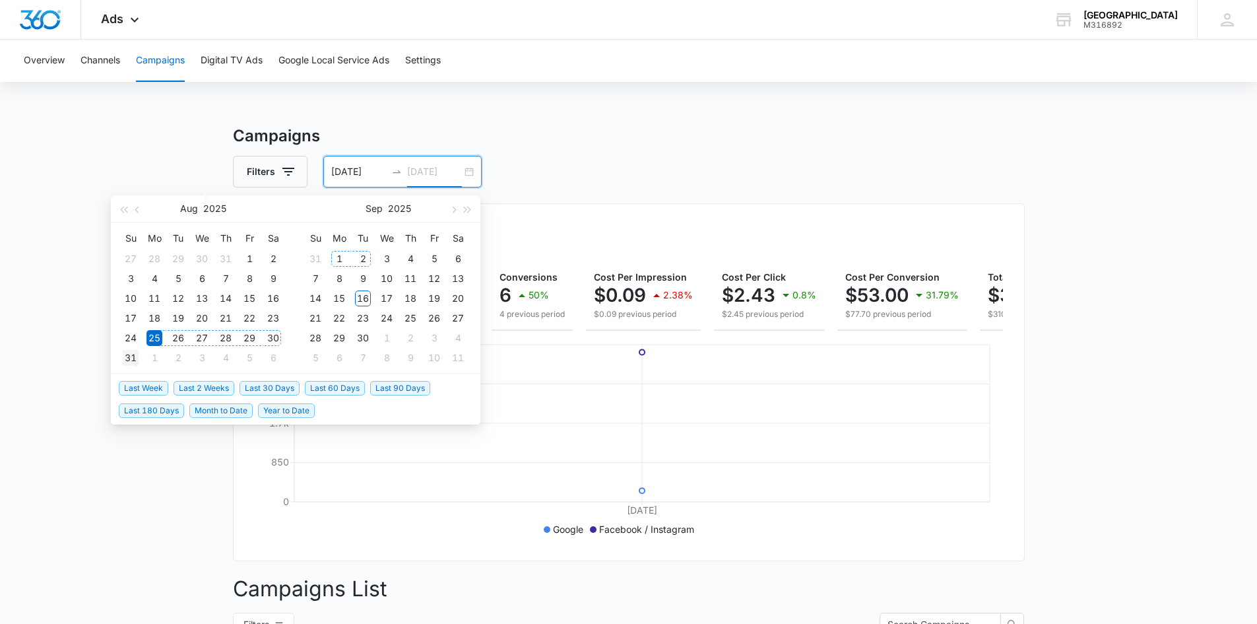
type input "08/31/2025"
click at [135, 360] on div "31" at bounding box center [131, 358] width 16 height 16
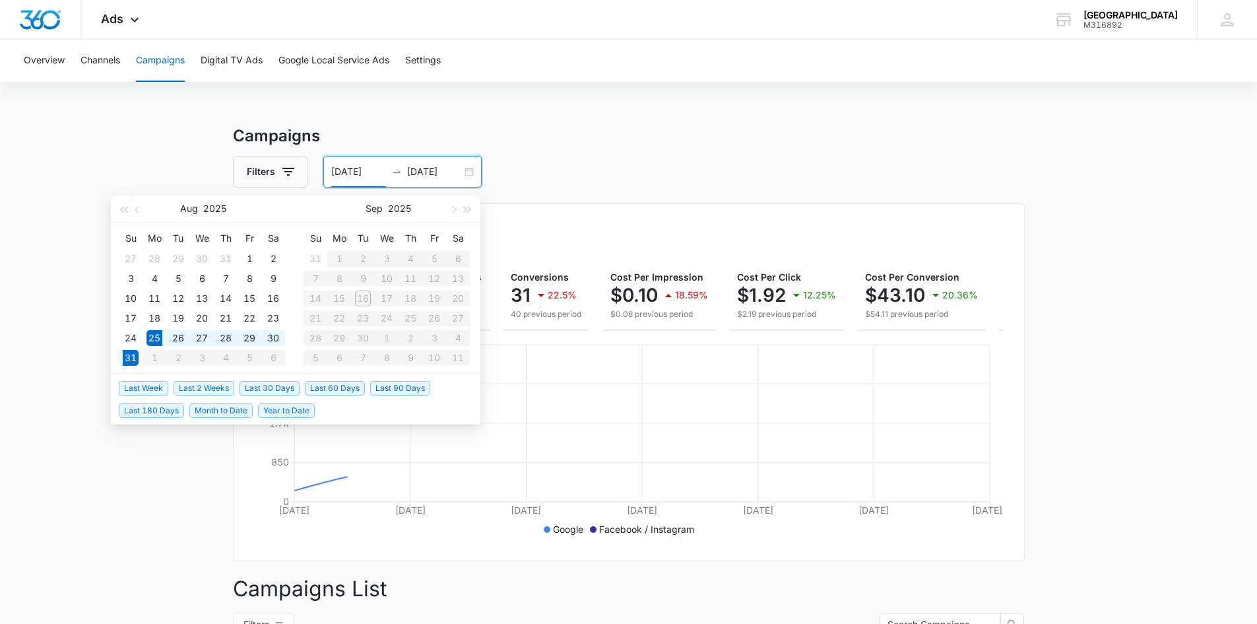
click at [858, 167] on div "Filters 08/25/2025 08/31/2025" at bounding box center [629, 172] width 792 height 32
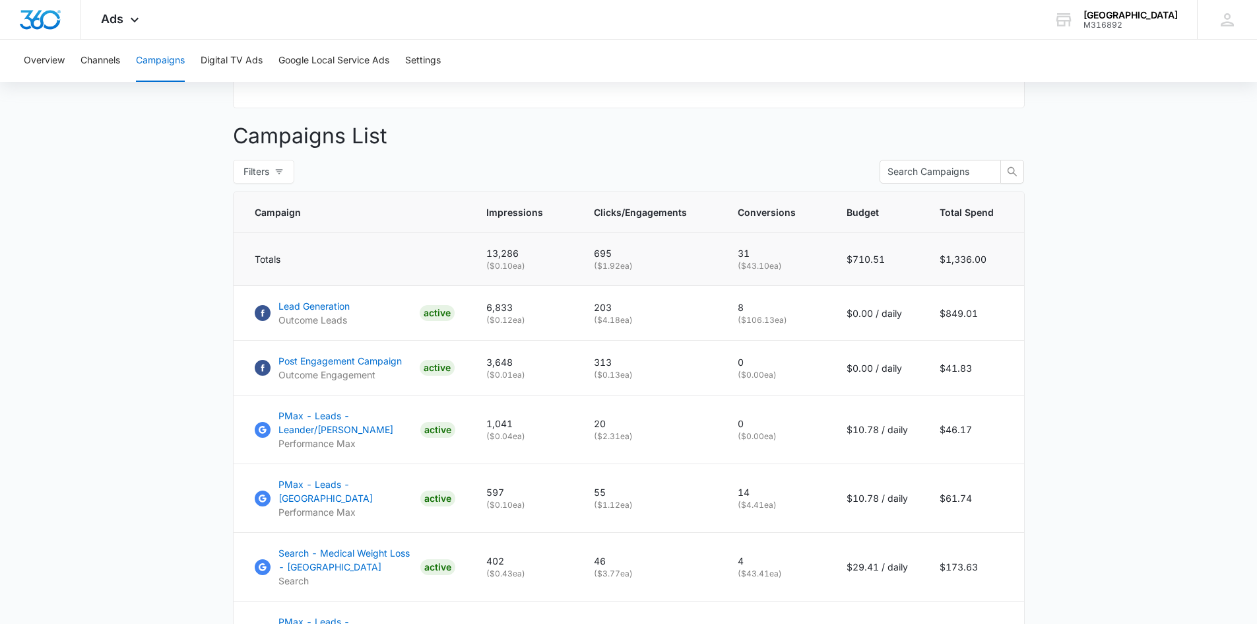
scroll to position [462, 0]
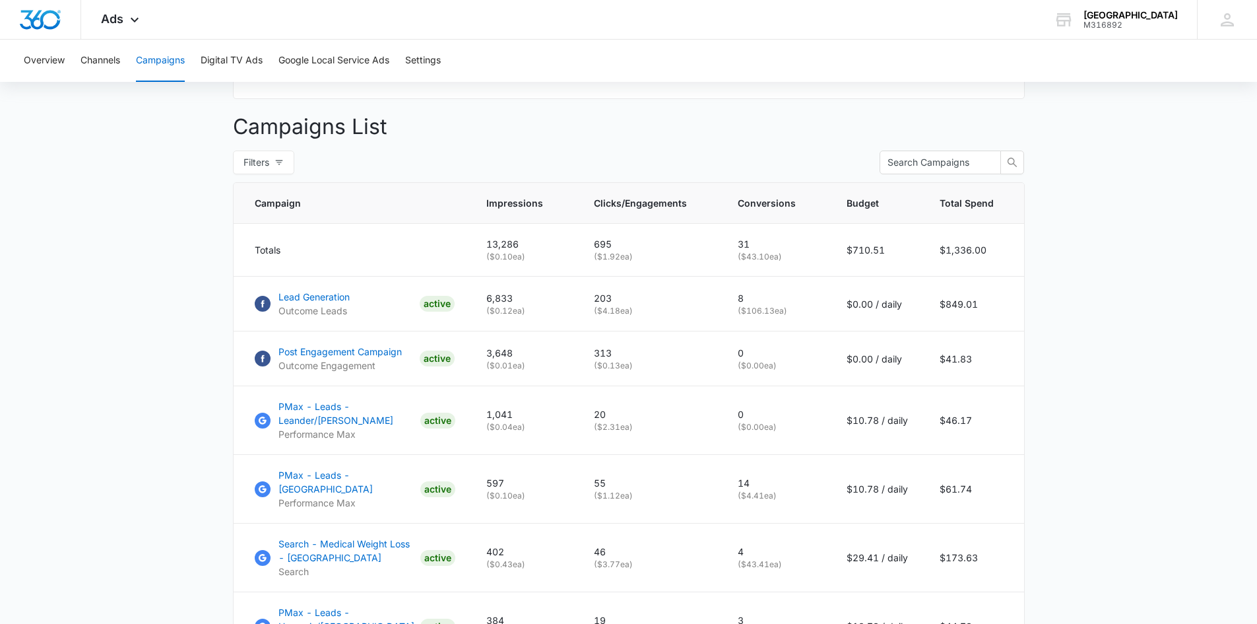
click at [102, 370] on main "Campaigns Filters 08/25/2025 08/31/2025 Overall Results Impressions 13.3k 47.95…" at bounding box center [628, 364] width 1257 height 1405
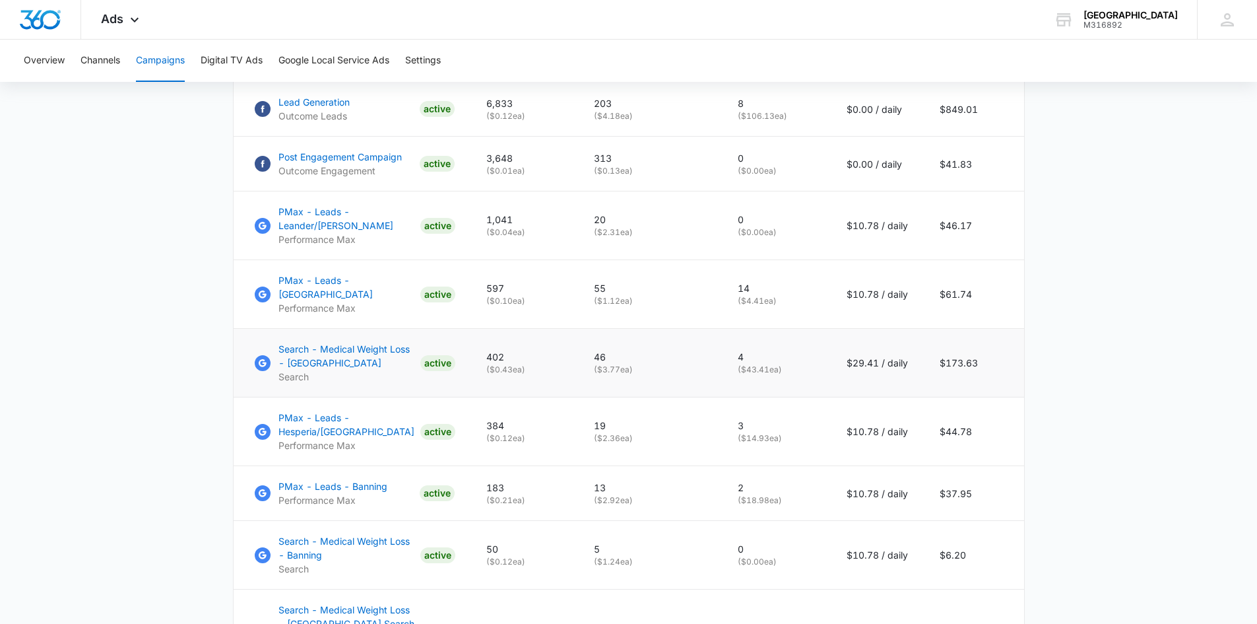
scroll to position [726, 0]
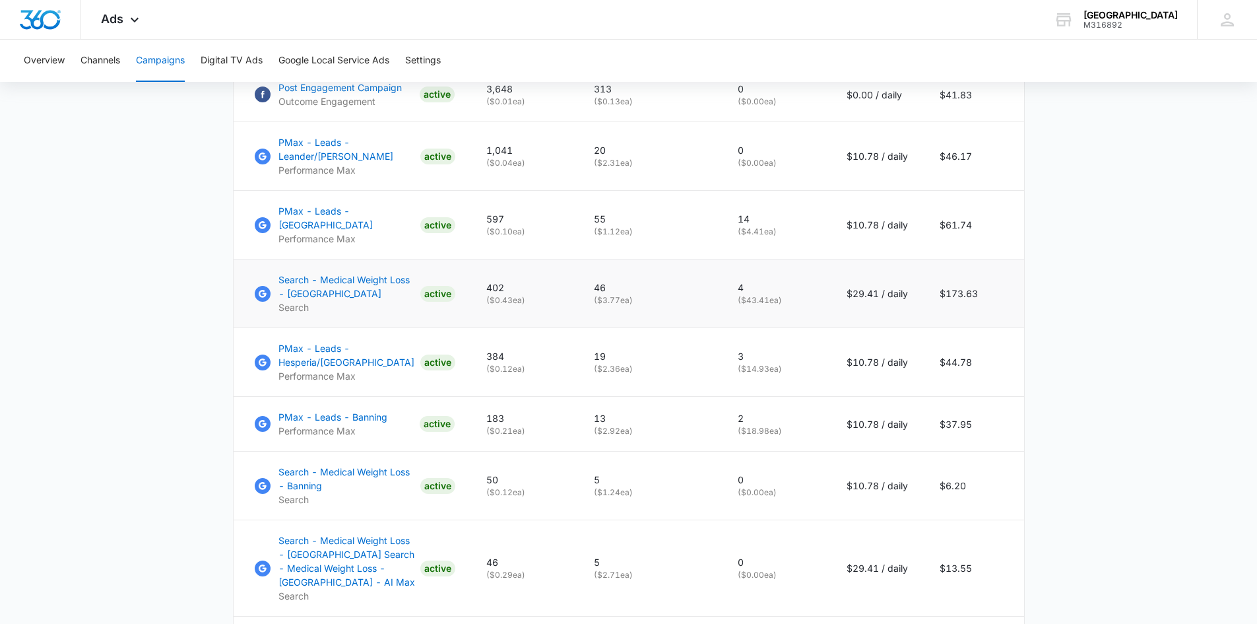
drag, startPoint x: 956, startPoint y: 288, endPoint x: 936, endPoint y: 273, distance: 24.9
click at [956, 291] on td "$173.63" at bounding box center [979, 293] width 110 height 69
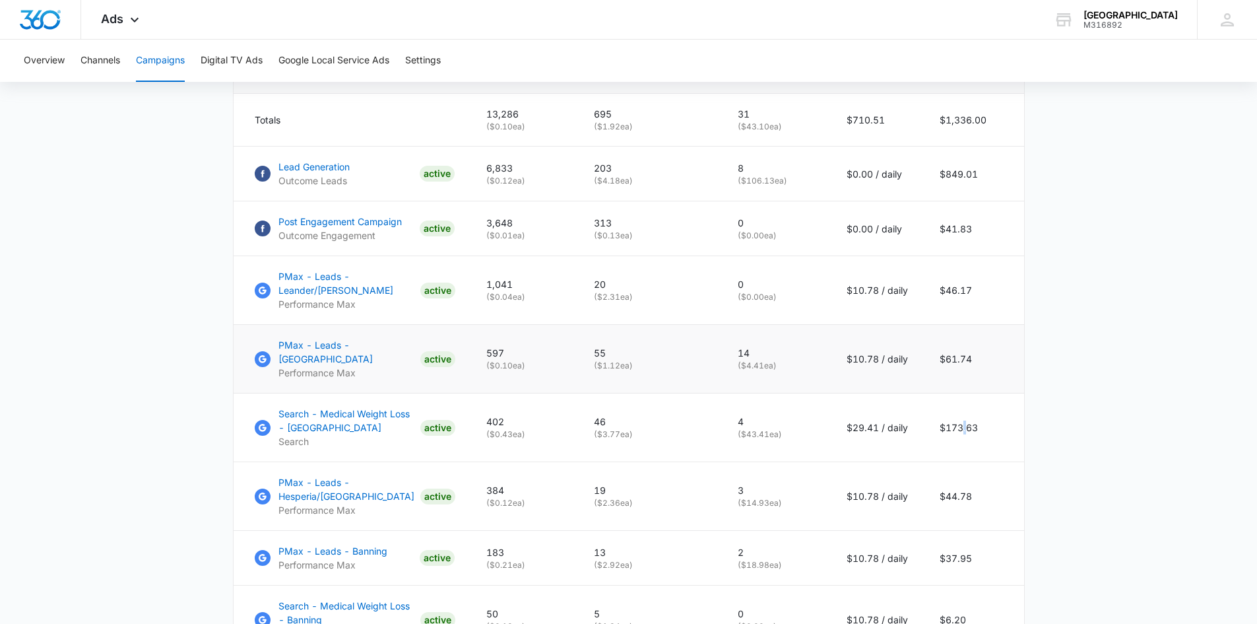
scroll to position [528, 0]
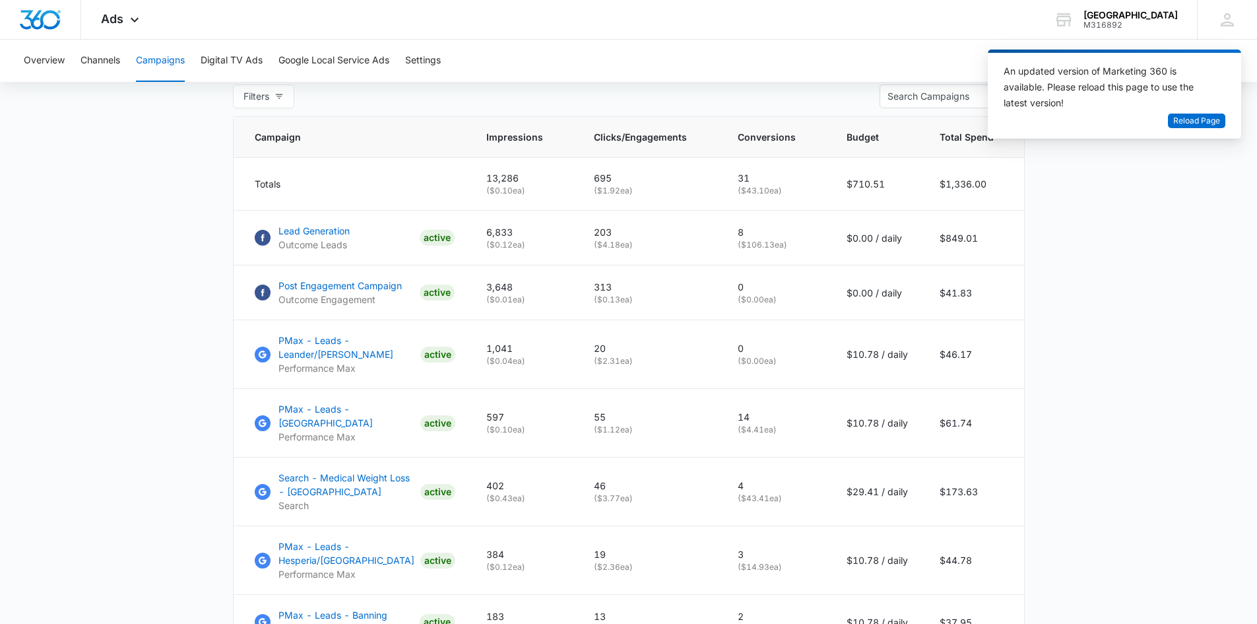
click at [176, 379] on main "Campaigns Filters 08/25/2025 08/31/2025 Overall Results Impressions 13.3k 47.95…" at bounding box center [628, 298] width 1257 height 1405
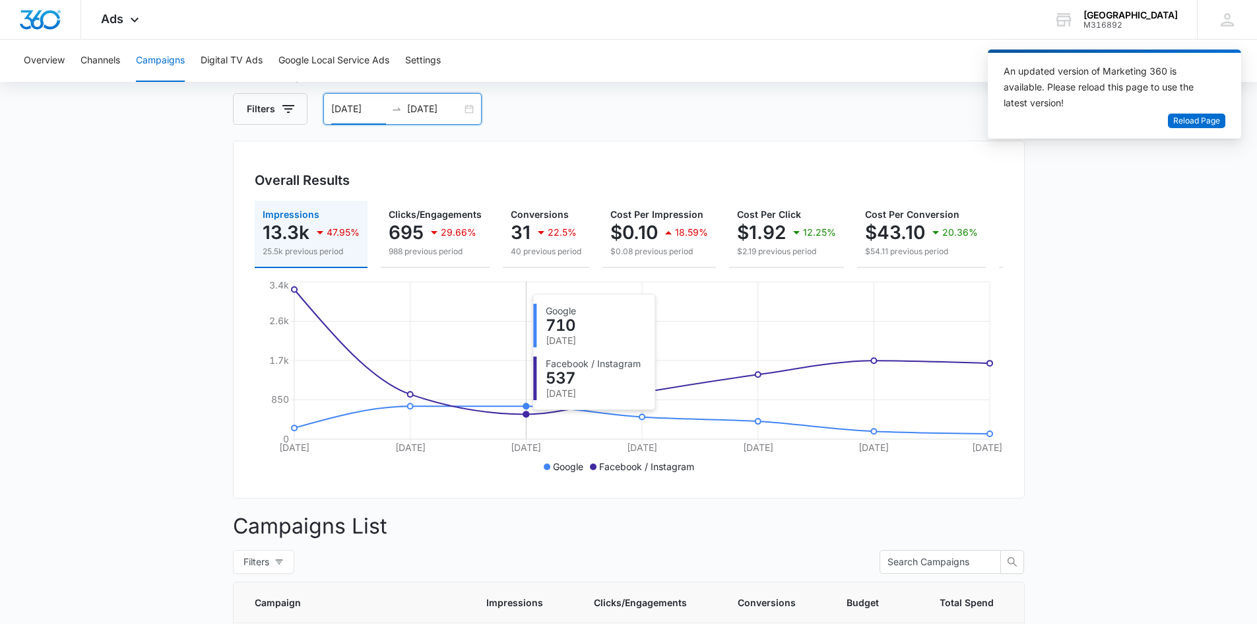
scroll to position [0, 0]
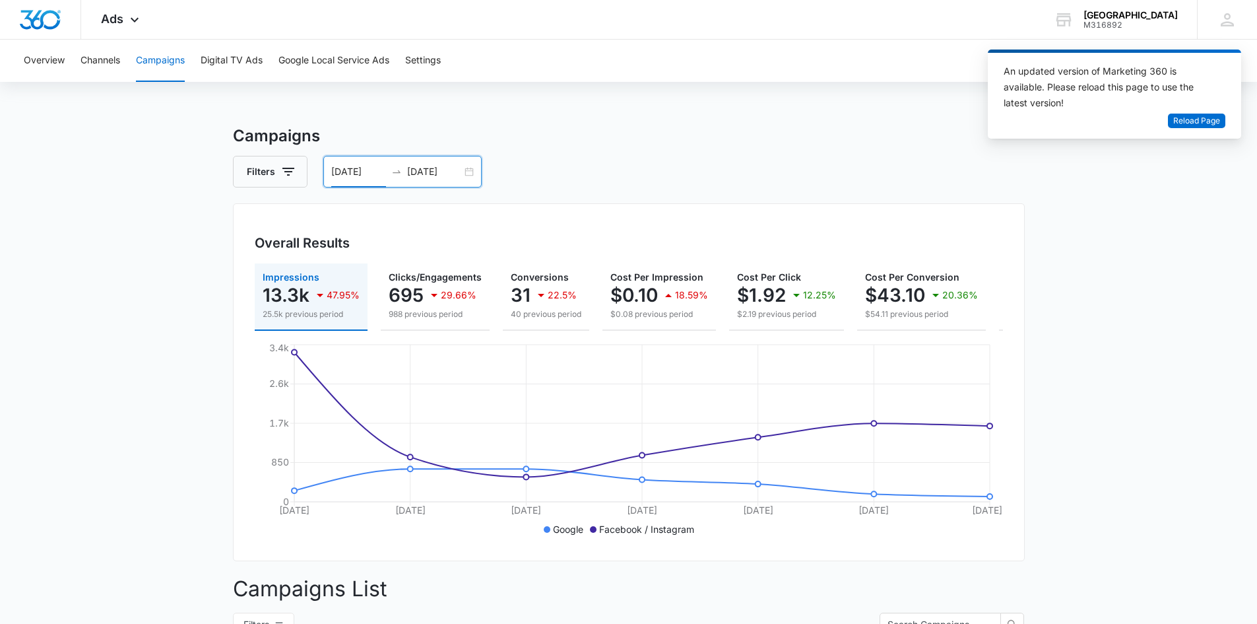
click at [365, 170] on input "08/25/2025" at bounding box center [358, 171] width 55 height 15
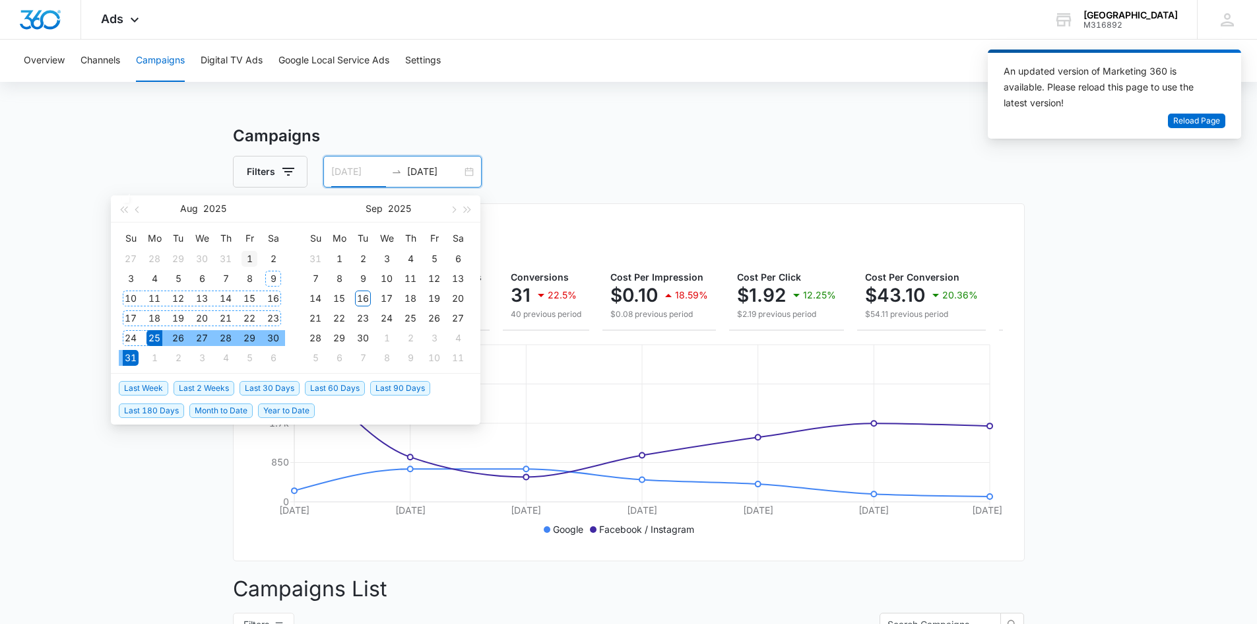
type input "[DATE]"
click at [249, 255] on div "1" at bounding box center [250, 259] width 16 height 16
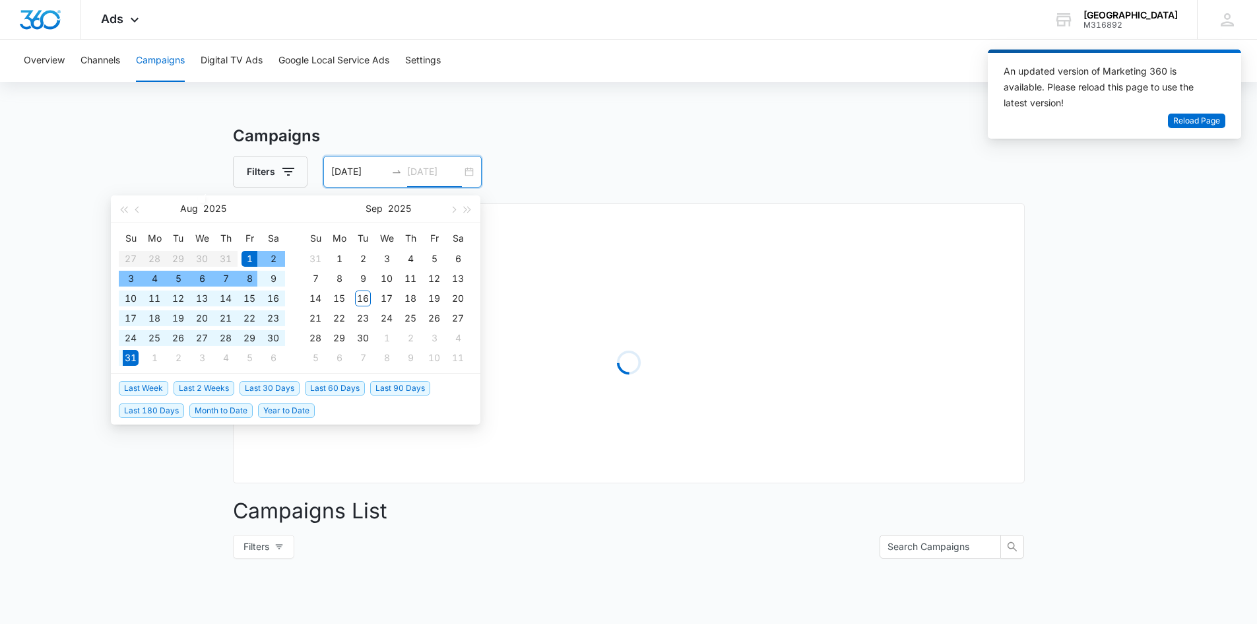
click at [247, 275] on div "8" at bounding box center [250, 279] width 16 height 16
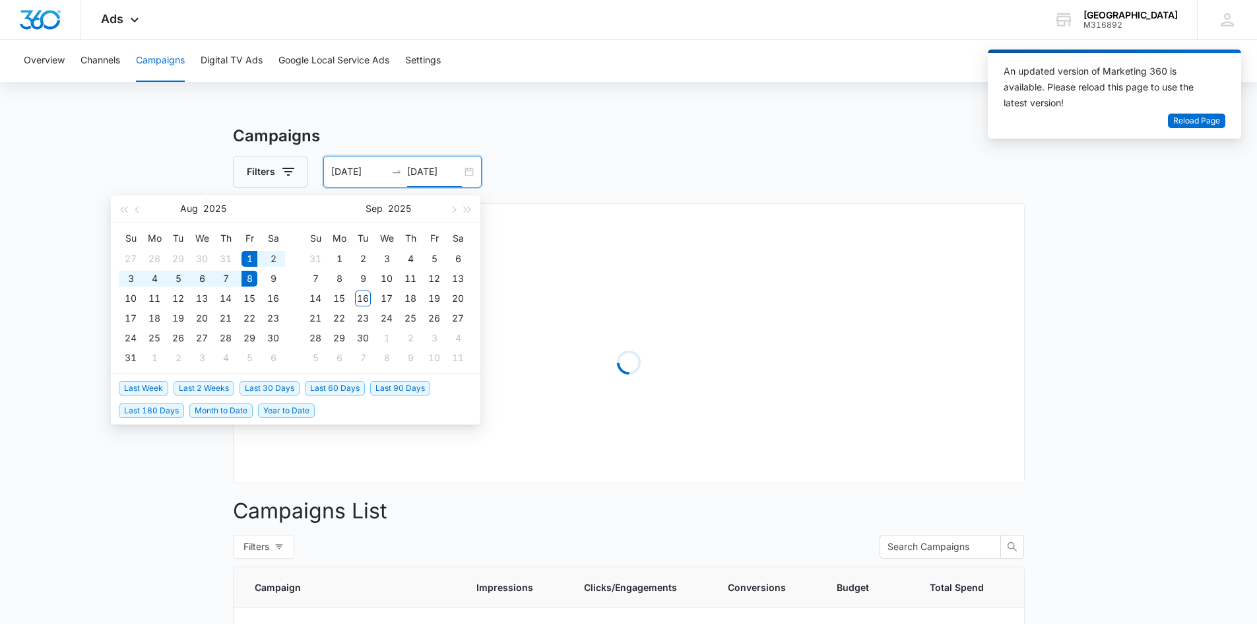
type input "[DATE]"
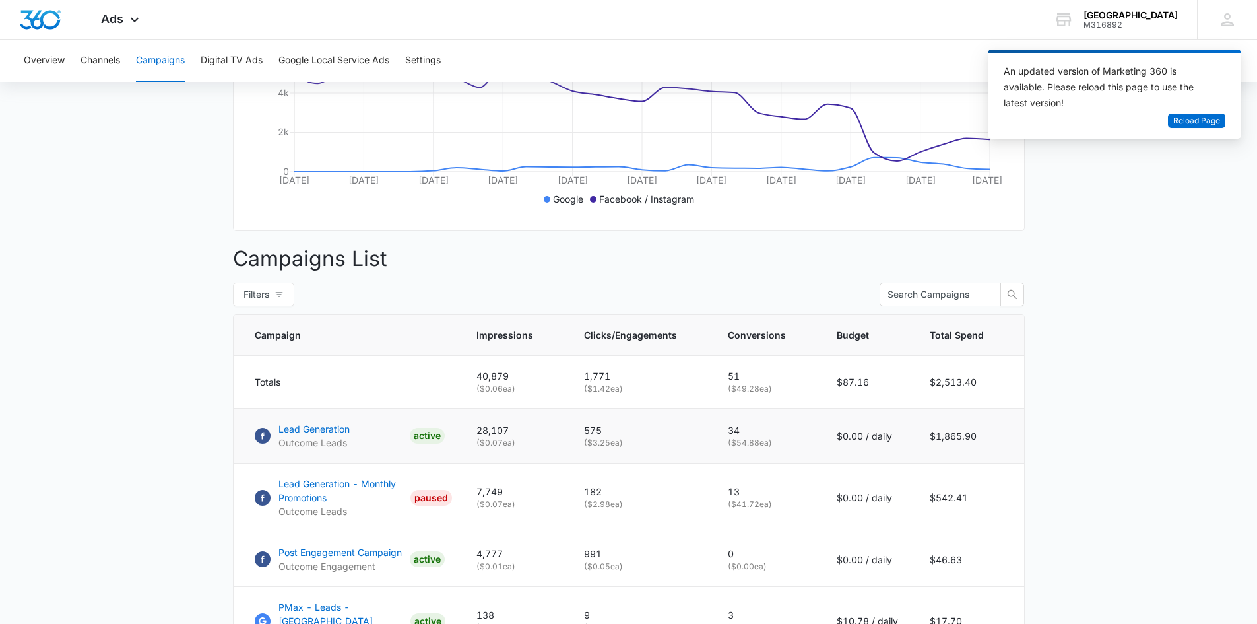
scroll to position [594, 0]
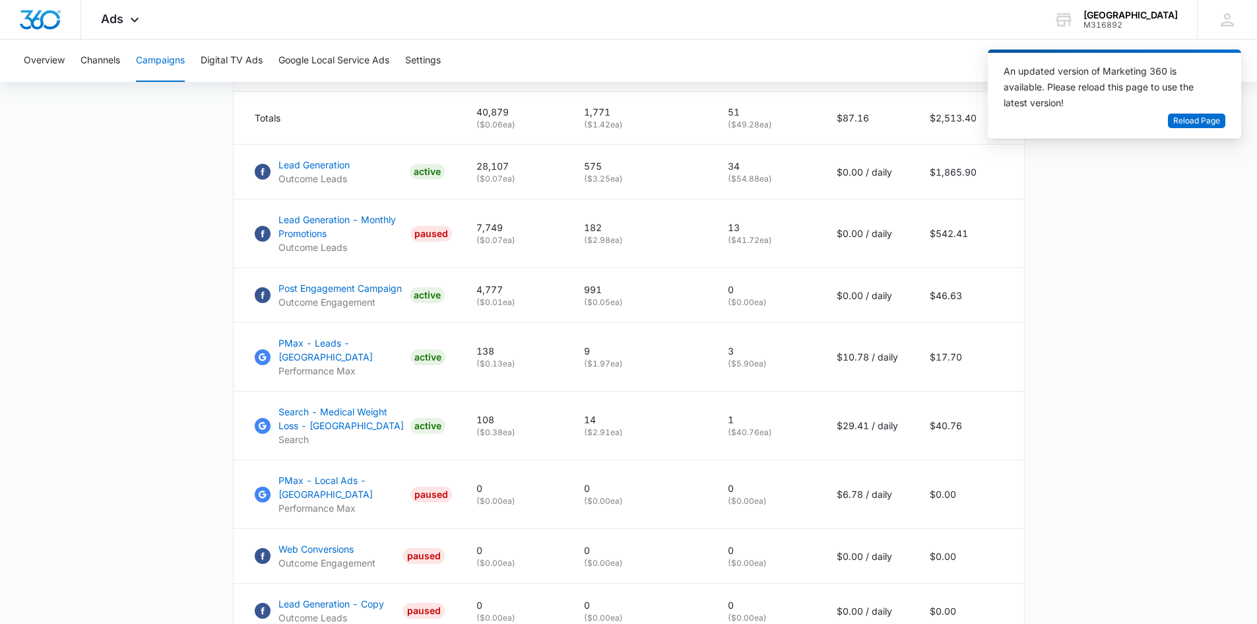
click at [86, 438] on main "Campaigns Filters 08/01/2025 08/08/2025 Overall Results Impressions 120.1k 7.64…" at bounding box center [628, 165] width 1257 height 1270
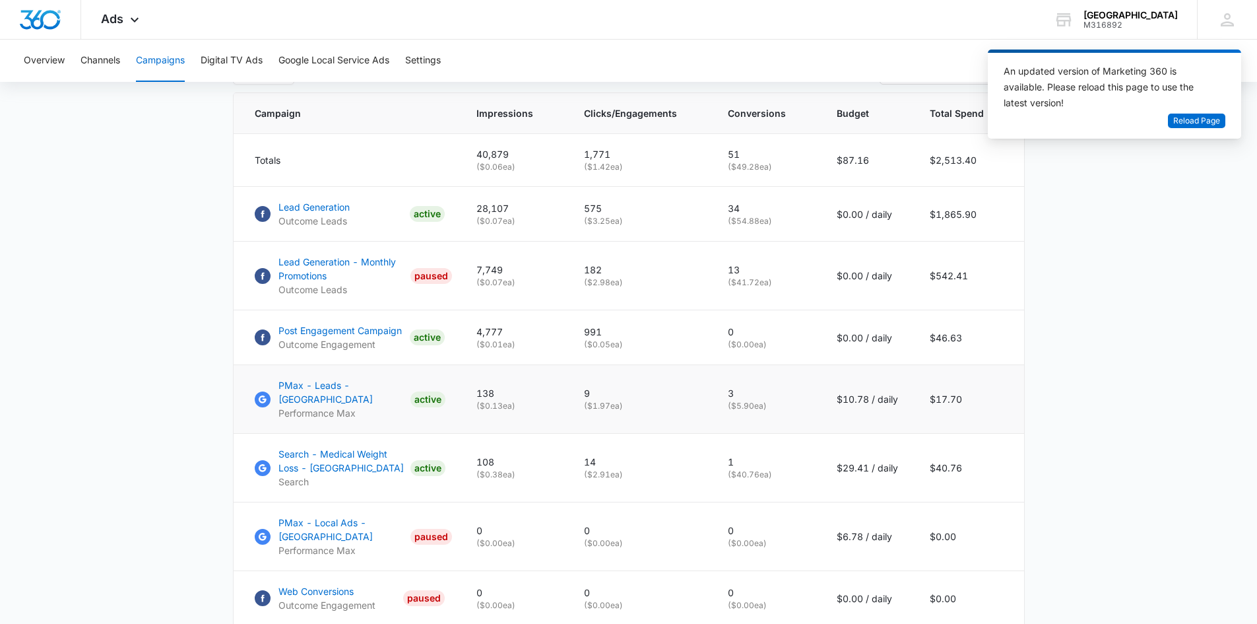
scroll to position [528, 0]
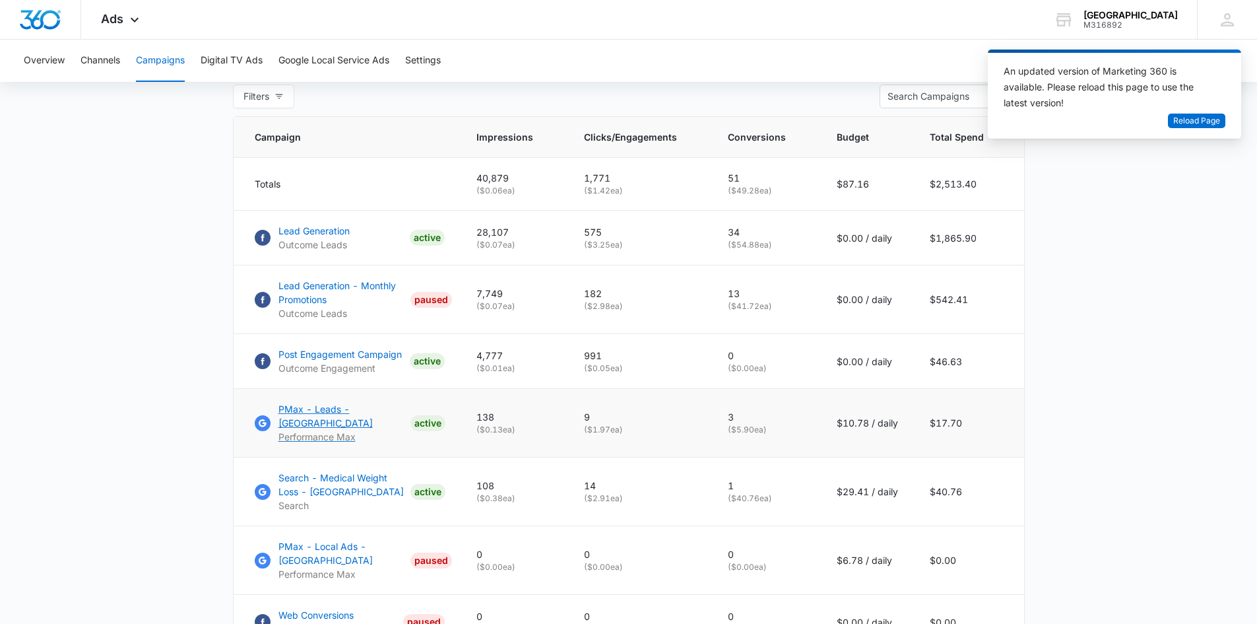
click at [320, 417] on p "PMax - Leads - Rancho Cucamonga" at bounding box center [342, 416] width 127 height 28
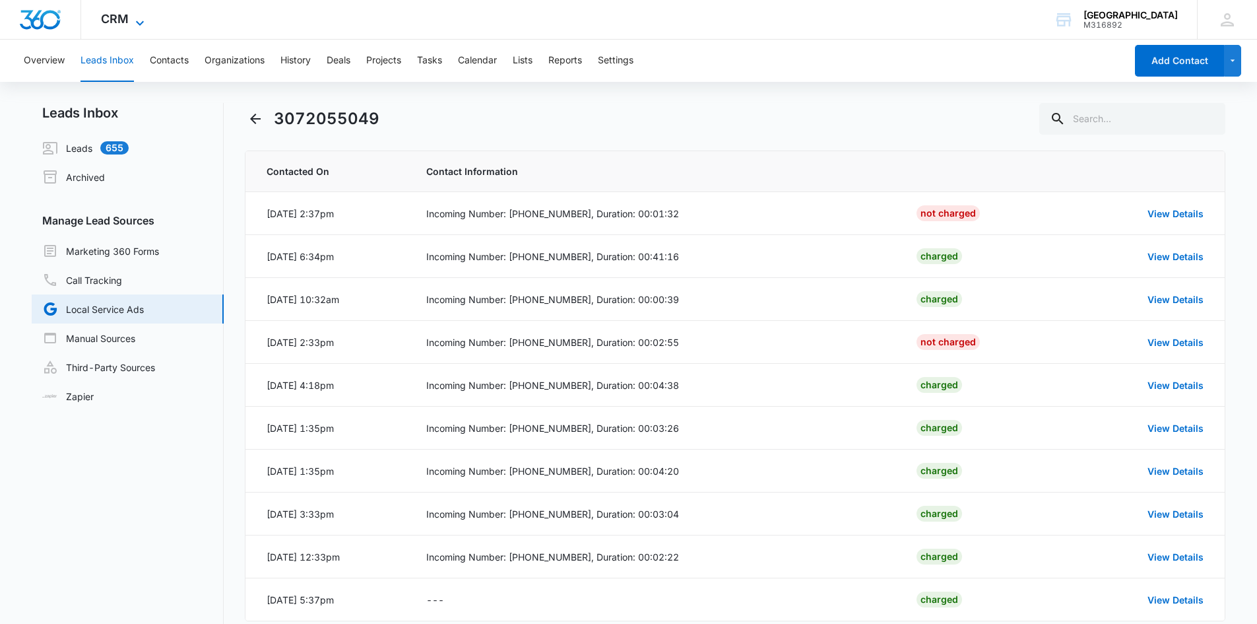
click at [135, 13] on div "CRM Apps Reputation Forms CRM Email Social Payments POS Content Ads Intelligenc…" at bounding box center [124, 19] width 86 height 39
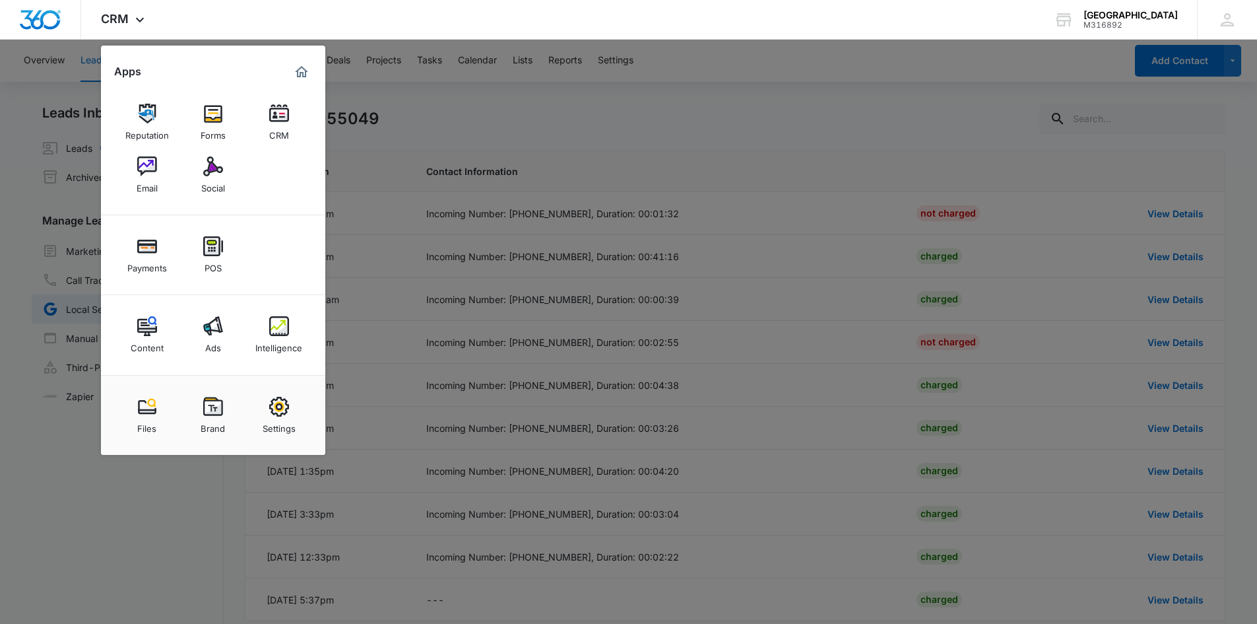
click at [533, 132] on div at bounding box center [628, 312] width 1257 height 624
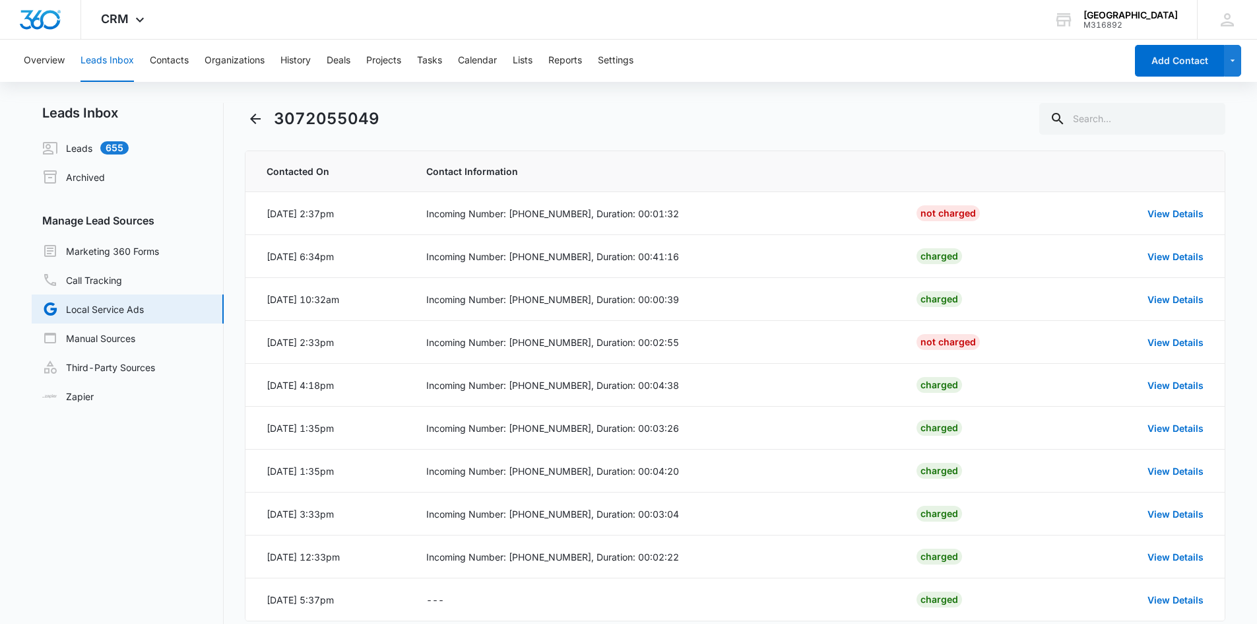
click at [127, 312] on link "Local Service Ads" at bounding box center [93, 309] width 102 height 16
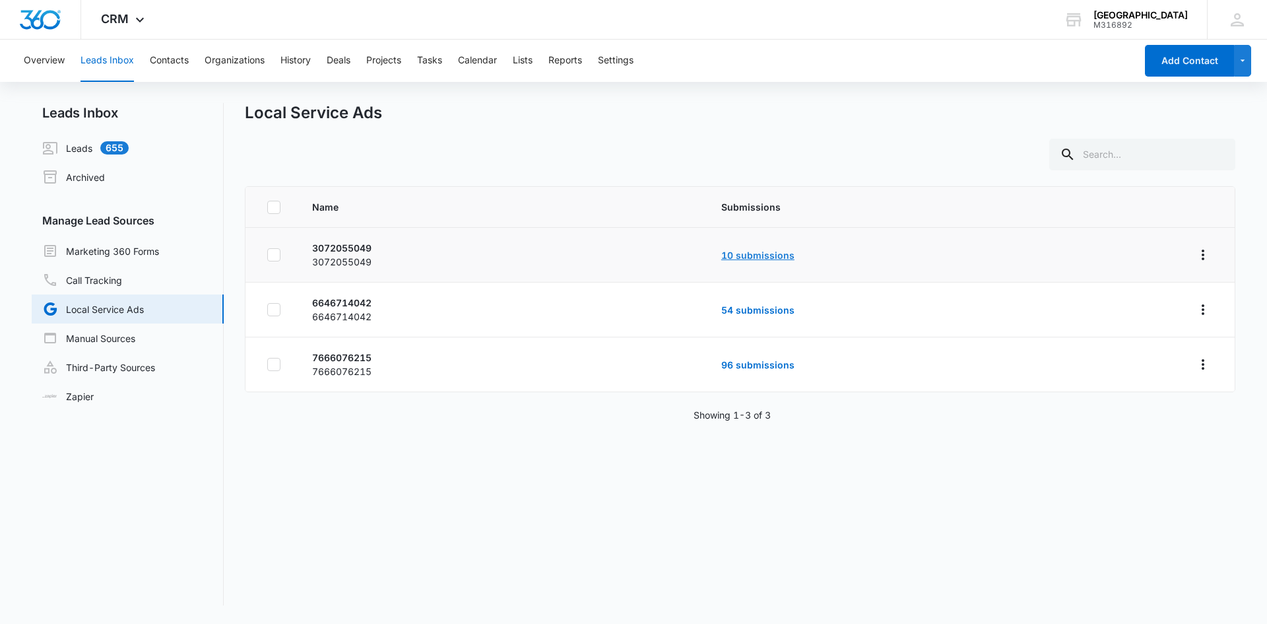
click at [754, 257] on link "10 submissions" at bounding box center [757, 254] width 73 height 11
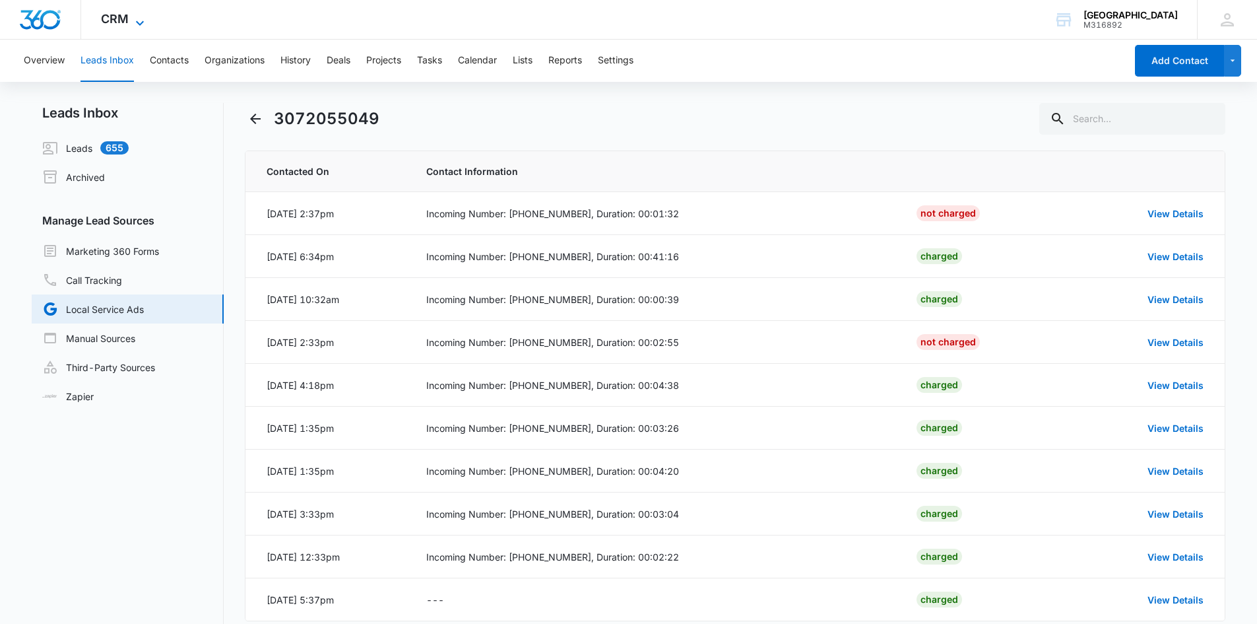
click at [109, 16] on span "CRM" at bounding box center [115, 19] width 28 height 14
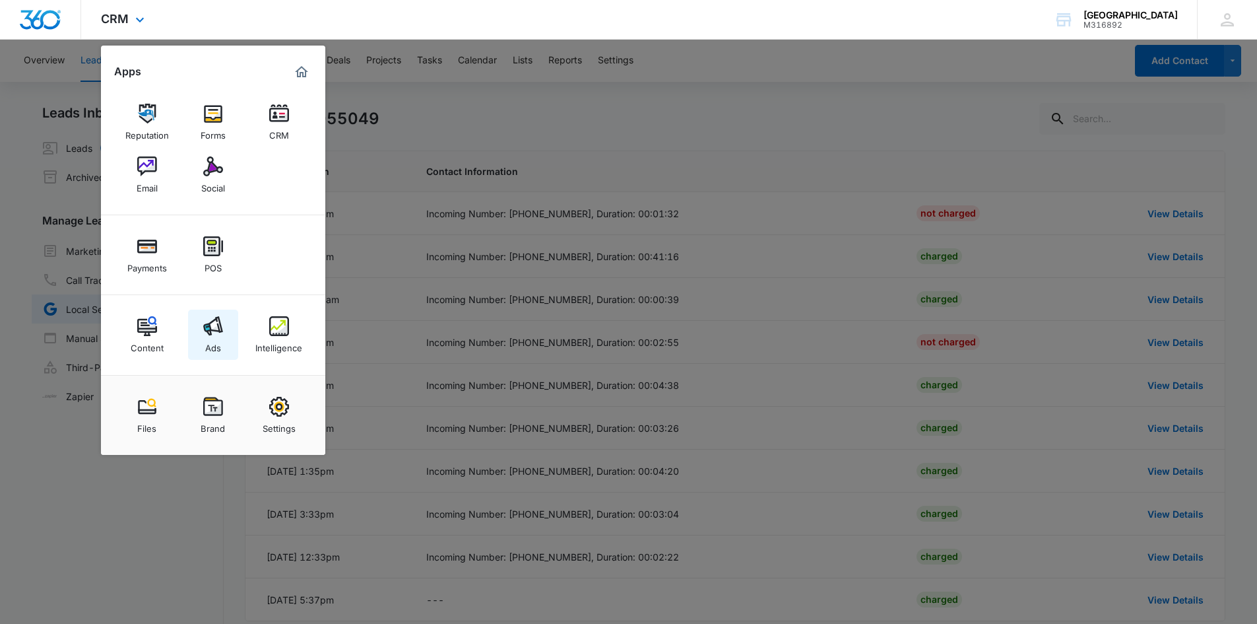
click at [213, 325] on img at bounding box center [213, 326] width 20 height 20
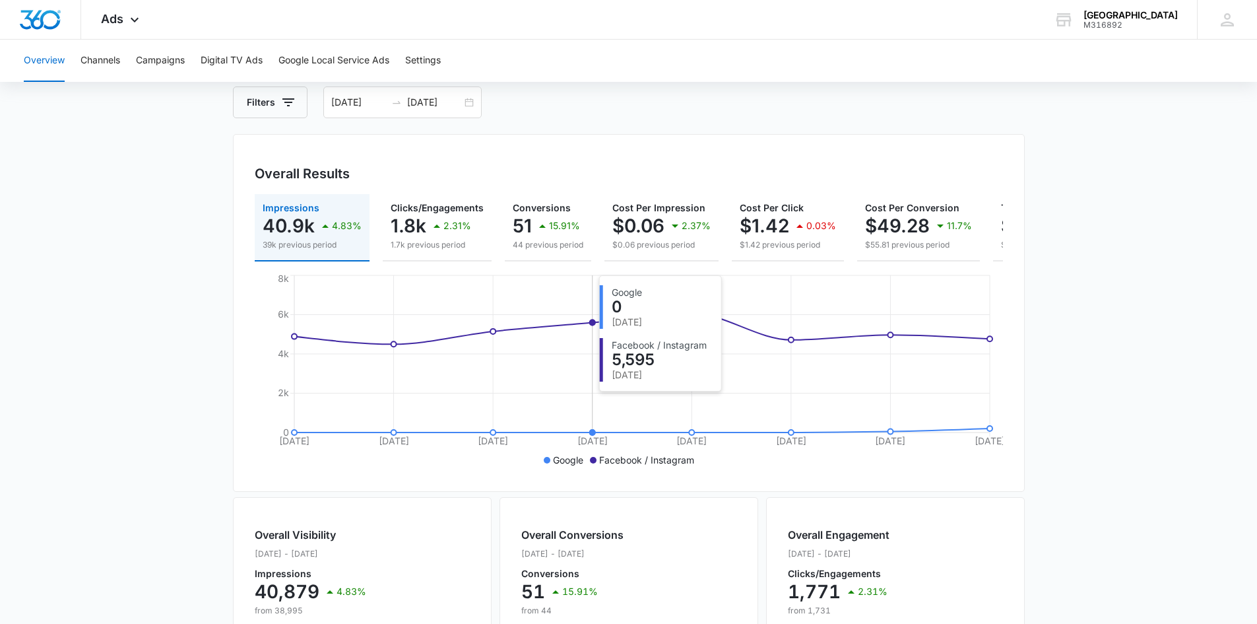
scroll to position [198, 0]
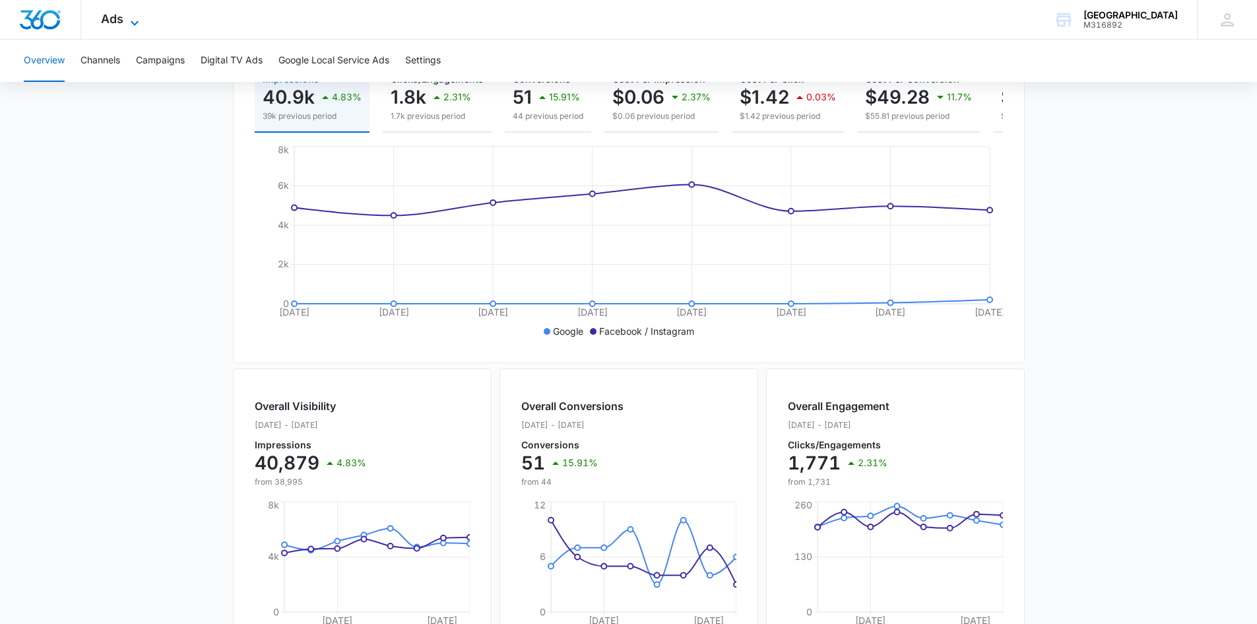
click at [135, 16] on icon at bounding box center [135, 23] width 16 height 16
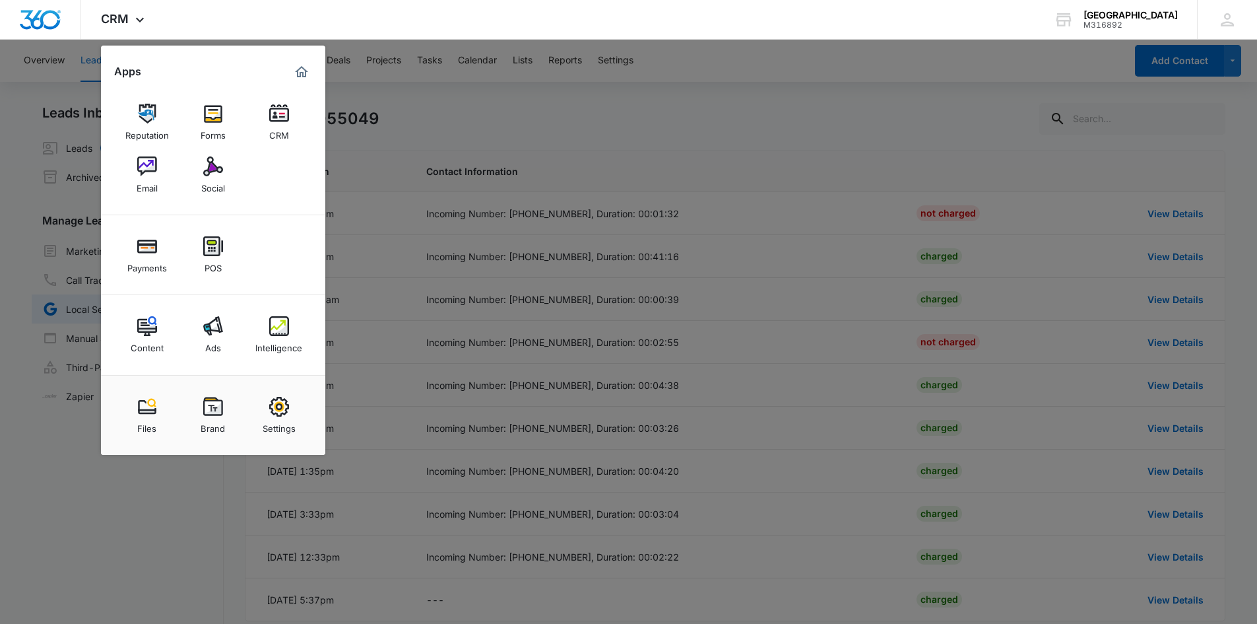
click at [62, 581] on div at bounding box center [628, 312] width 1257 height 624
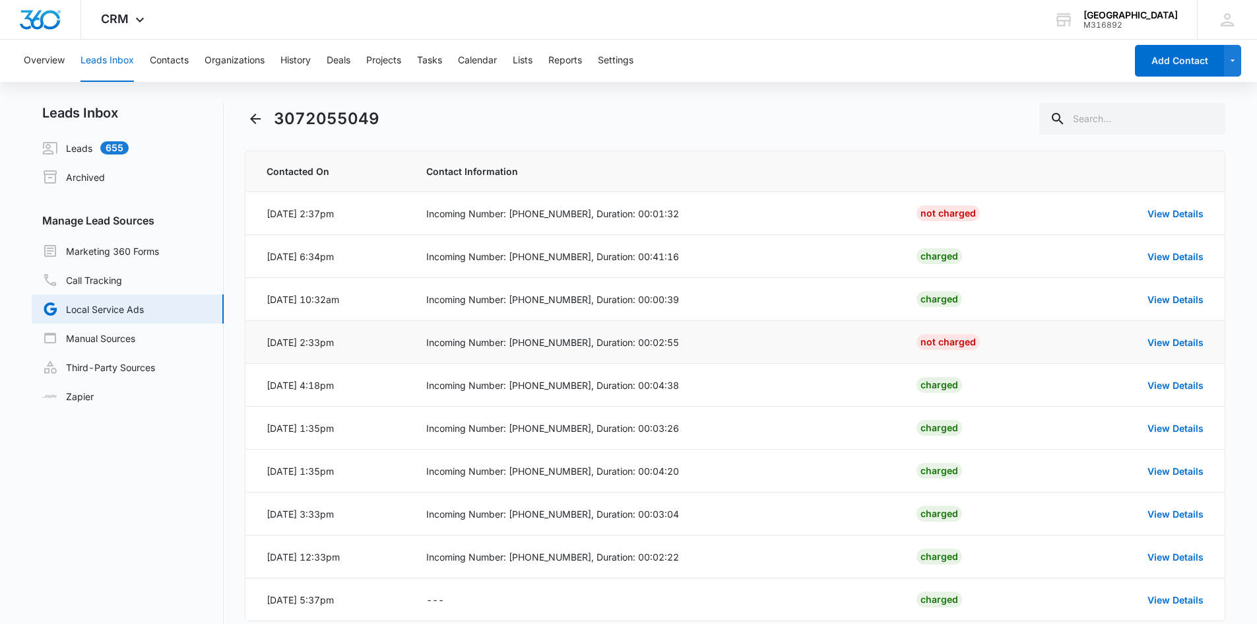
click at [1165, 348] on div "View Details" at bounding box center [1141, 342] width 123 height 14
click at [1169, 343] on link "View Details" at bounding box center [1176, 342] width 56 height 11
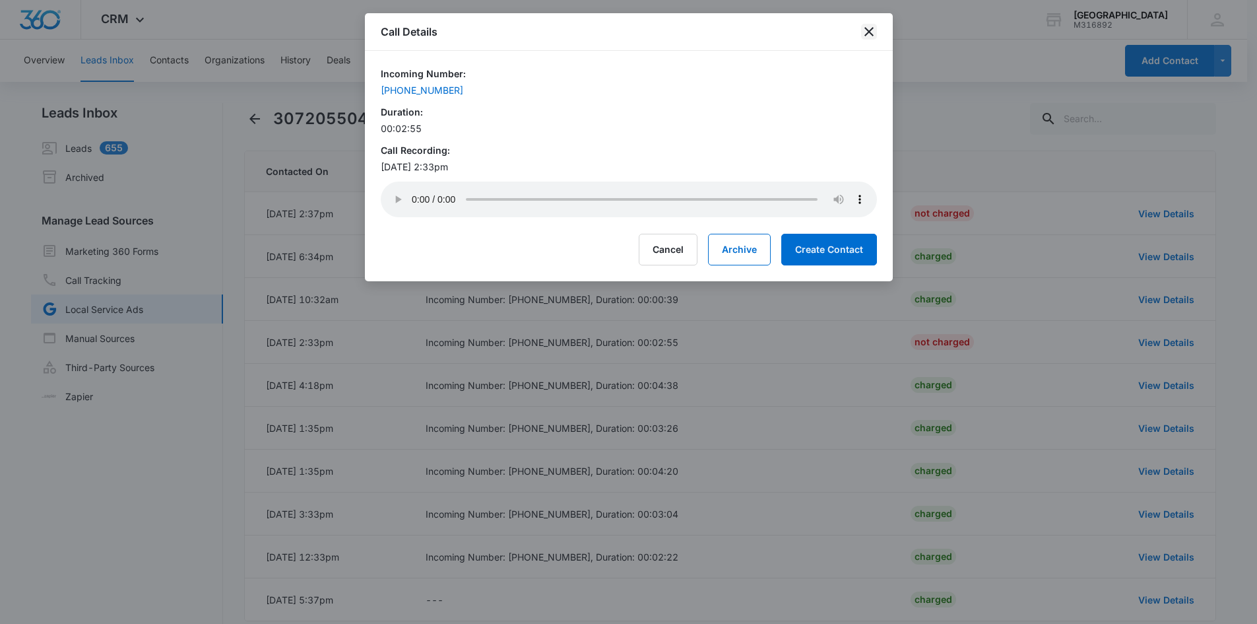
click at [861, 36] on icon "close" at bounding box center [869, 32] width 16 height 16
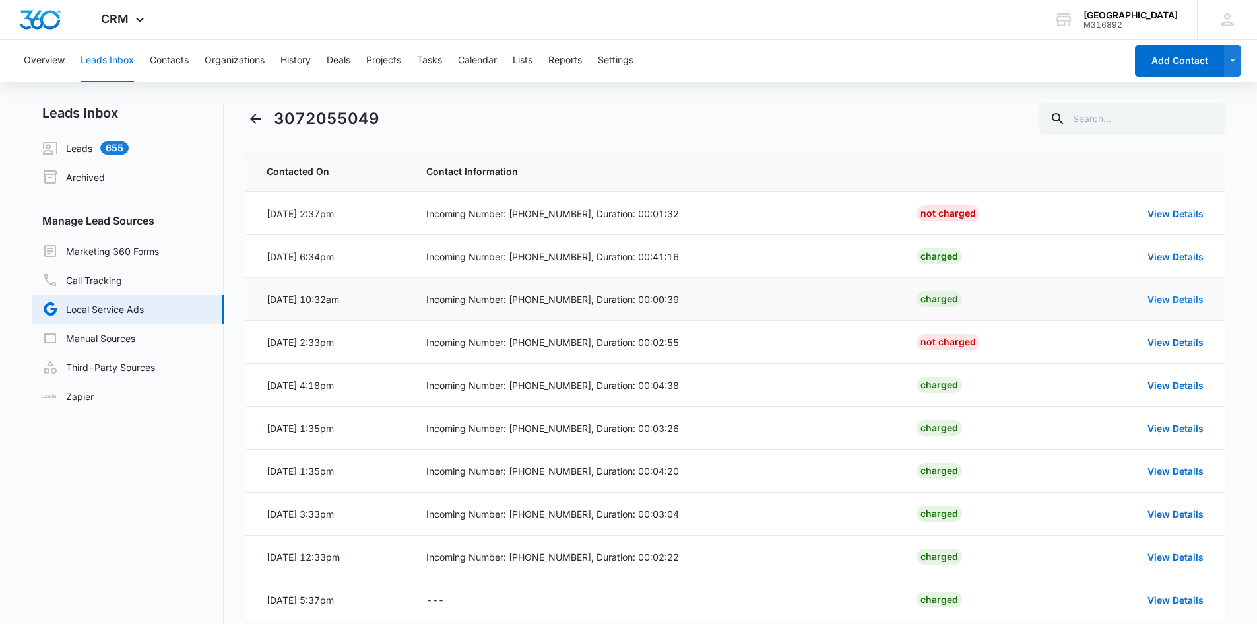
click at [1193, 297] on link "View Details" at bounding box center [1176, 299] width 56 height 11
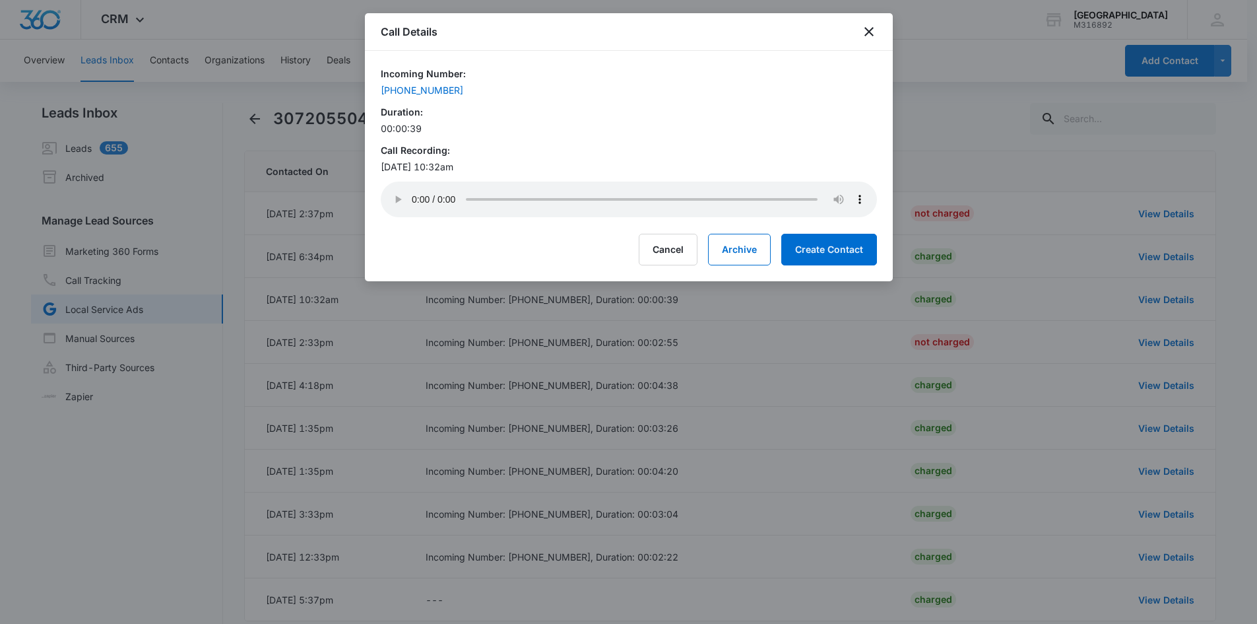
scroll to position [59, 0]
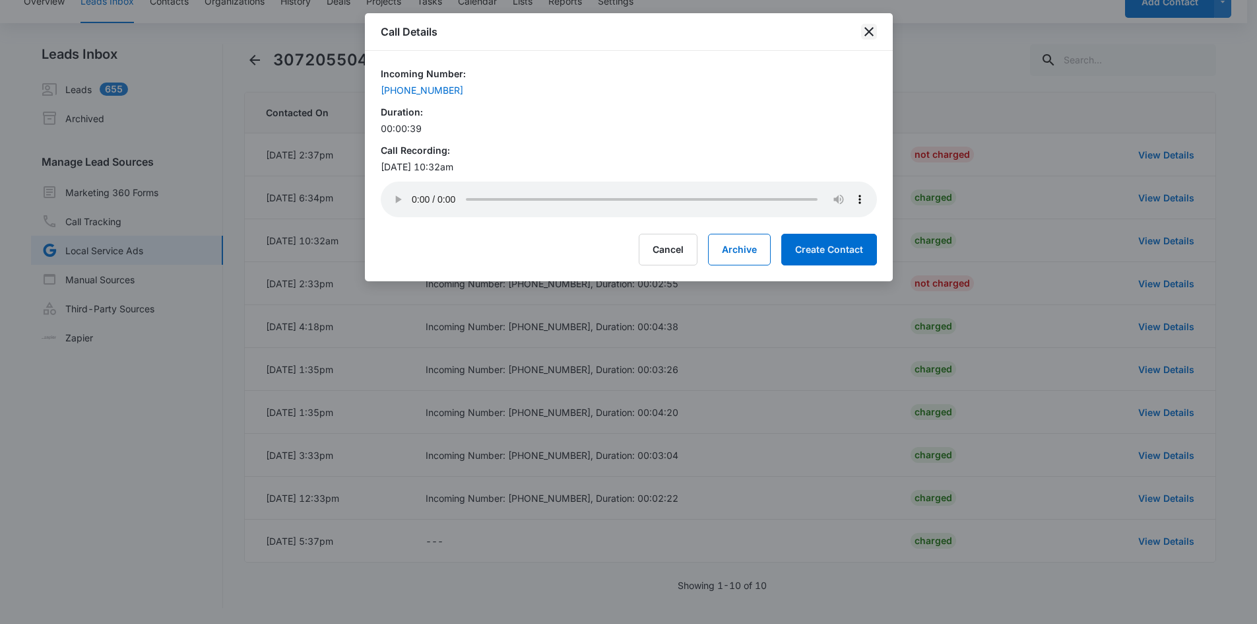
click at [867, 34] on icon "close" at bounding box center [869, 32] width 16 height 16
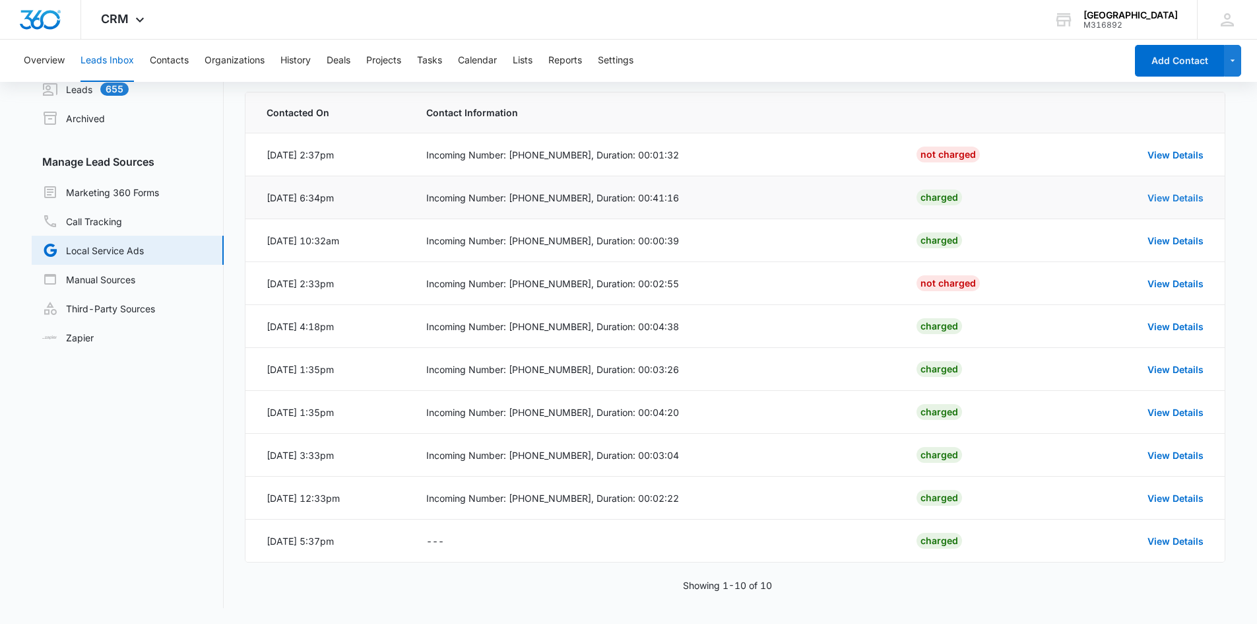
click at [1177, 201] on link "View Details" at bounding box center [1176, 197] width 56 height 11
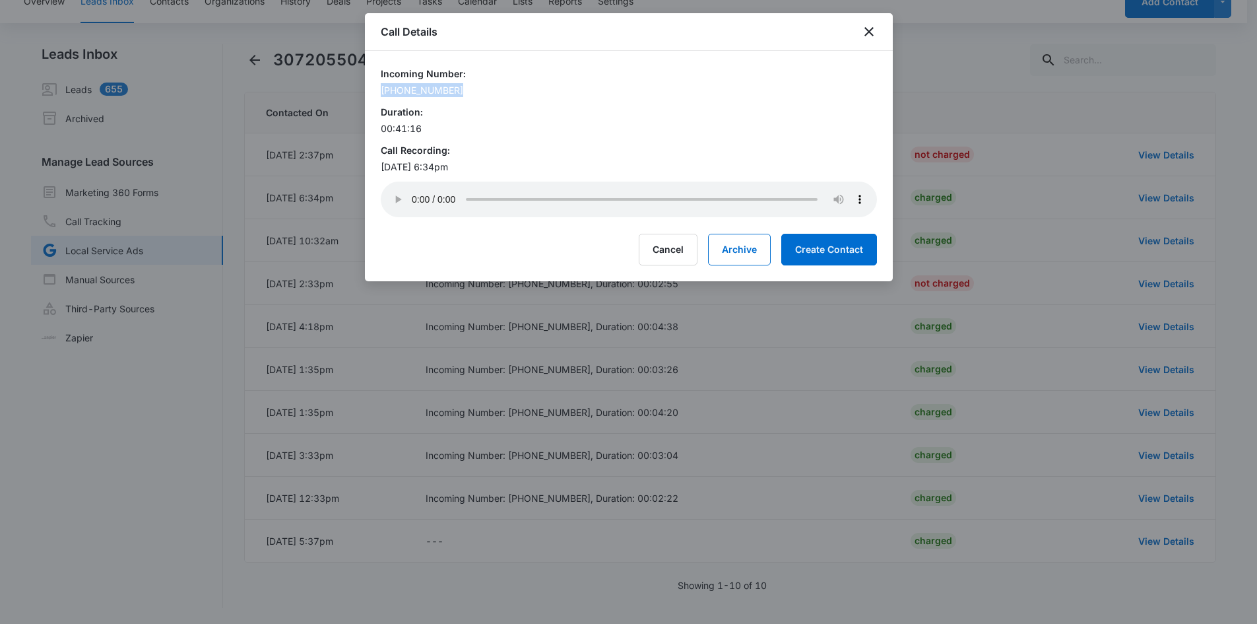
drag, startPoint x: 486, startPoint y: 77, endPoint x: 458, endPoint y: 89, distance: 30.4
click at [458, 89] on div "Incoming Number: [PHONE_NUMBER]" at bounding box center [629, 82] width 496 height 30
copy div "[PHONE_NUMBER]"
click at [873, 32] on icon "close" at bounding box center [869, 32] width 16 height 16
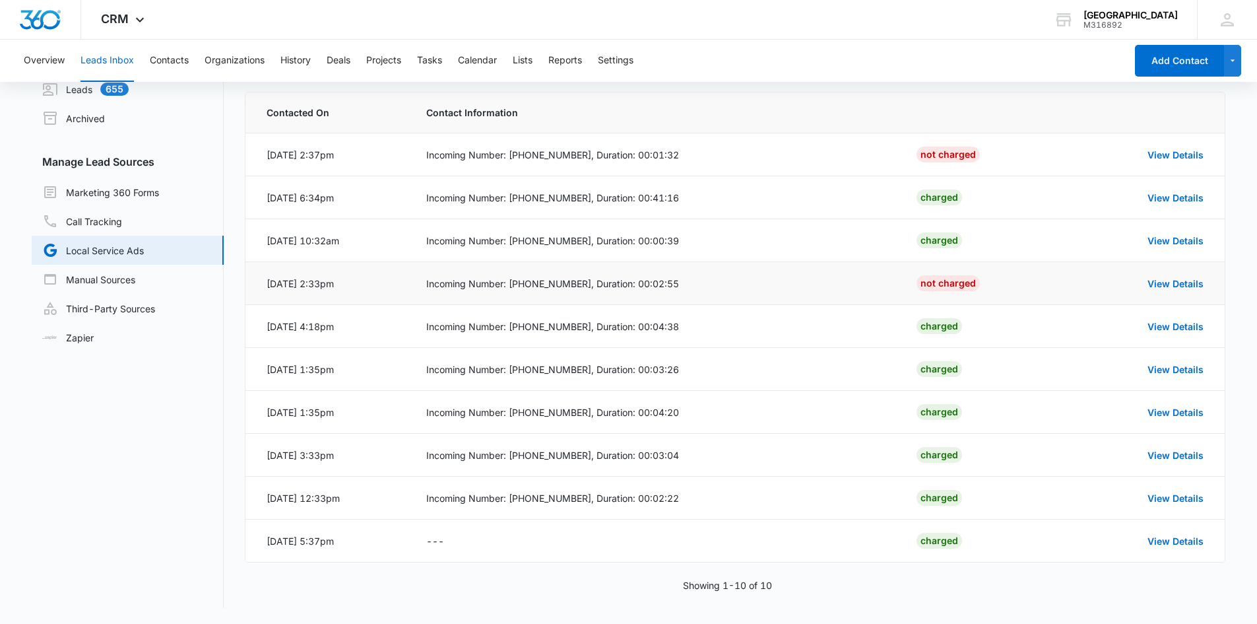
click at [1178, 289] on div "View Details" at bounding box center [1141, 284] width 123 height 14
click at [1177, 285] on link "View Details" at bounding box center [1176, 283] width 56 height 11
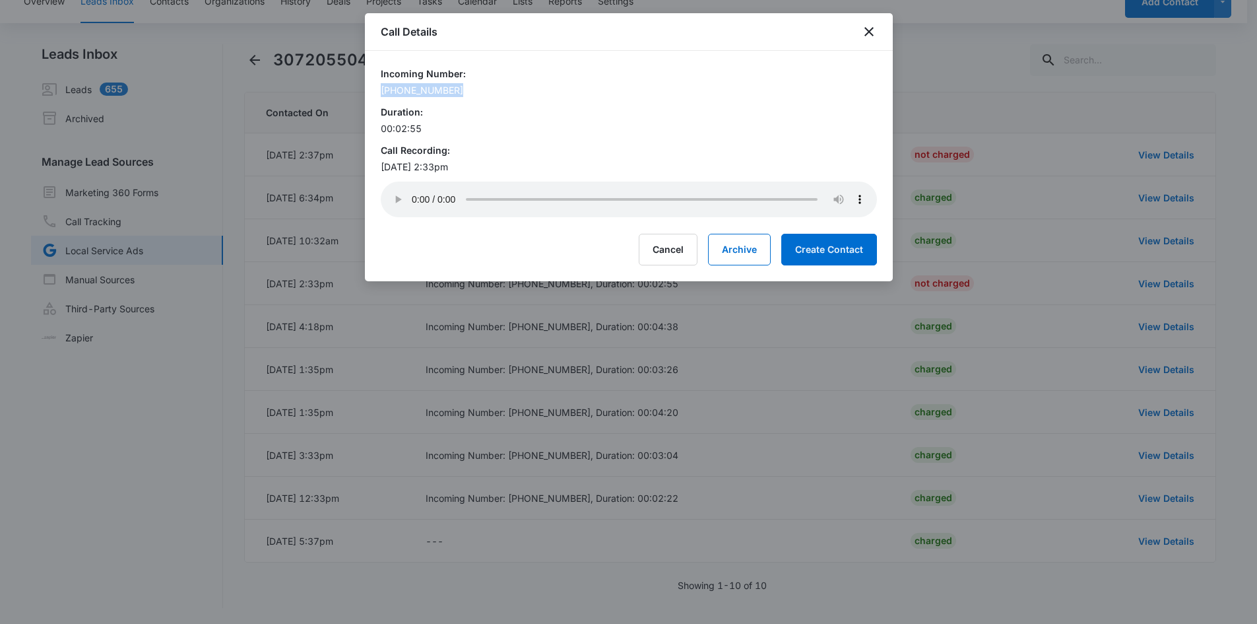
drag, startPoint x: 476, startPoint y: 83, endPoint x: 381, endPoint y: 86, distance: 95.1
click at [381, 89] on div "Incoming Number: [PHONE_NUMBER]" at bounding box center [629, 82] width 496 height 30
copy div "[PHONE_NUMBER]"
click at [179, 420] on div at bounding box center [628, 312] width 1257 height 624
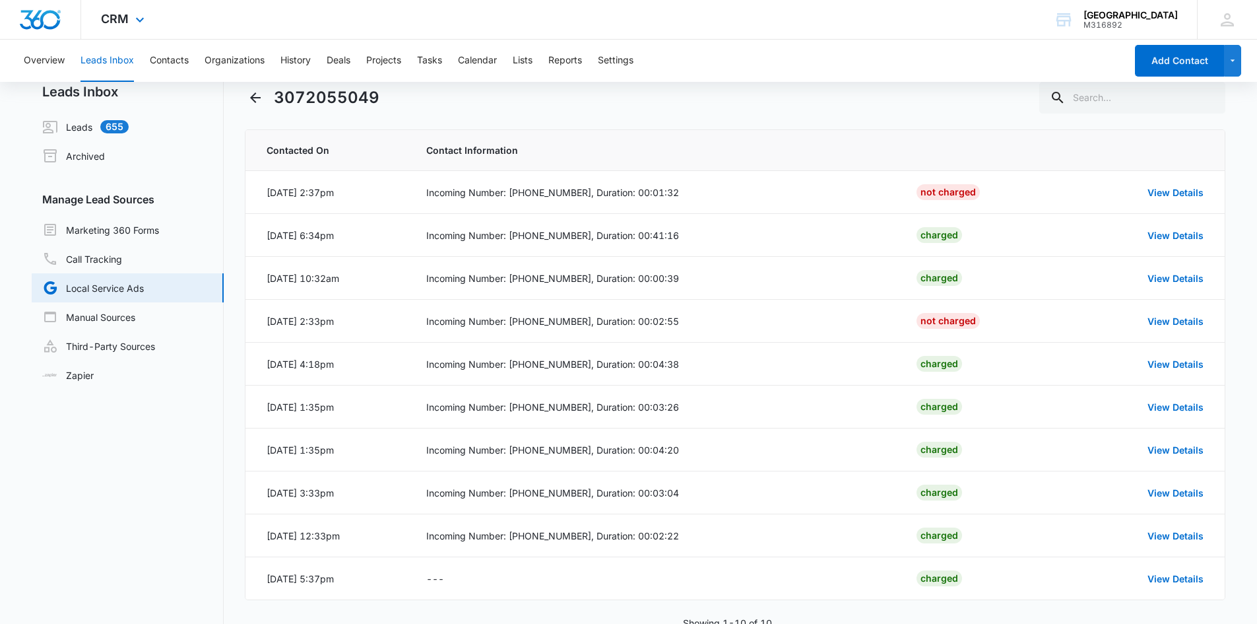
scroll to position [0, 0]
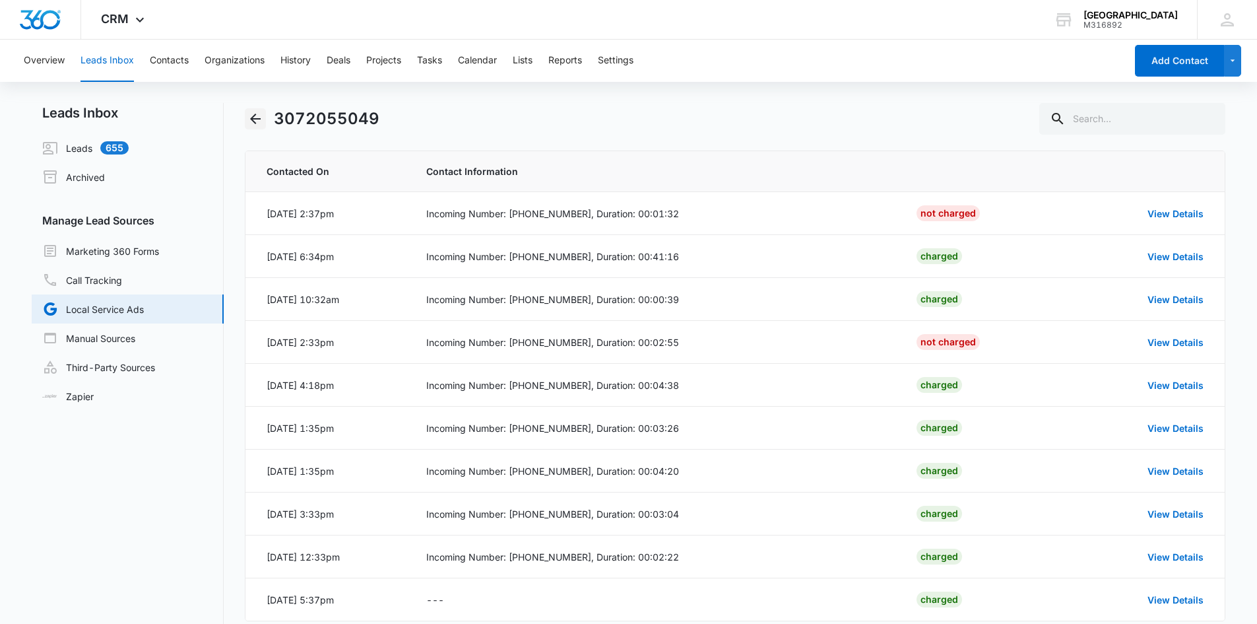
click at [253, 117] on icon "Back" at bounding box center [255, 119] width 11 height 11
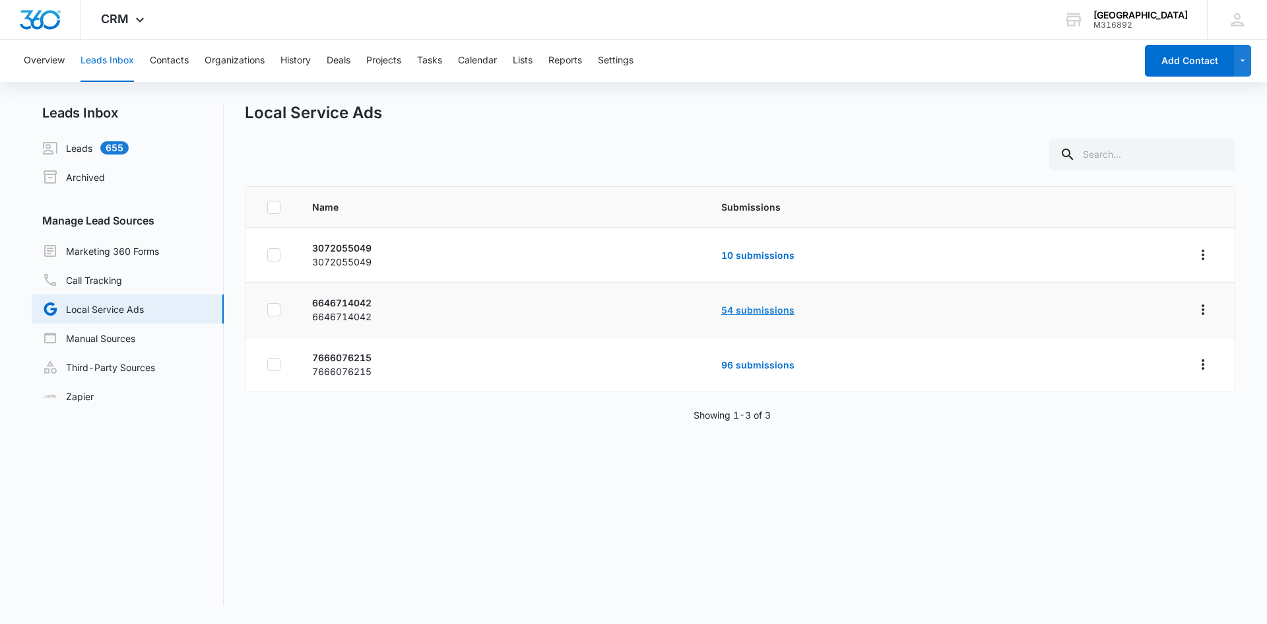
click at [758, 311] on link "54 submissions" at bounding box center [757, 309] width 73 height 11
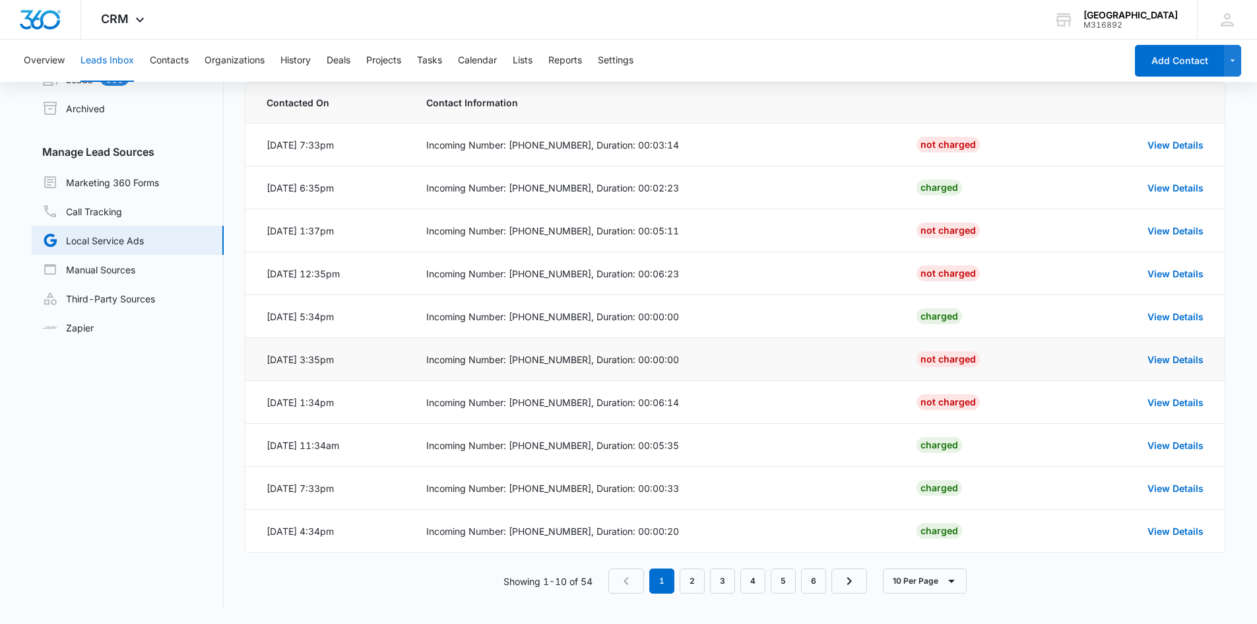
scroll to position [70, 0]
click at [696, 575] on link "2" at bounding box center [692, 579] width 25 height 25
click at [847, 582] on icon "Next Page" at bounding box center [853, 580] width 16 height 16
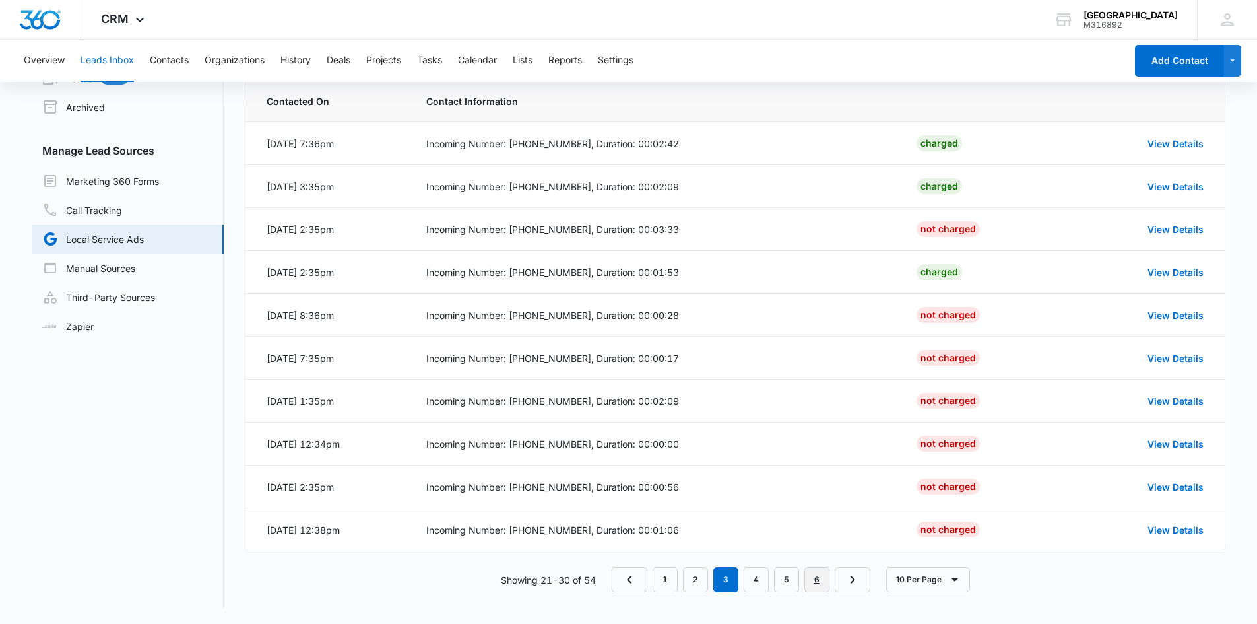
click at [821, 580] on link "6" at bounding box center [816, 579] width 25 height 25
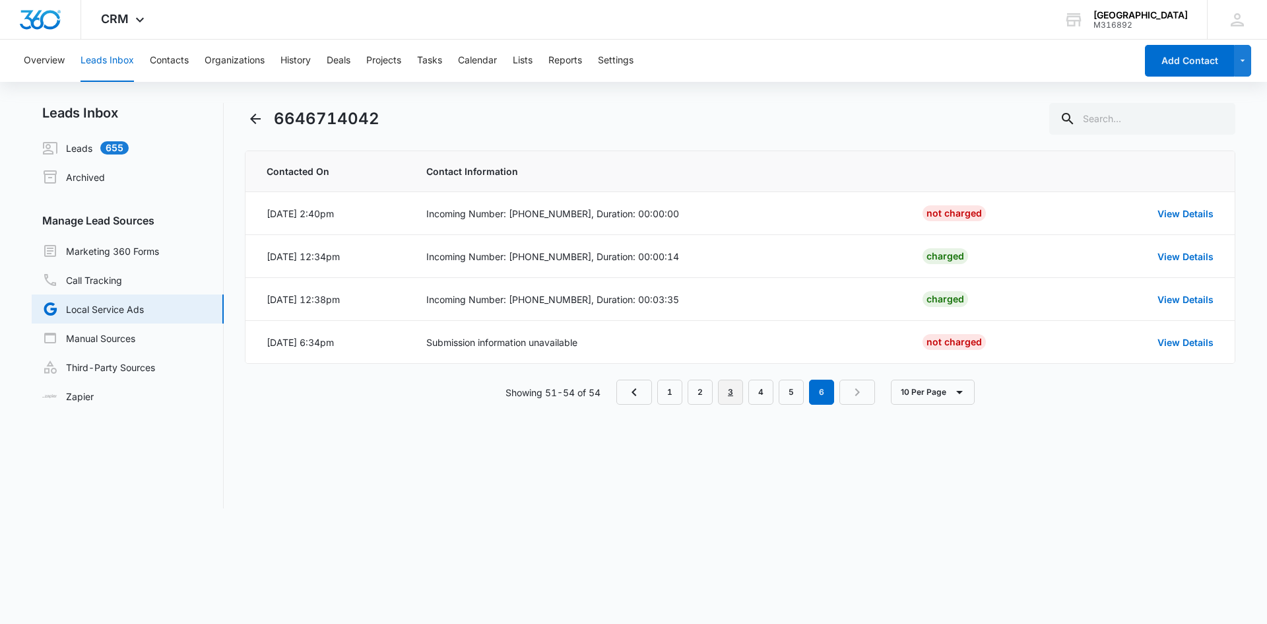
click at [731, 397] on link "3" at bounding box center [730, 391] width 25 height 25
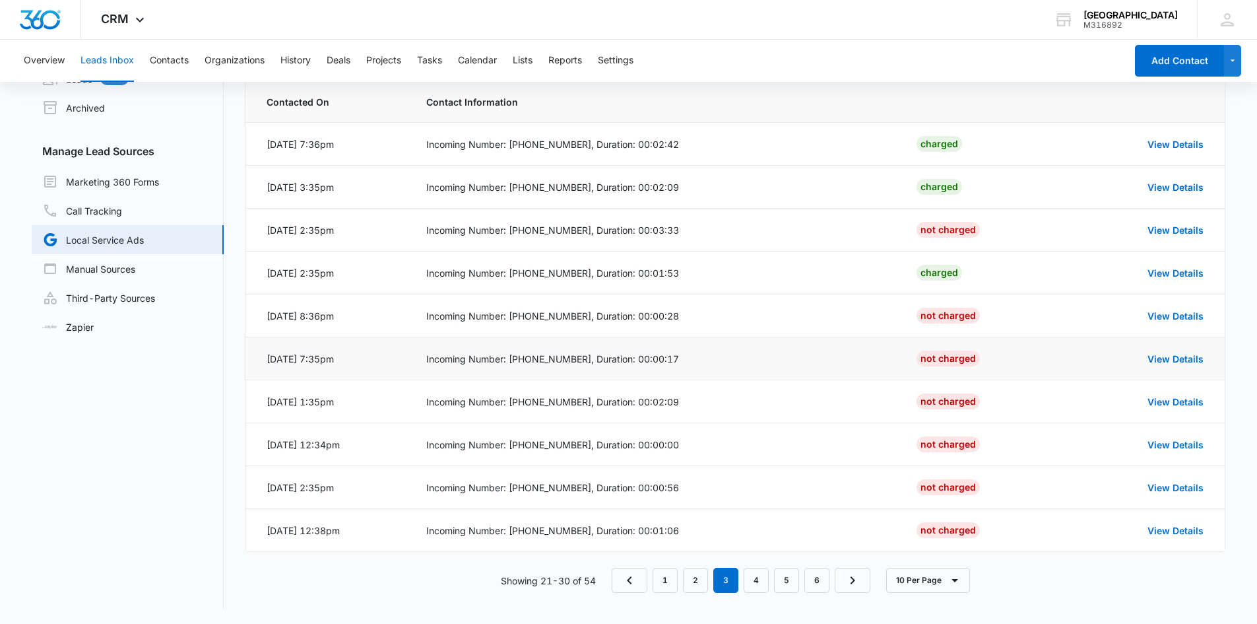
scroll to position [70, 0]
click at [1179, 490] on link "View Details" at bounding box center [1176, 486] width 56 height 11
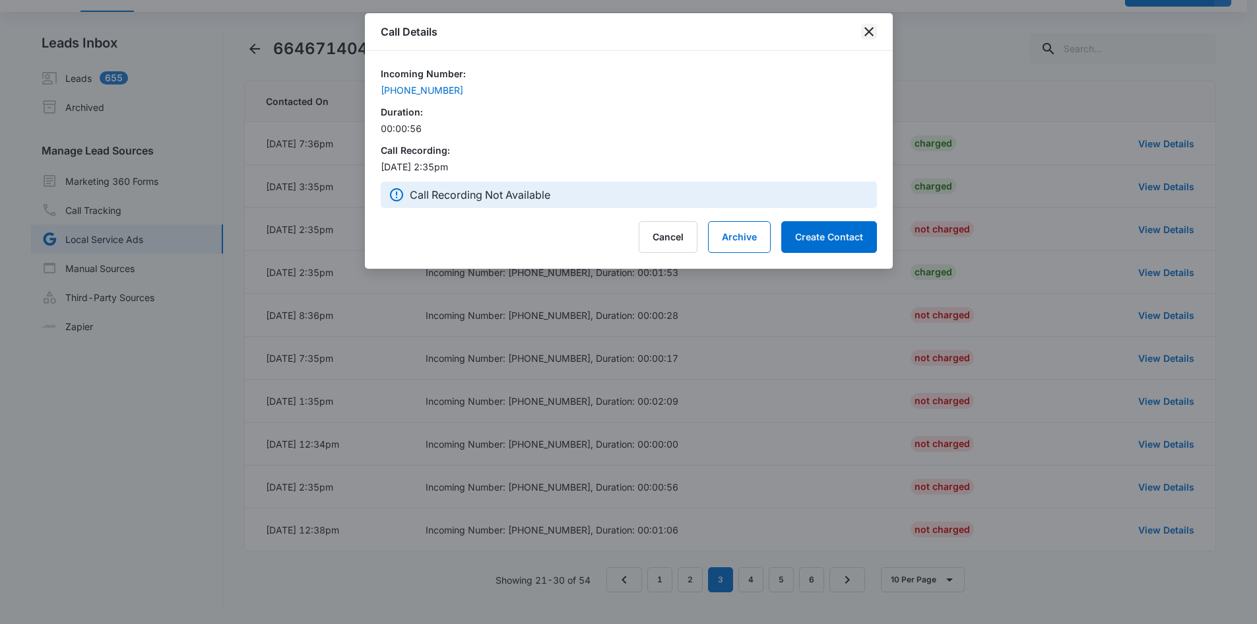
click at [867, 28] on icon "close" at bounding box center [869, 32] width 16 height 16
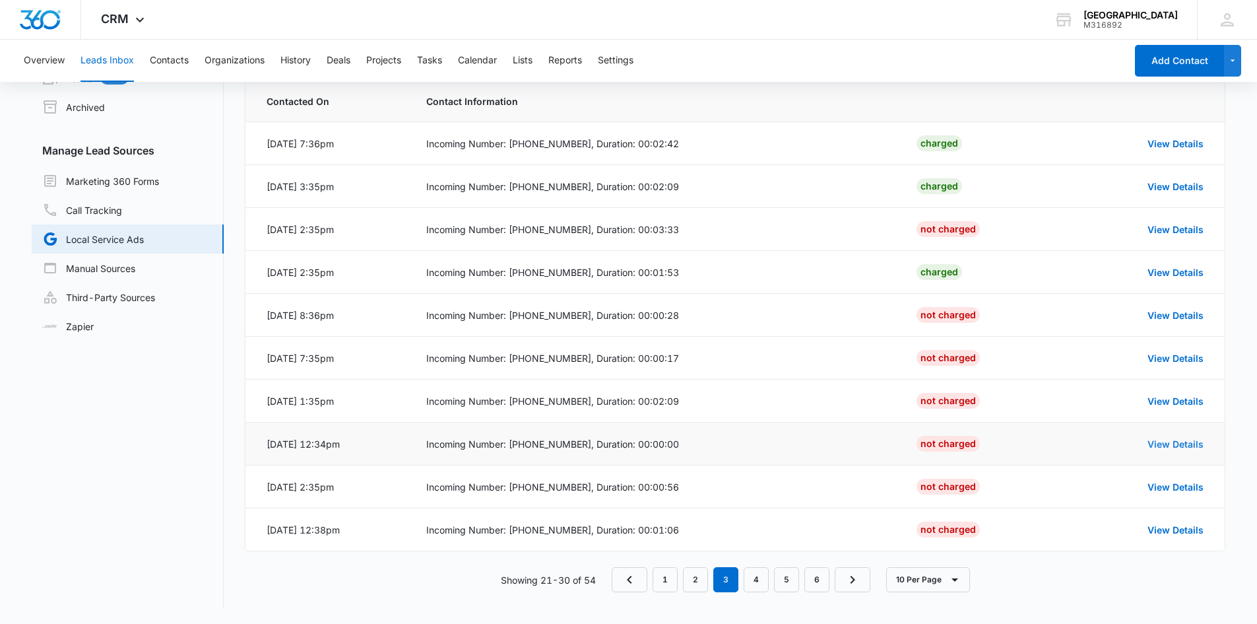
click at [1190, 448] on link "View Details" at bounding box center [1176, 443] width 56 height 11
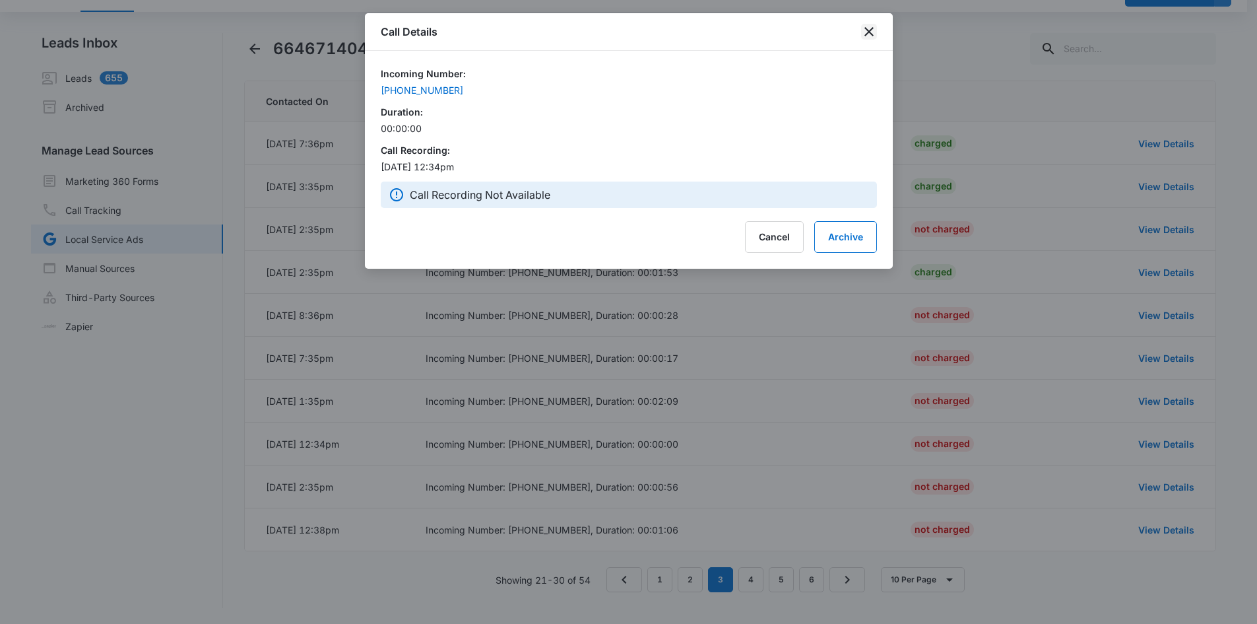
click at [869, 30] on icon "close" at bounding box center [869, 32] width 16 height 16
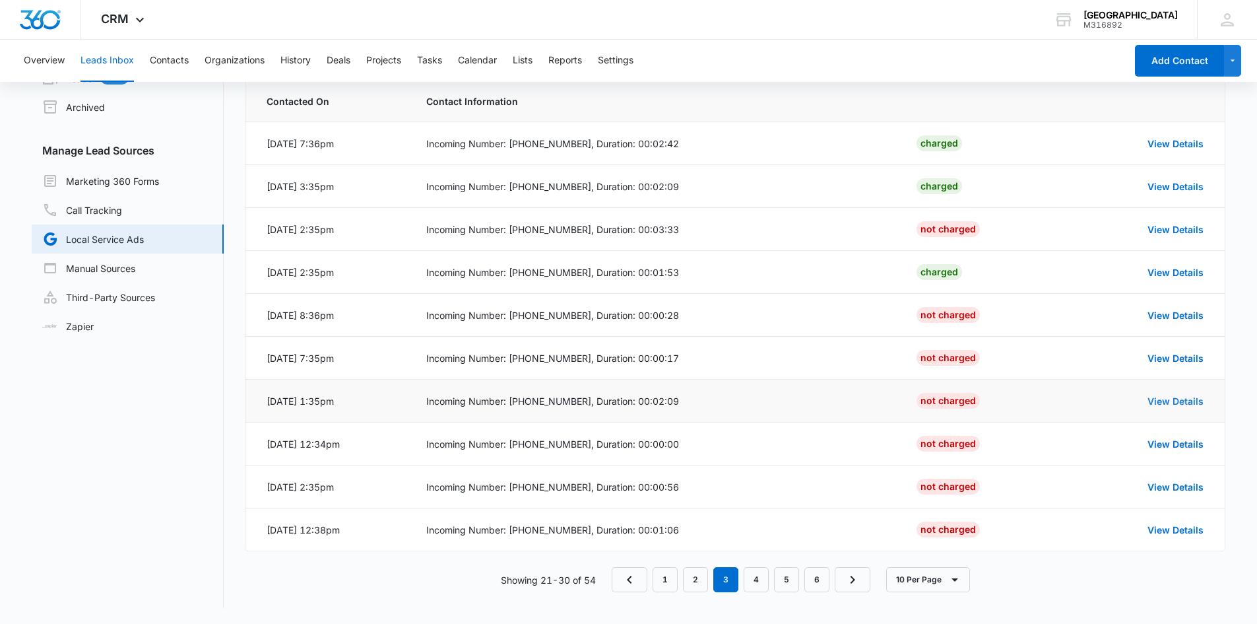
click at [1181, 400] on link "View Details" at bounding box center [1176, 400] width 56 height 11
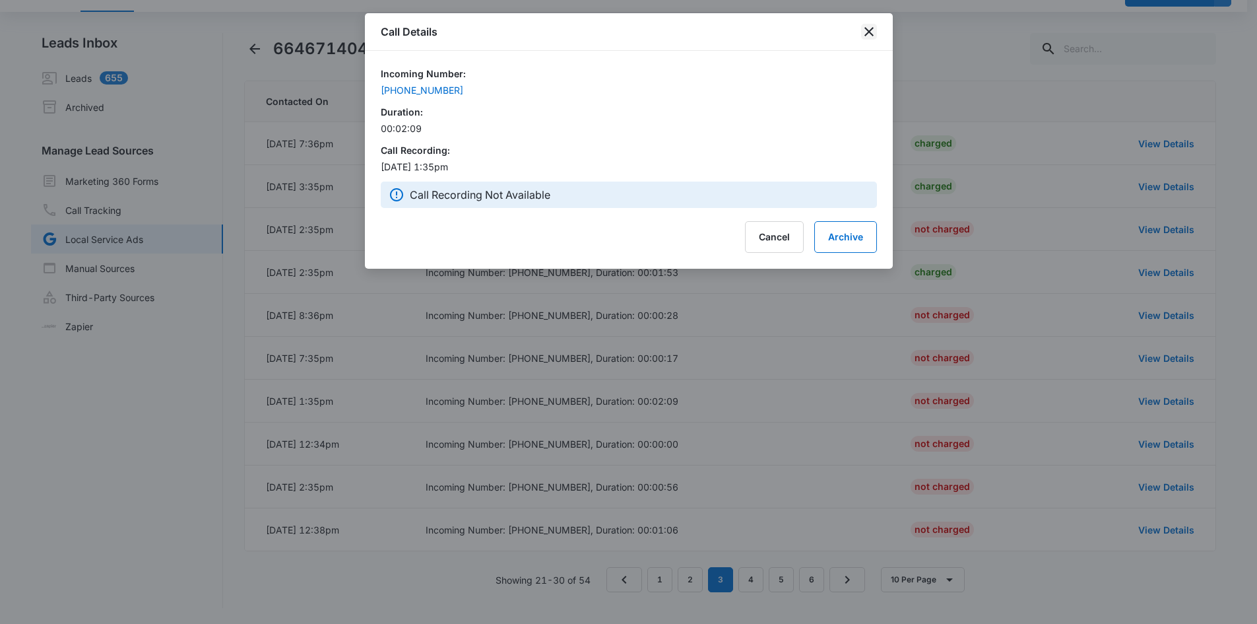
click at [872, 30] on icon "close" at bounding box center [869, 32] width 16 height 16
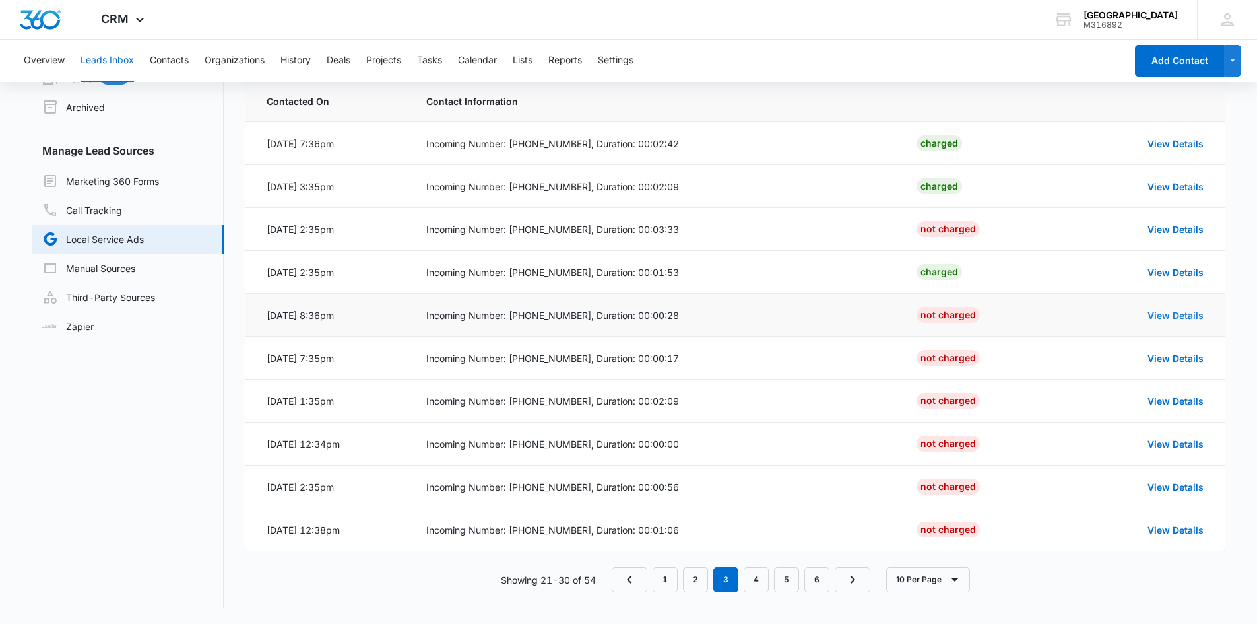
click at [1163, 315] on link "View Details" at bounding box center [1176, 315] width 56 height 11
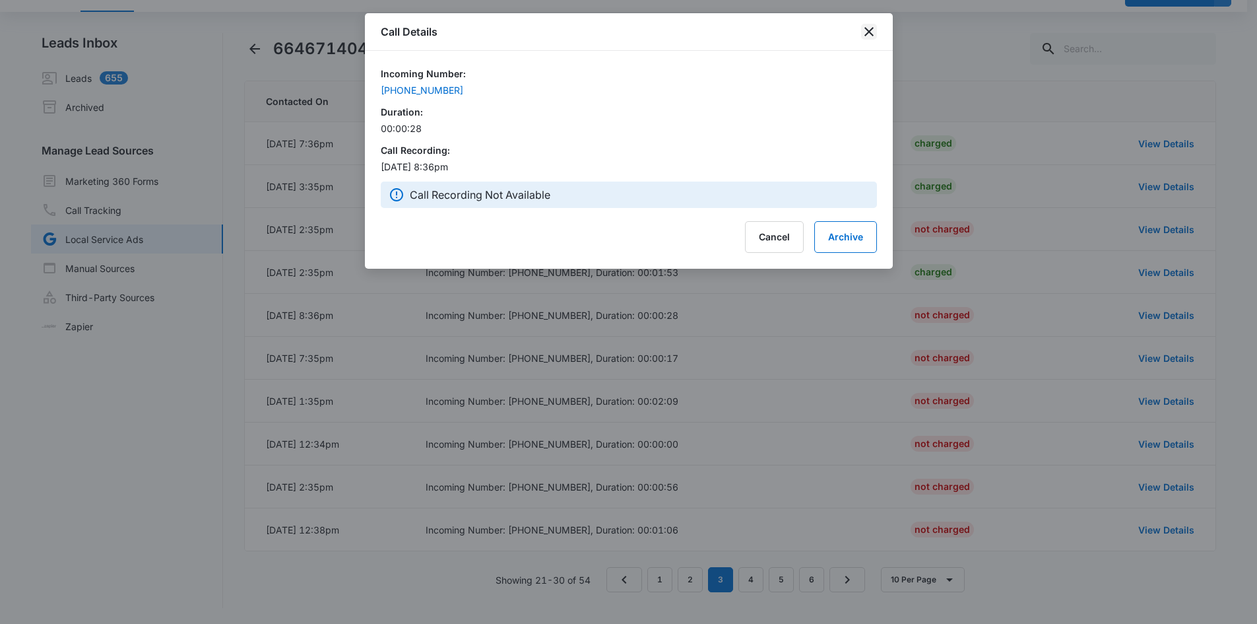
click at [872, 27] on icon "close" at bounding box center [869, 32] width 16 height 16
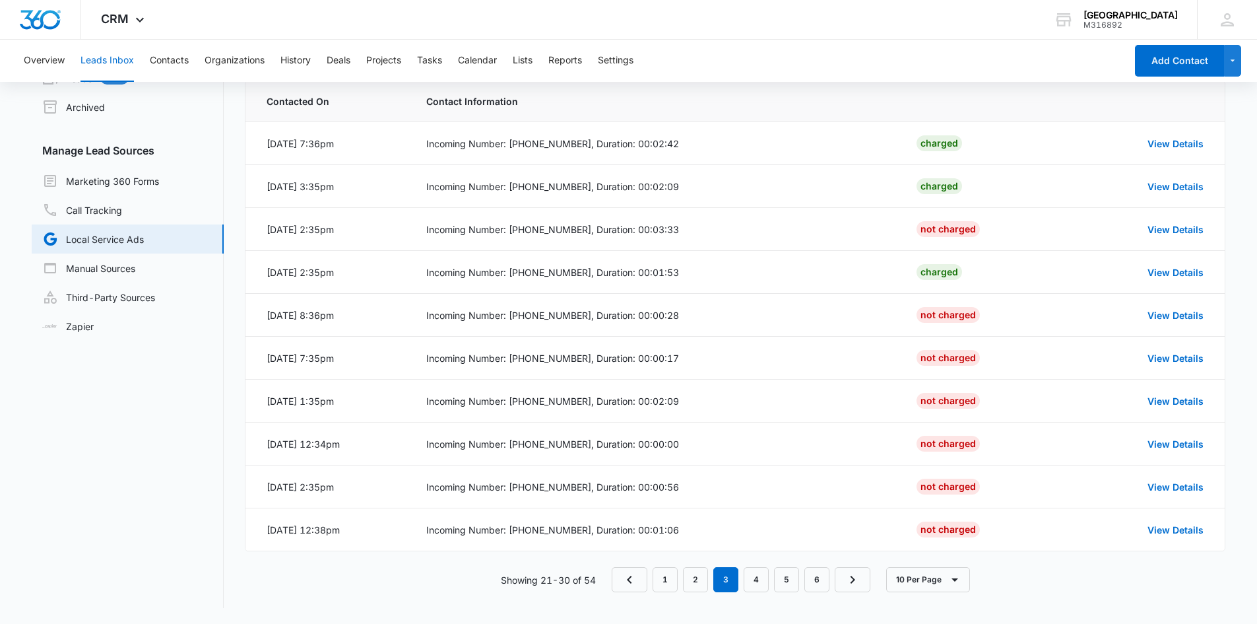
click at [183, 484] on nav "Leads Inbox Leads 655 Archived Manage Lead Sources Marketing 360 Forms Call Tra…" at bounding box center [128, 320] width 192 height 575
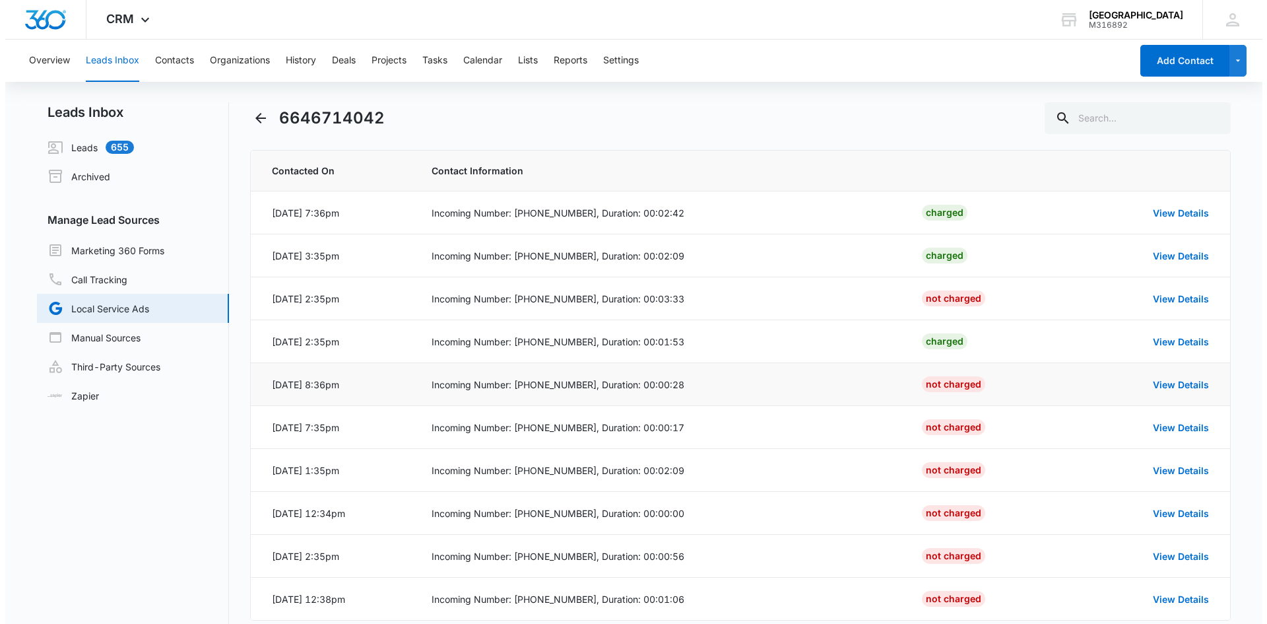
scroll to position [0, 0]
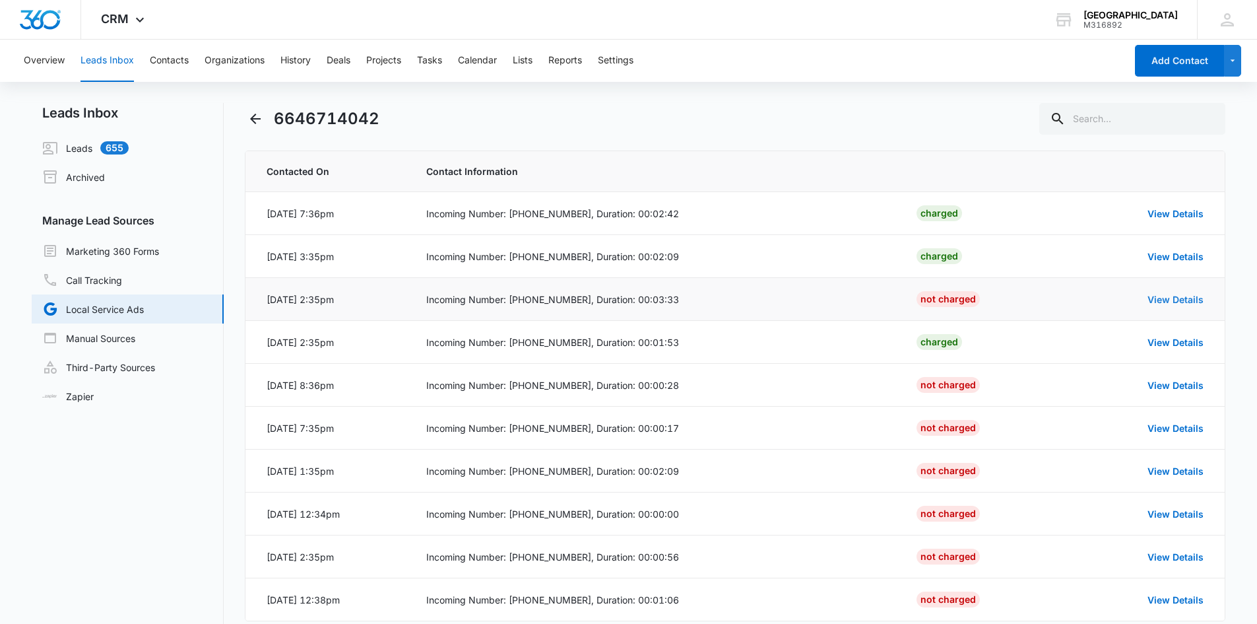
click at [1184, 296] on link "View Details" at bounding box center [1176, 299] width 56 height 11
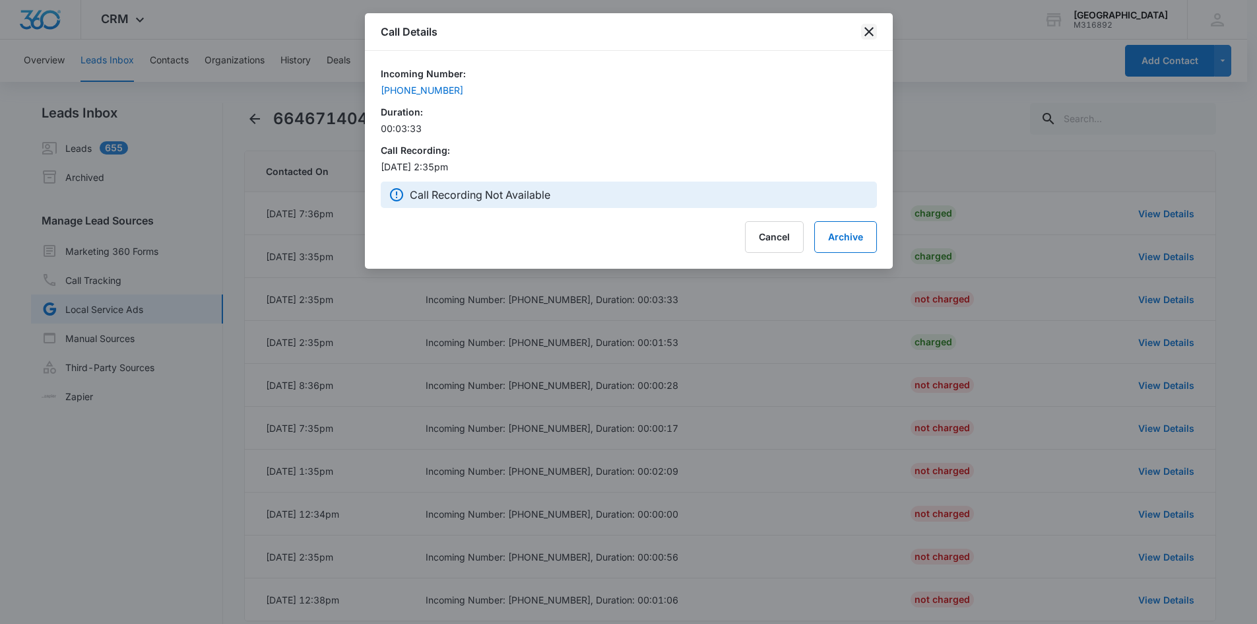
click at [870, 35] on icon "close" at bounding box center [869, 32] width 16 height 16
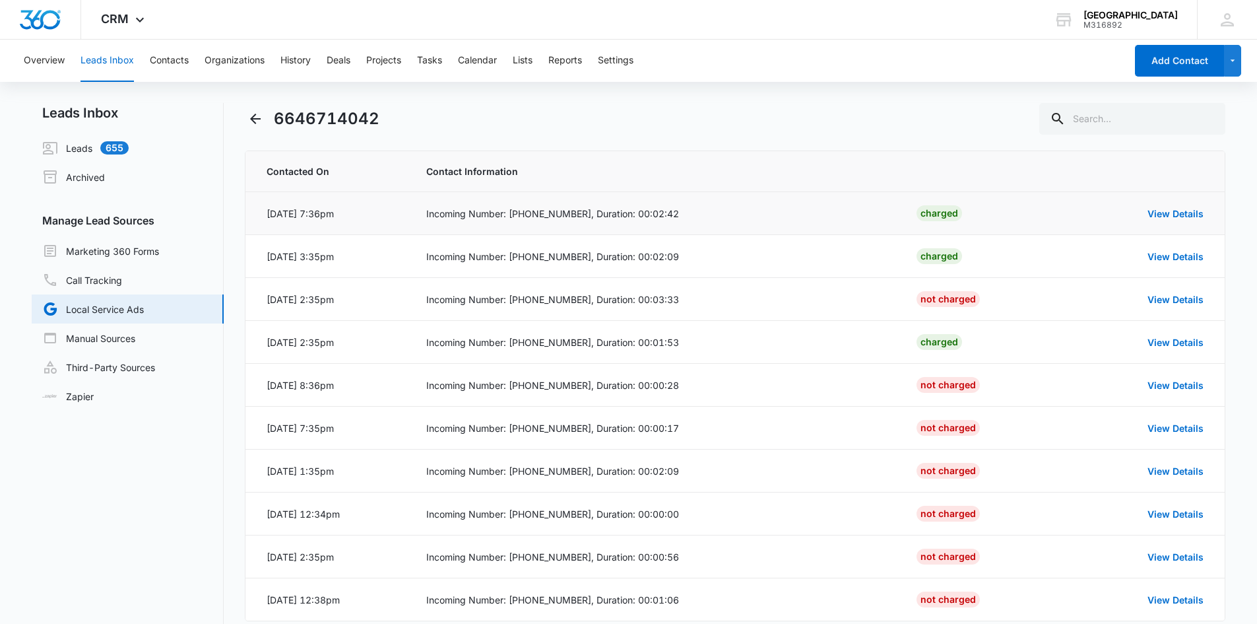
click at [1162, 220] on div "View Details" at bounding box center [1141, 214] width 123 height 14
click at [1169, 216] on link "View Details" at bounding box center [1176, 213] width 56 height 11
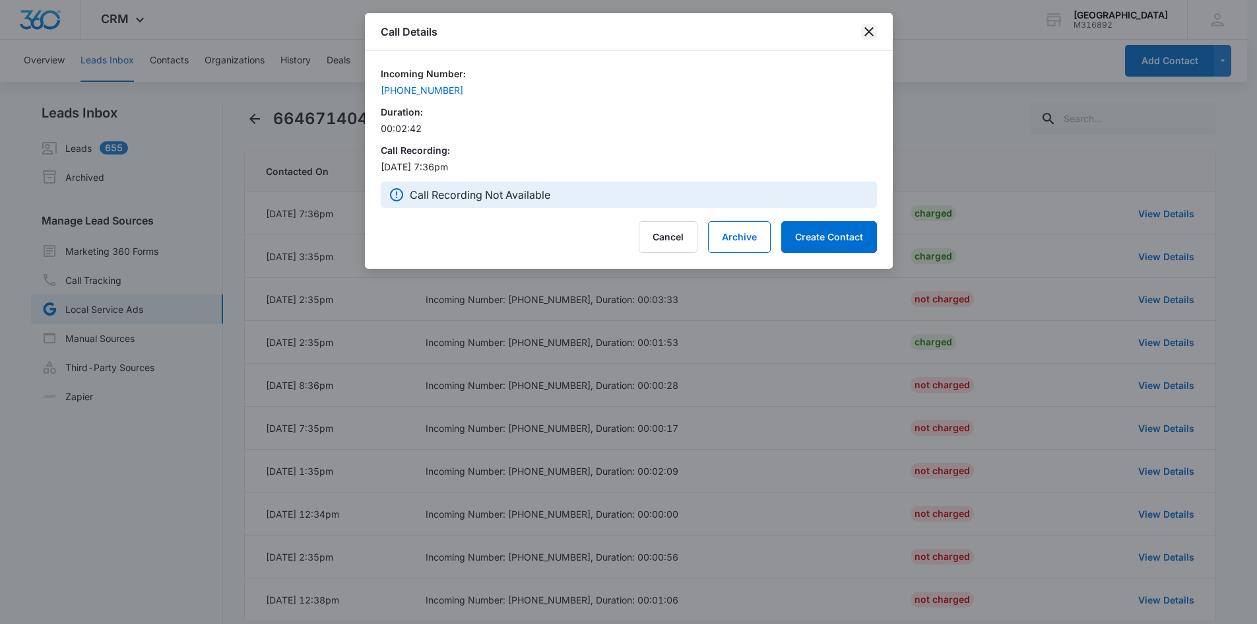
click at [870, 38] on icon "close" at bounding box center [869, 32] width 16 height 16
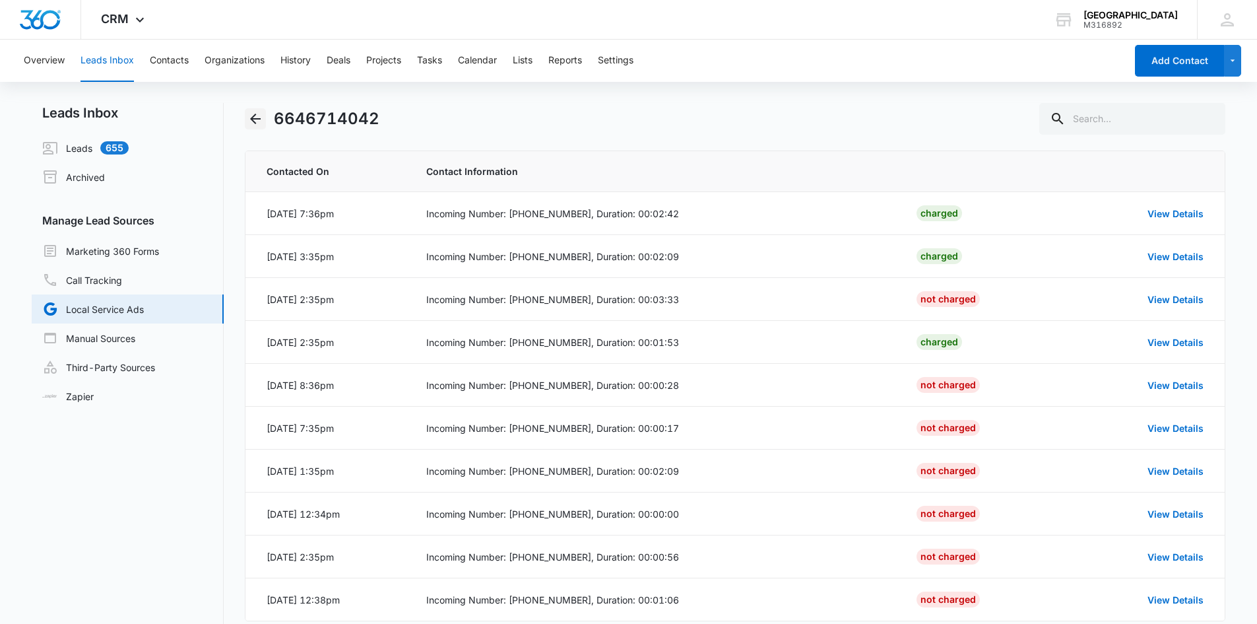
click at [253, 121] on icon "Back" at bounding box center [255, 119] width 11 height 11
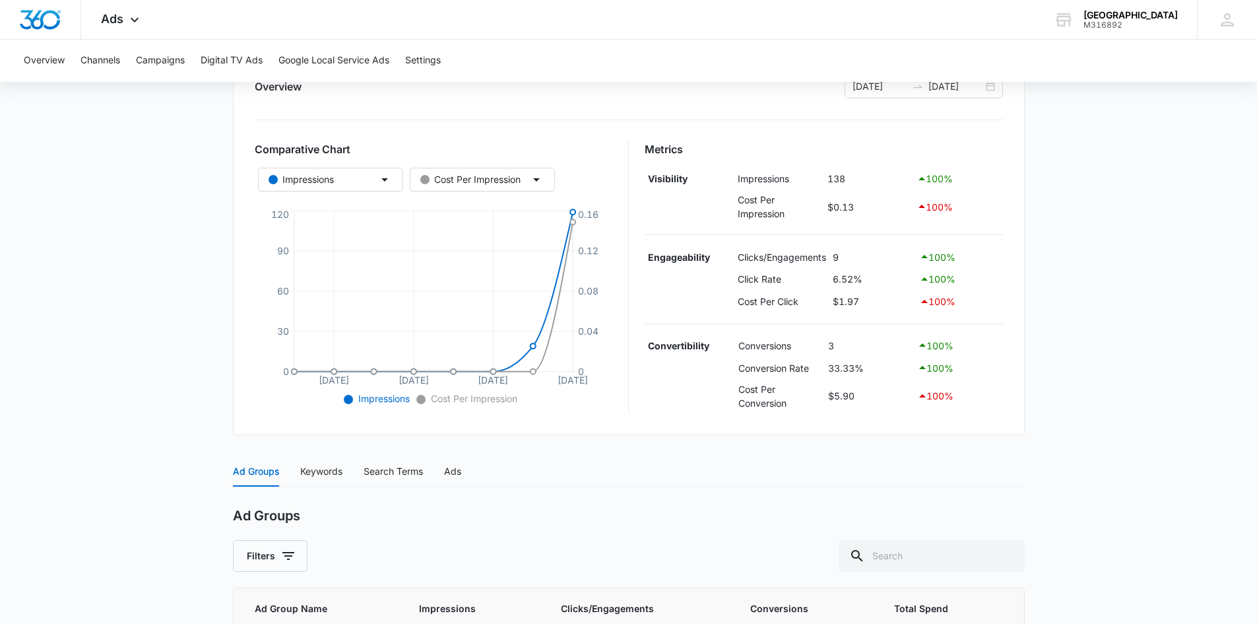
scroll to position [198, 0]
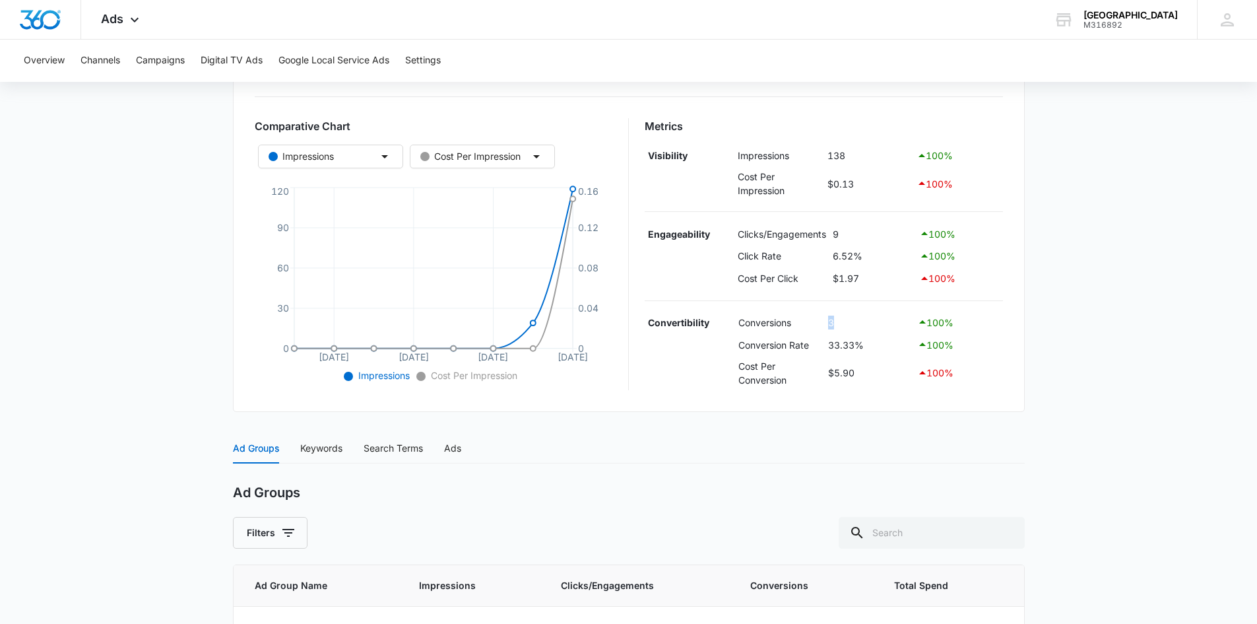
drag, startPoint x: 821, startPoint y: 331, endPoint x: 853, endPoint y: 329, distance: 32.4
click at [853, 329] on tr "Convertibility Conversions 3 100 %" at bounding box center [824, 322] width 358 height 22
click at [855, 356] on tbody "Convertibility Conversions 3 100 % Conversion Rate 33.33% 100 % Cost Per Conver…" at bounding box center [824, 350] width 358 height 79
click at [821, 354] on td "Conversion Rate" at bounding box center [780, 344] width 90 height 22
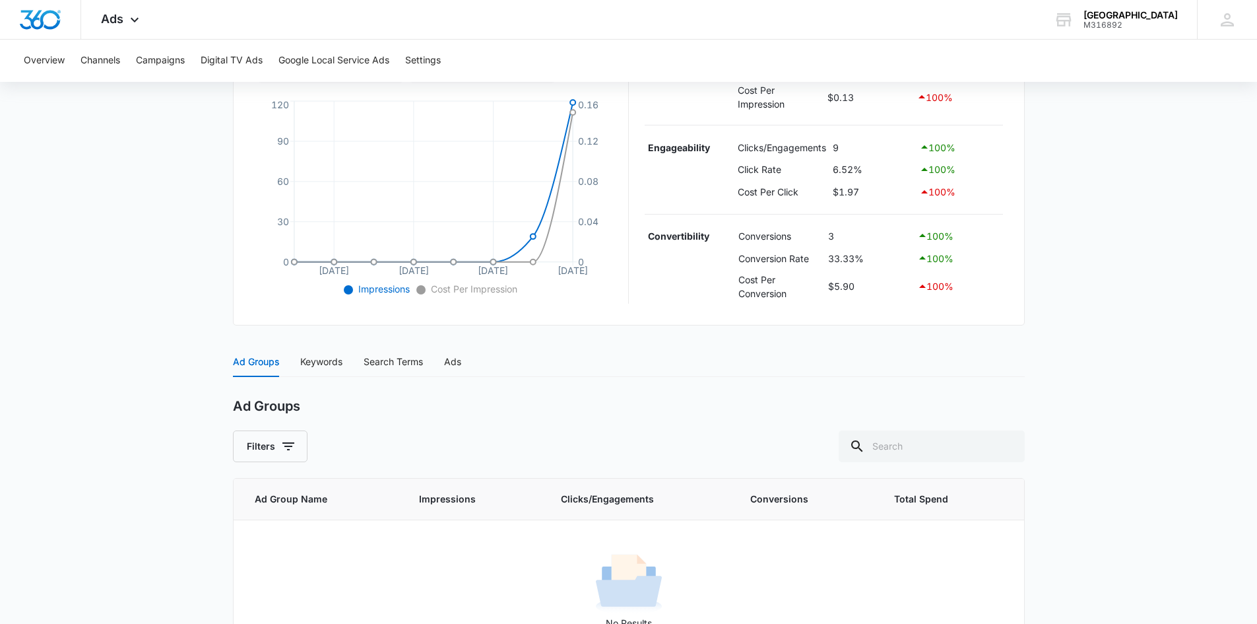
scroll to position [205, 0]
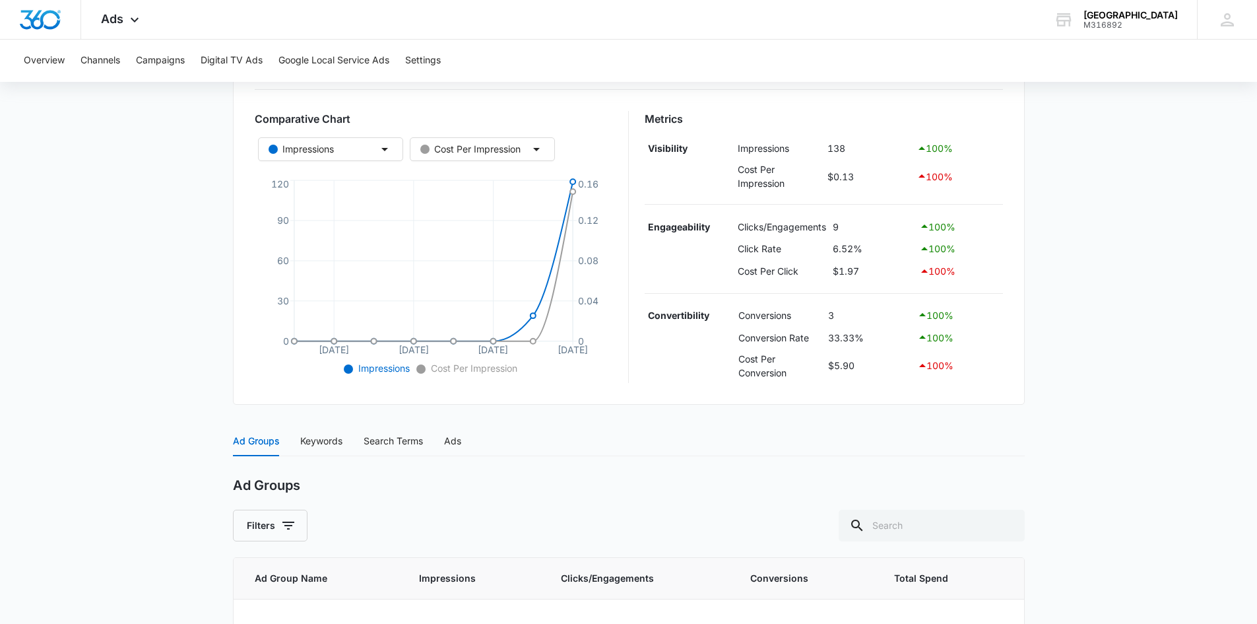
click at [859, 263] on td "$1.97" at bounding box center [873, 271] width 86 height 22
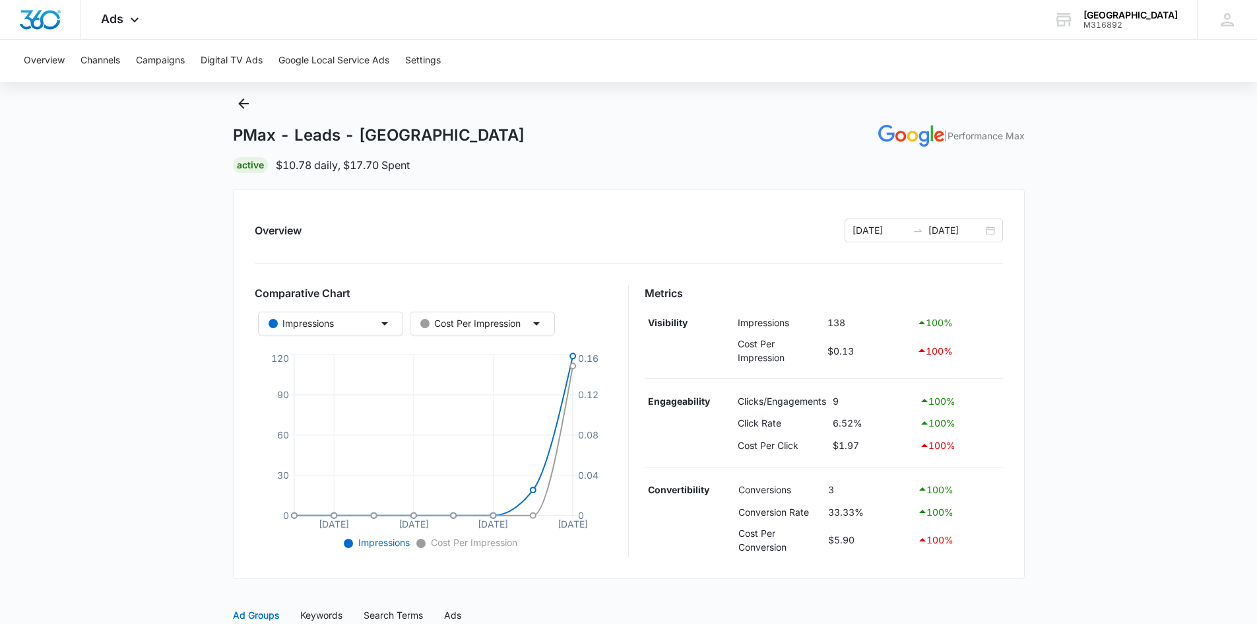
scroll to position [7, 0]
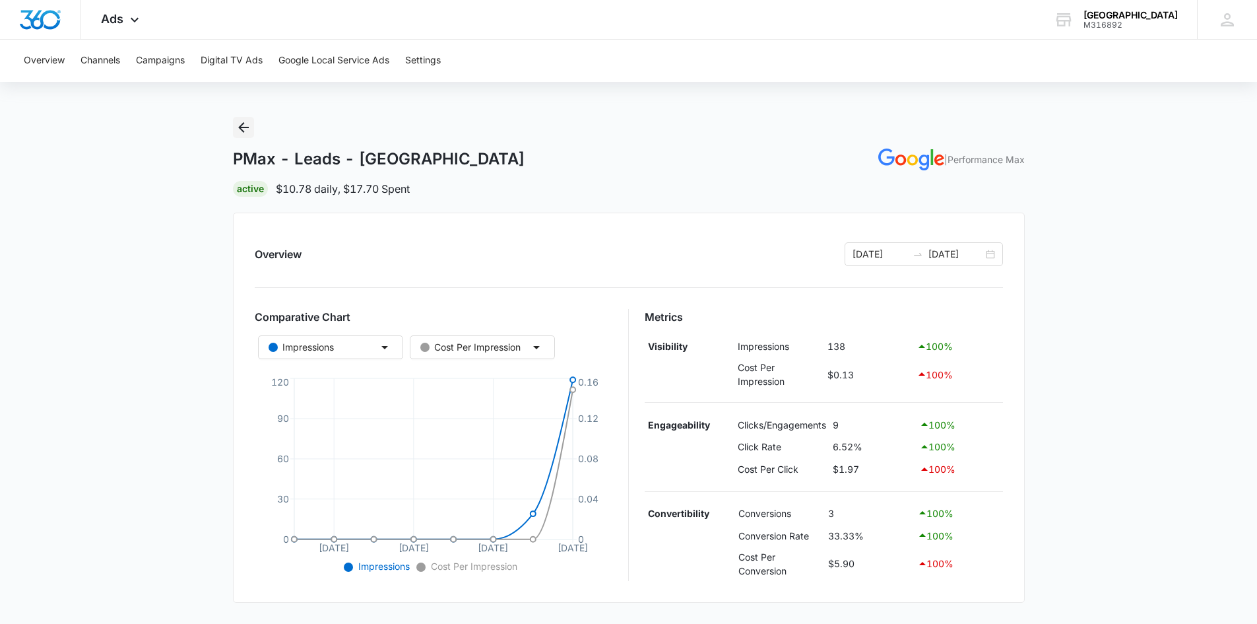
click at [240, 126] on icon "Back" at bounding box center [243, 127] width 11 height 11
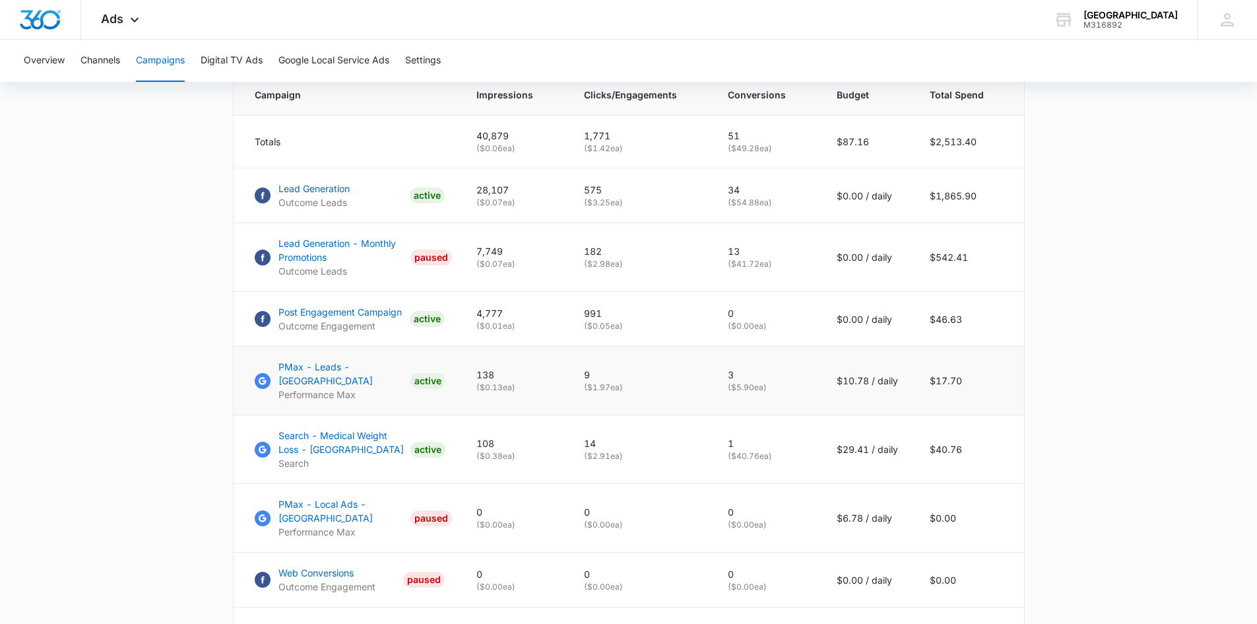
scroll to position [594, 0]
